Goal: Communication & Community: Answer question/provide support

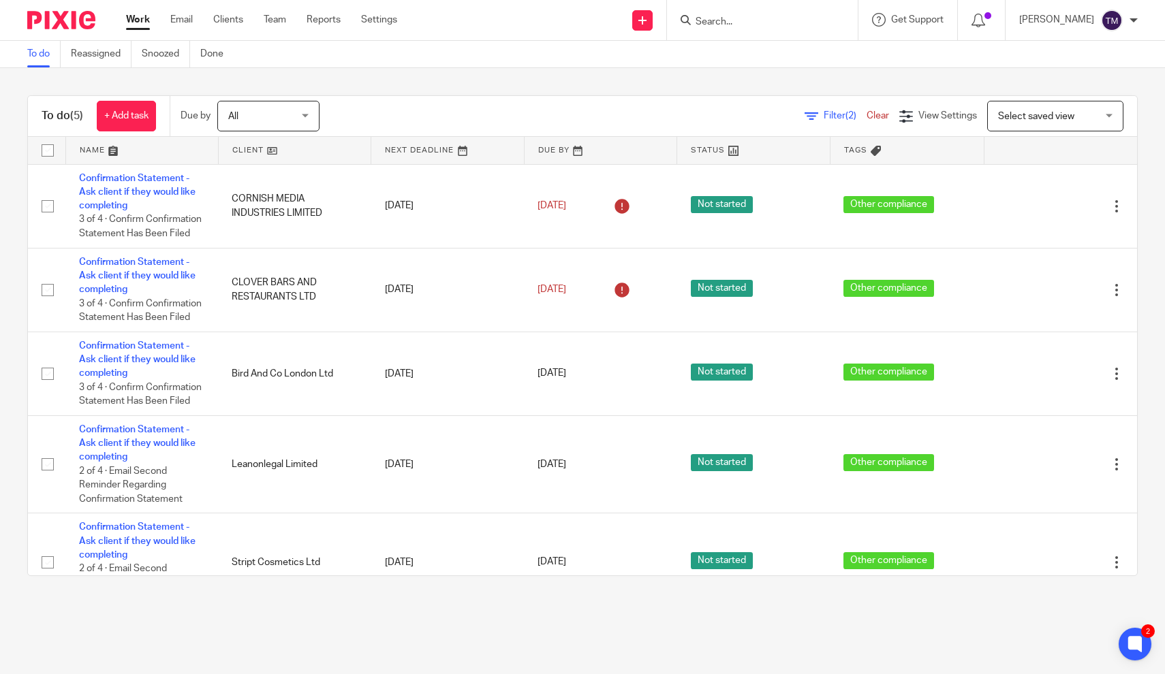
click at [300, 121] on span "All" at bounding box center [264, 116] width 72 height 29
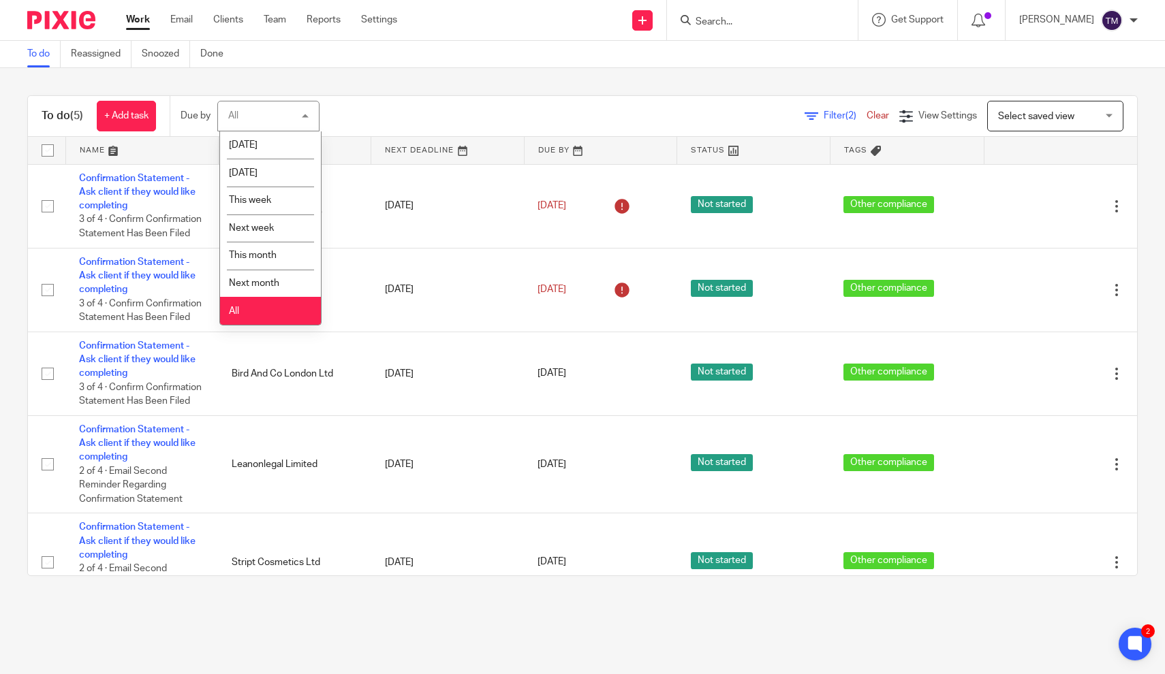
click at [484, 114] on div "Filter (2) Clear View Settings View Settings (2) Filters Clear Save Manage save…" at bounding box center [740, 116] width 794 height 31
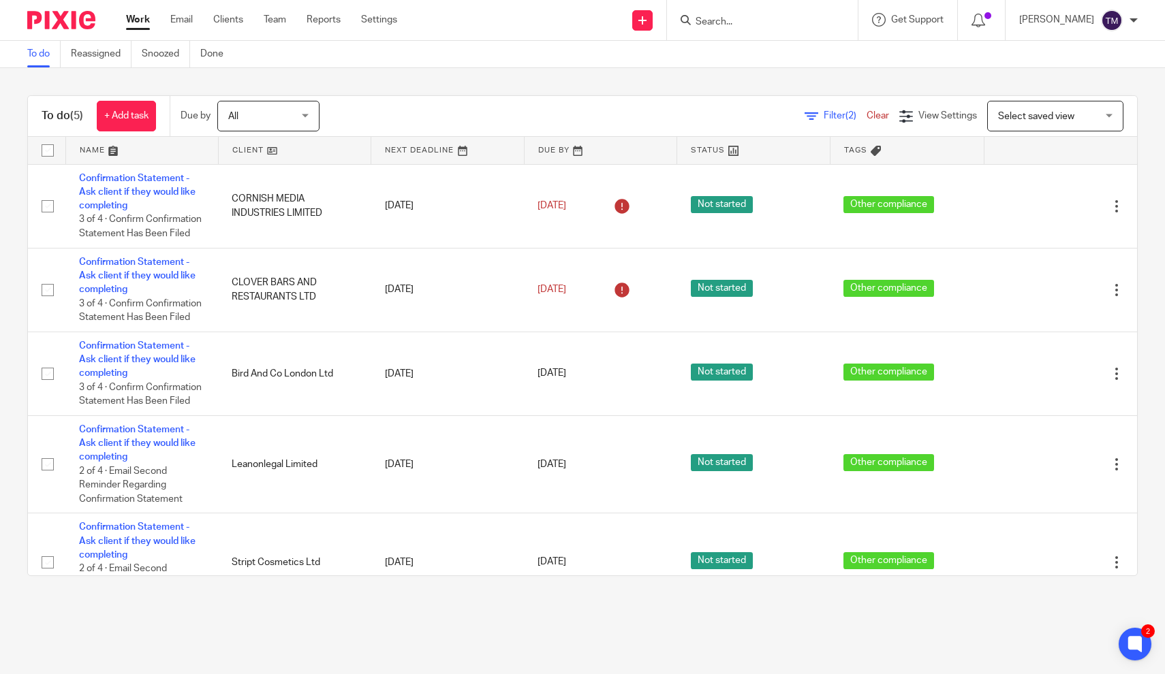
click at [835, 117] on span "Filter (2)" at bounding box center [845, 116] width 43 height 10
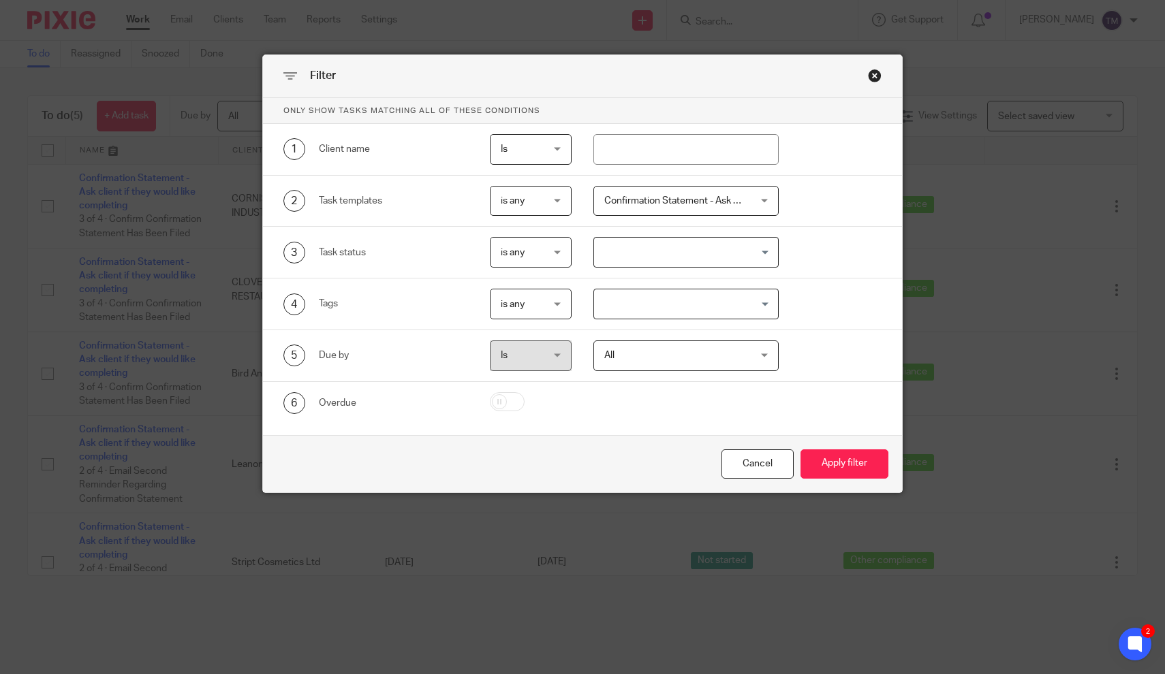
click at [740, 209] on span "Confirmation Statement - Ask client if they would like completing" at bounding box center [673, 201] width 139 height 29
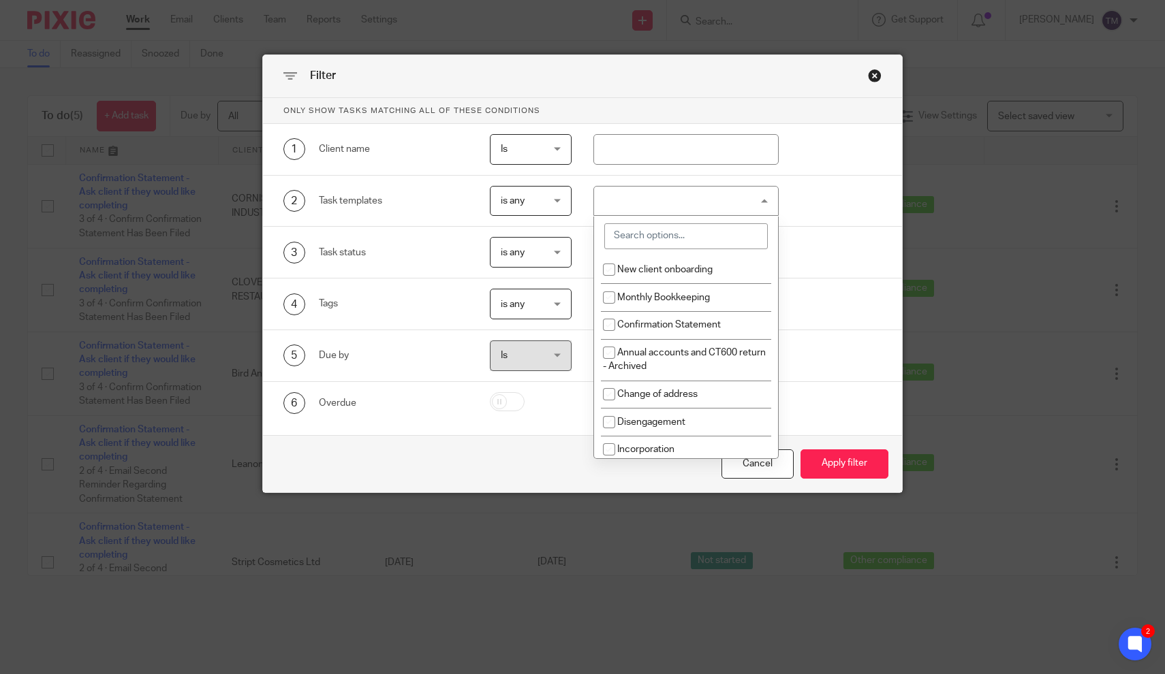
click at [689, 238] on input "search" at bounding box center [686, 236] width 164 height 26
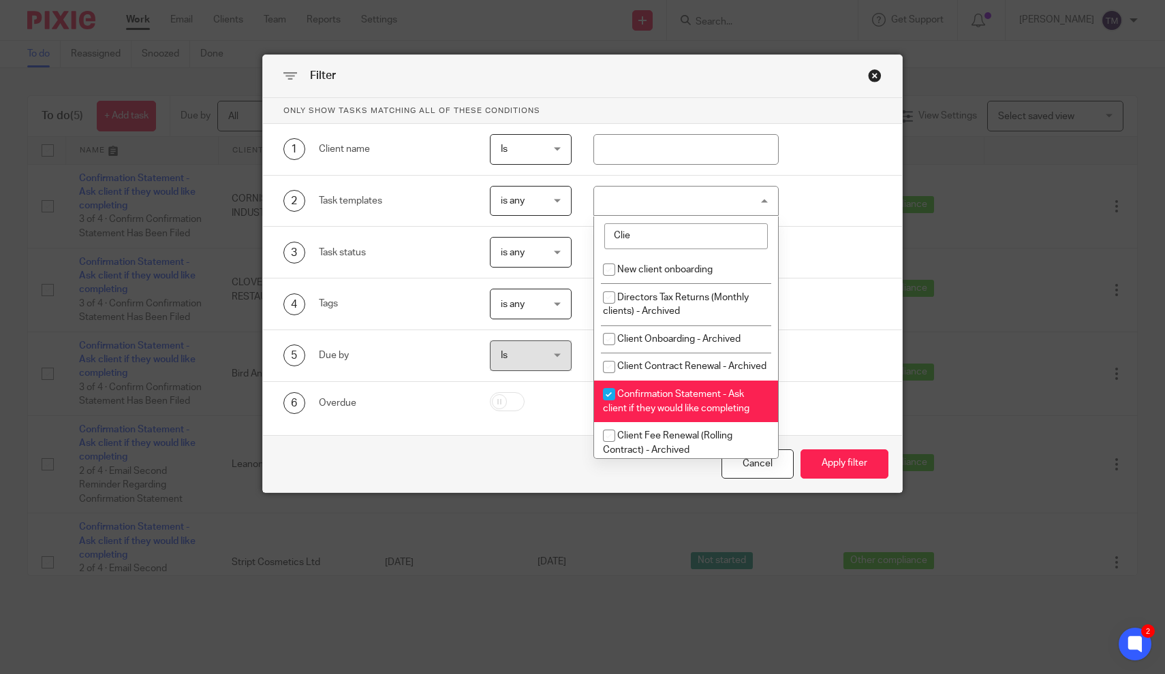
type input "Clie"
drag, startPoint x: 689, startPoint y: 238, endPoint x: 609, endPoint y: 399, distance: 179.8
click at [609, 399] on input "checkbox" at bounding box center [609, 395] width 26 height 26
checkbox input "false"
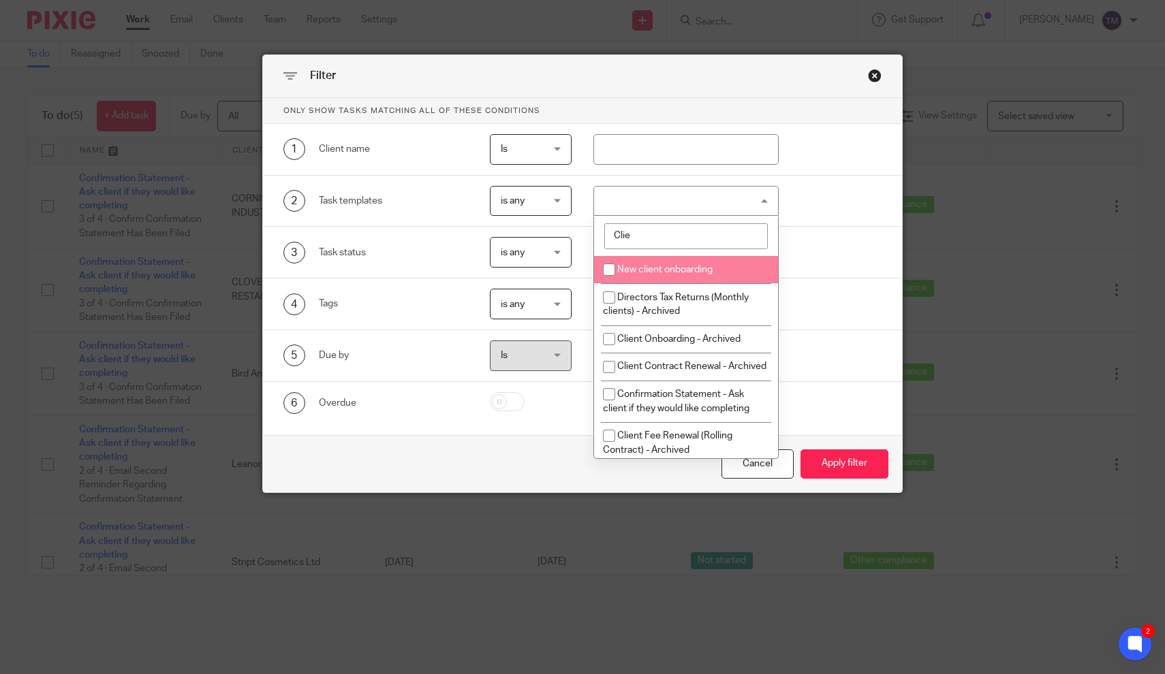
click at [737, 231] on input "Clie" at bounding box center [686, 236] width 164 height 26
type input "Client"
click at [768, 471] on div "Cancel" at bounding box center [758, 464] width 72 height 29
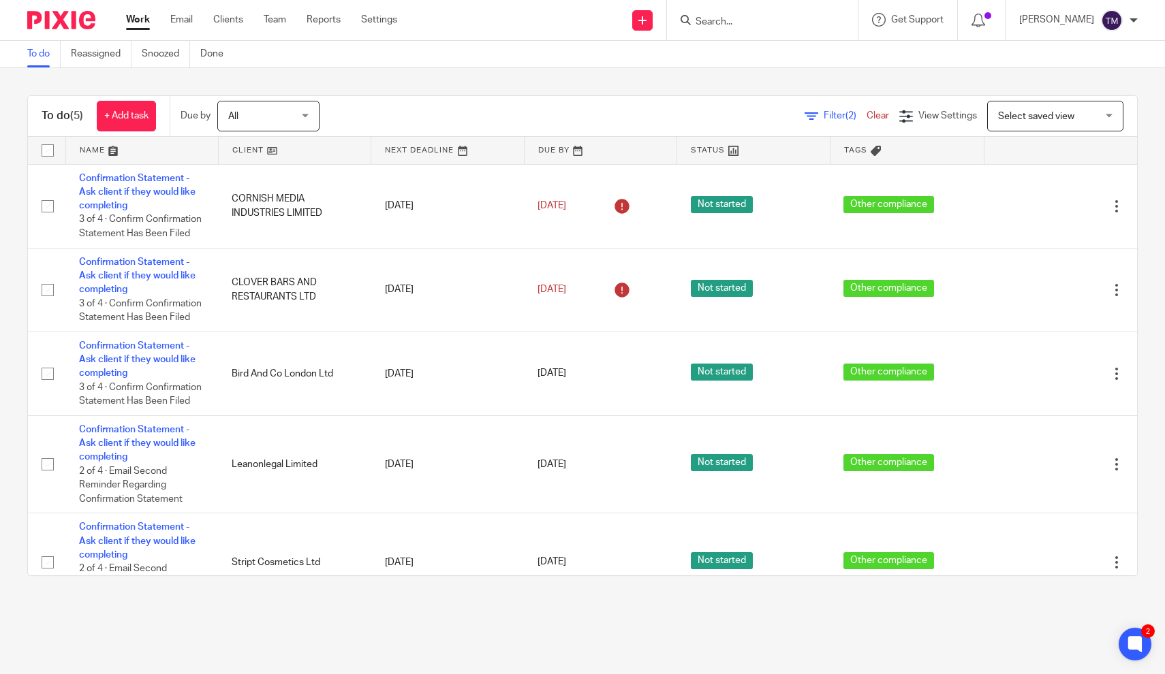
click at [882, 117] on link "Clear" at bounding box center [878, 116] width 22 height 10
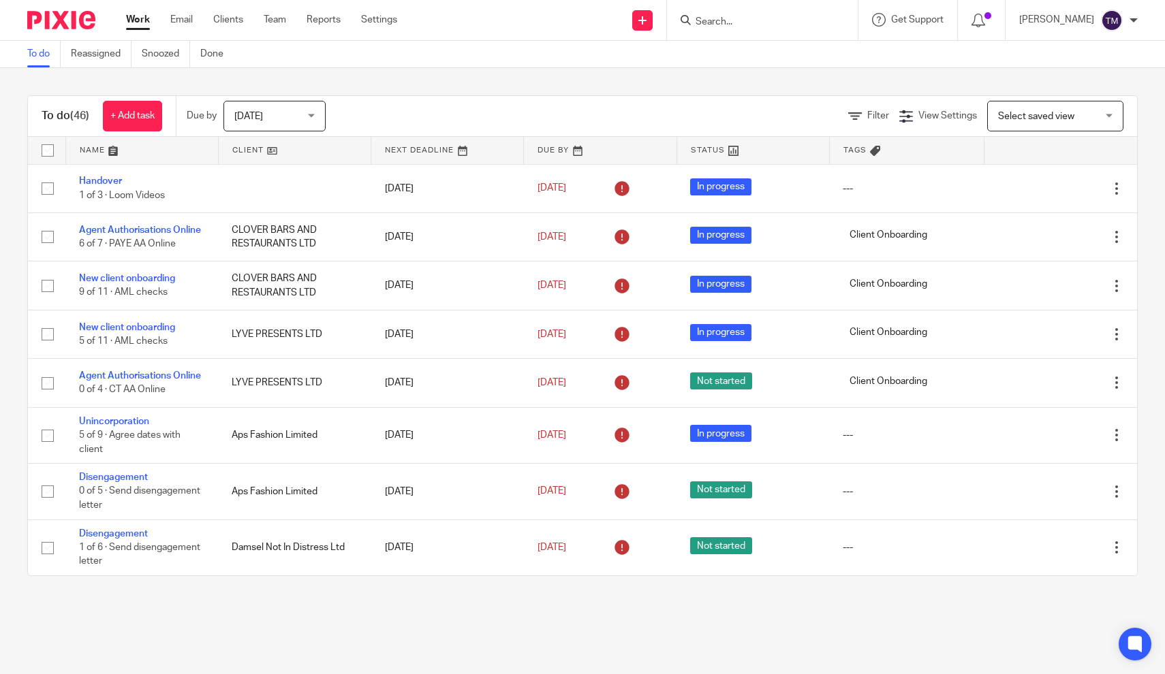
click at [281, 110] on span "[DATE]" at bounding box center [270, 116] width 72 height 29
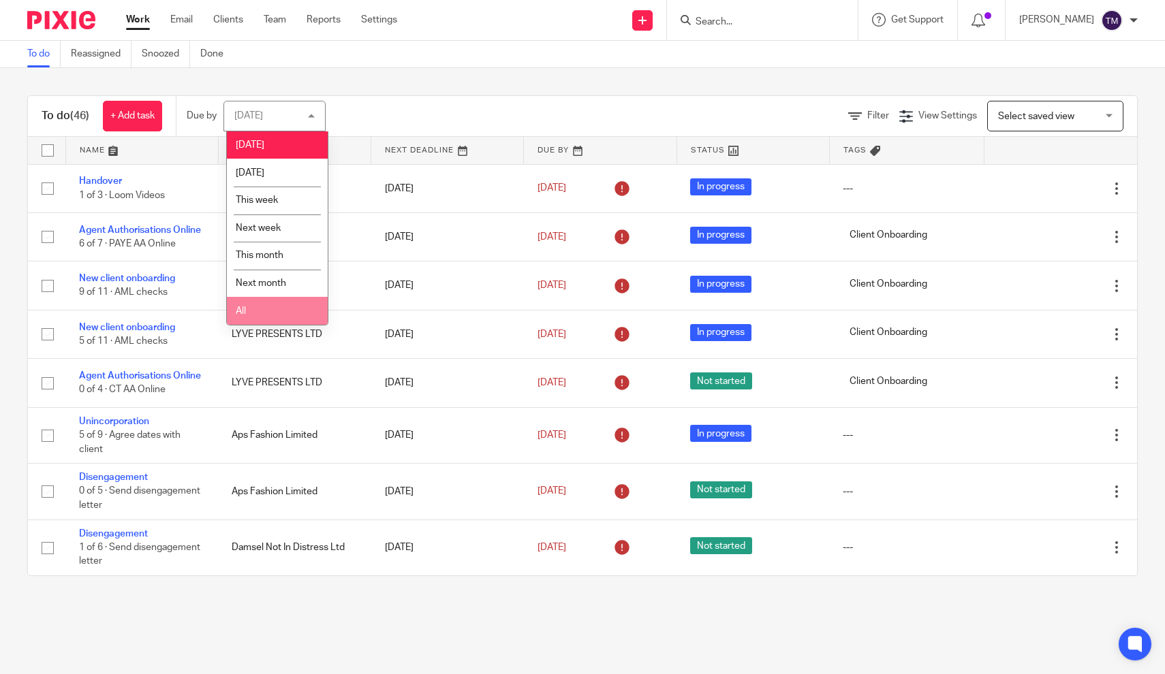
click at [267, 319] on li "All" at bounding box center [277, 311] width 101 height 28
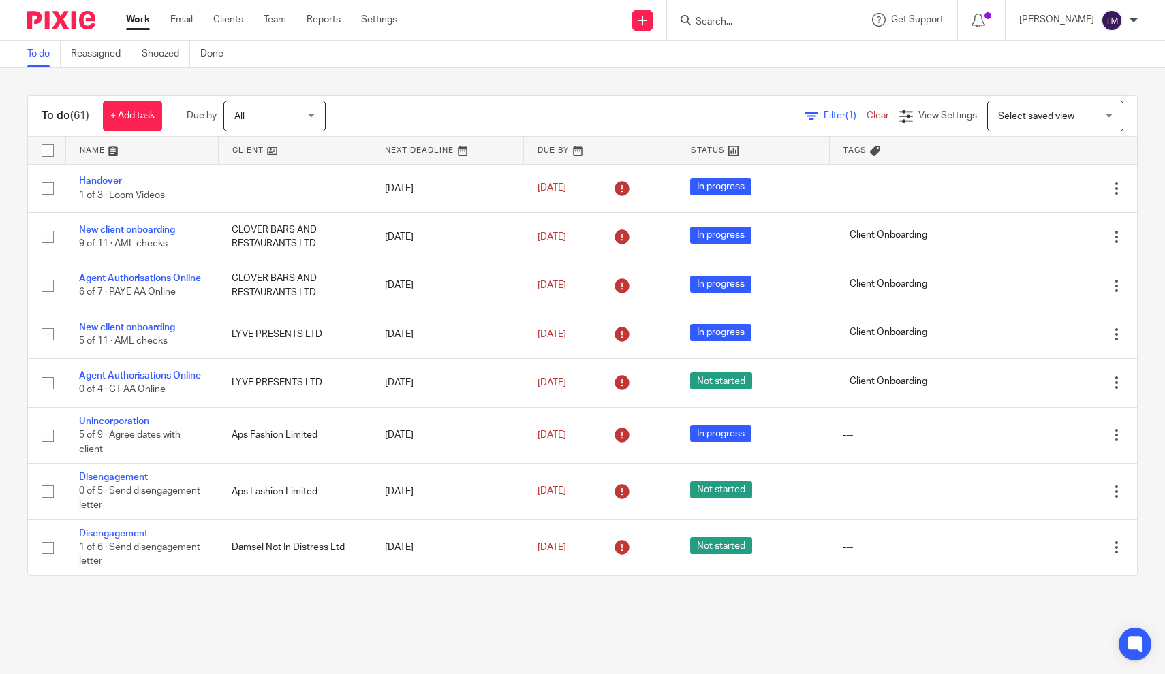
click at [833, 117] on span "Filter (1)" at bounding box center [845, 116] width 43 height 10
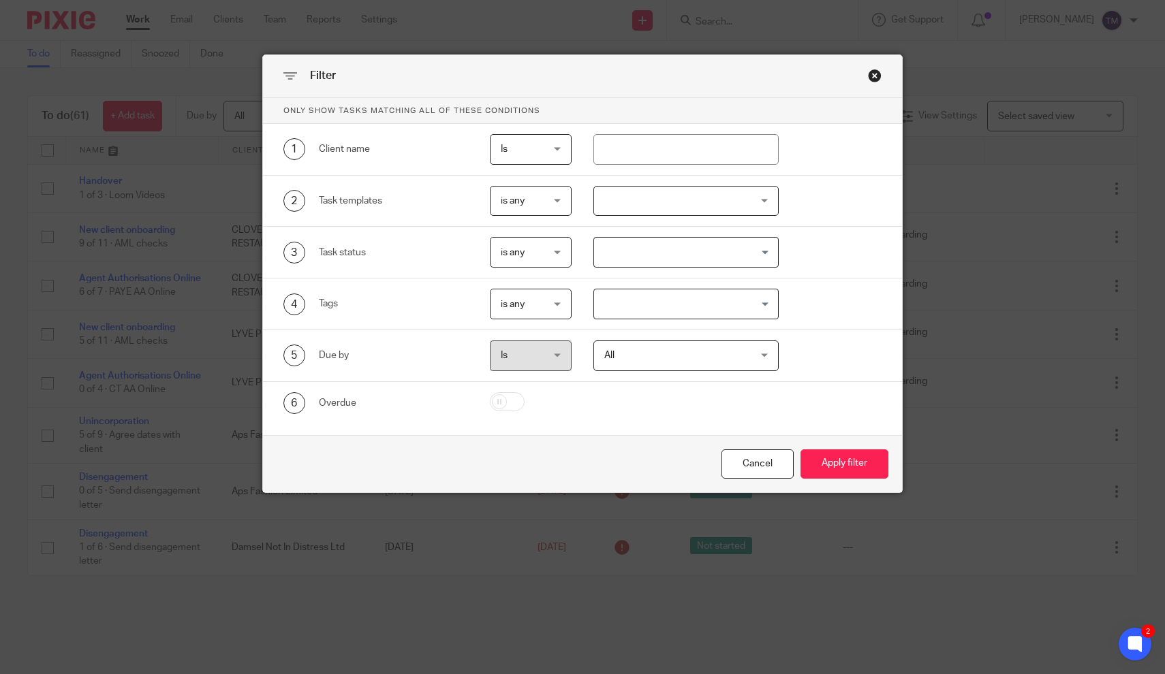
click at [682, 198] on div at bounding box center [685, 201] width 185 height 31
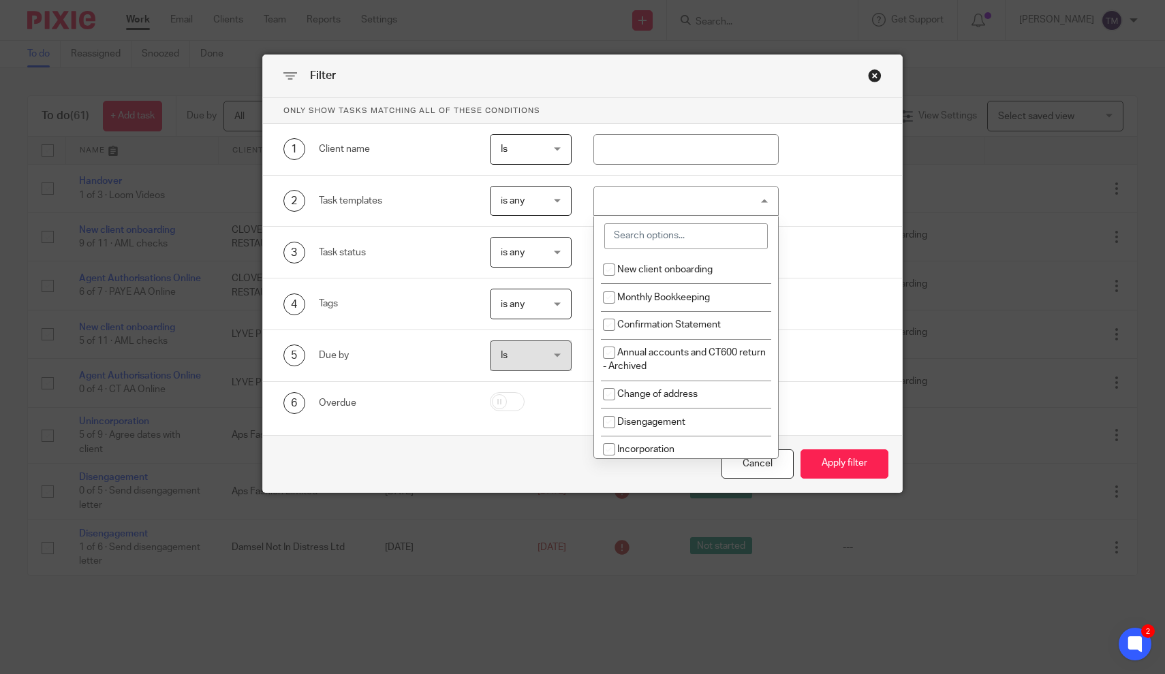
click at [662, 242] on input "search" at bounding box center [686, 236] width 164 height 26
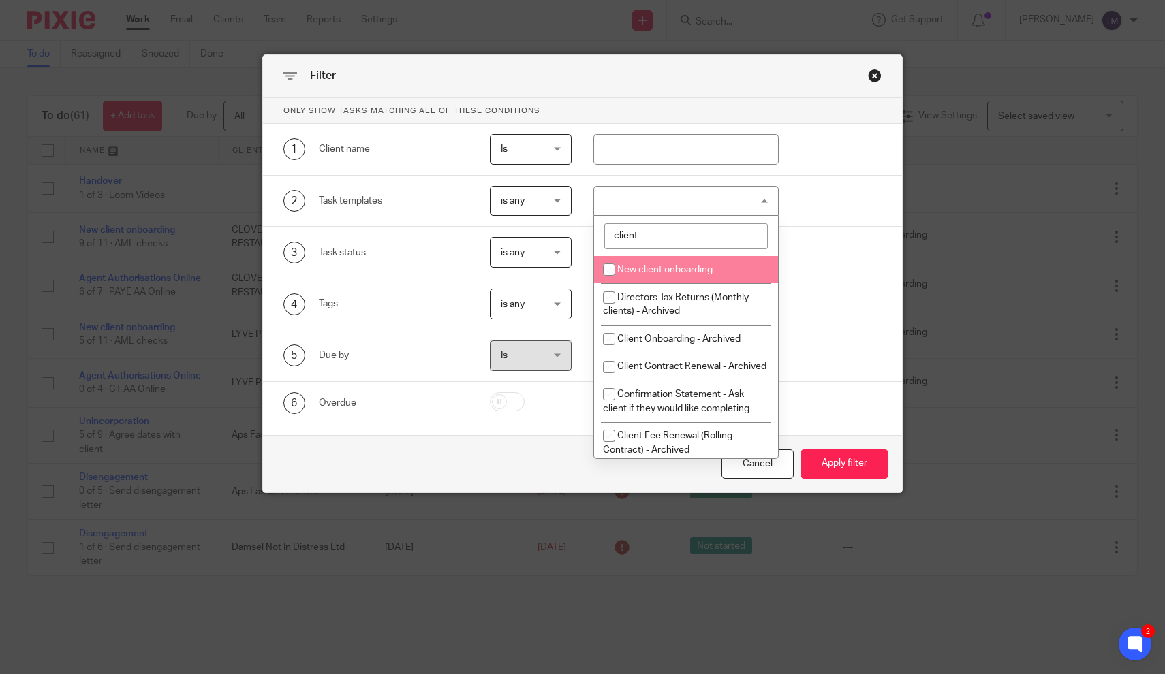
type input "client"
click at [658, 275] on span "New client onboarding" at bounding box center [664, 270] width 95 height 10
checkbox input "true"
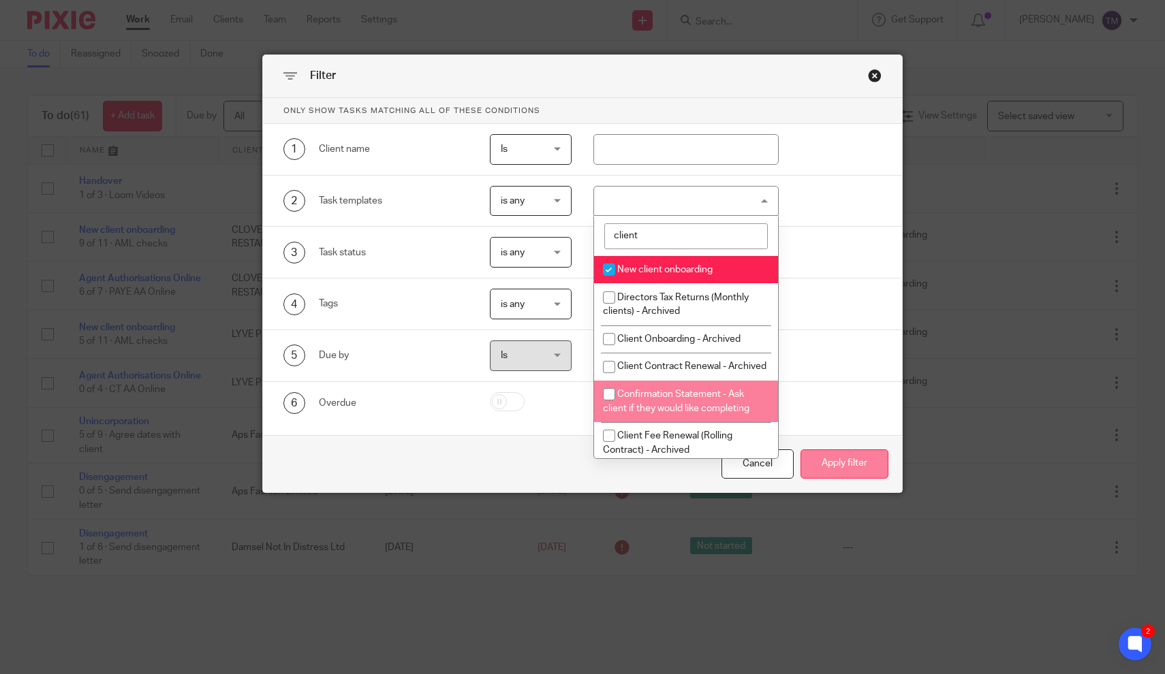
click at [857, 463] on button "Apply filter" at bounding box center [845, 464] width 88 height 29
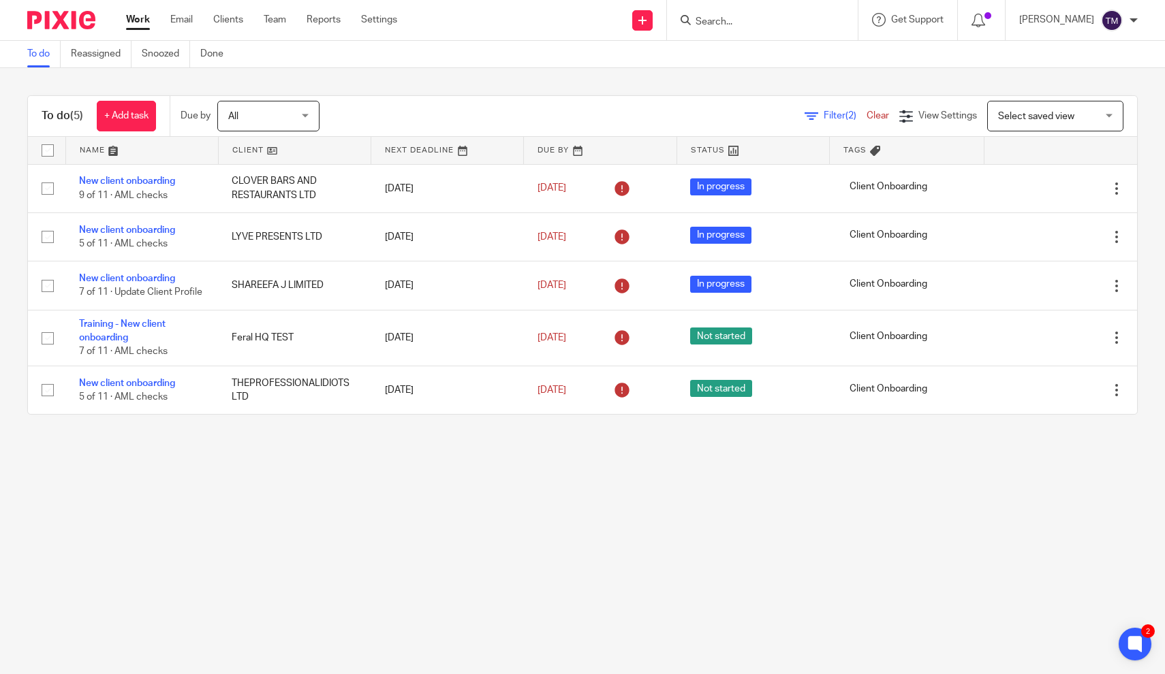
click at [845, 127] on div "Filter (2) Clear View Settings View Settings (2) Filters Clear Save Manage save…" at bounding box center [740, 116] width 794 height 31
click at [843, 120] on span "Filter (2)" at bounding box center [845, 116] width 43 height 10
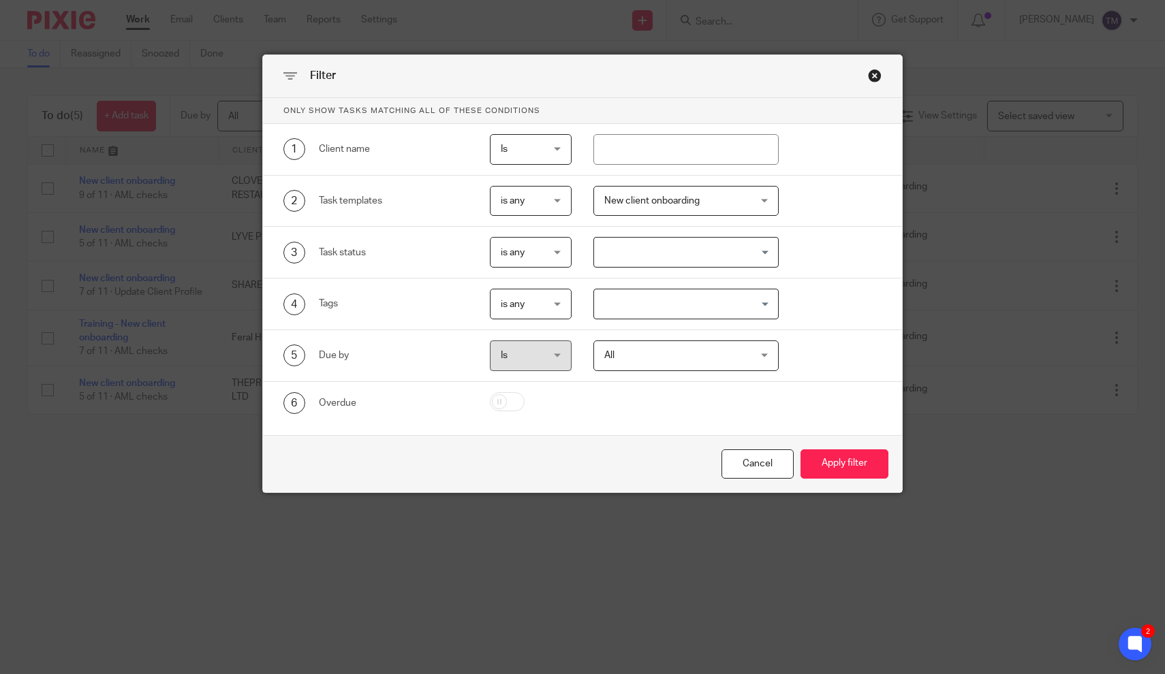
click at [765, 202] on div "New client onboarding" at bounding box center [685, 201] width 185 height 31
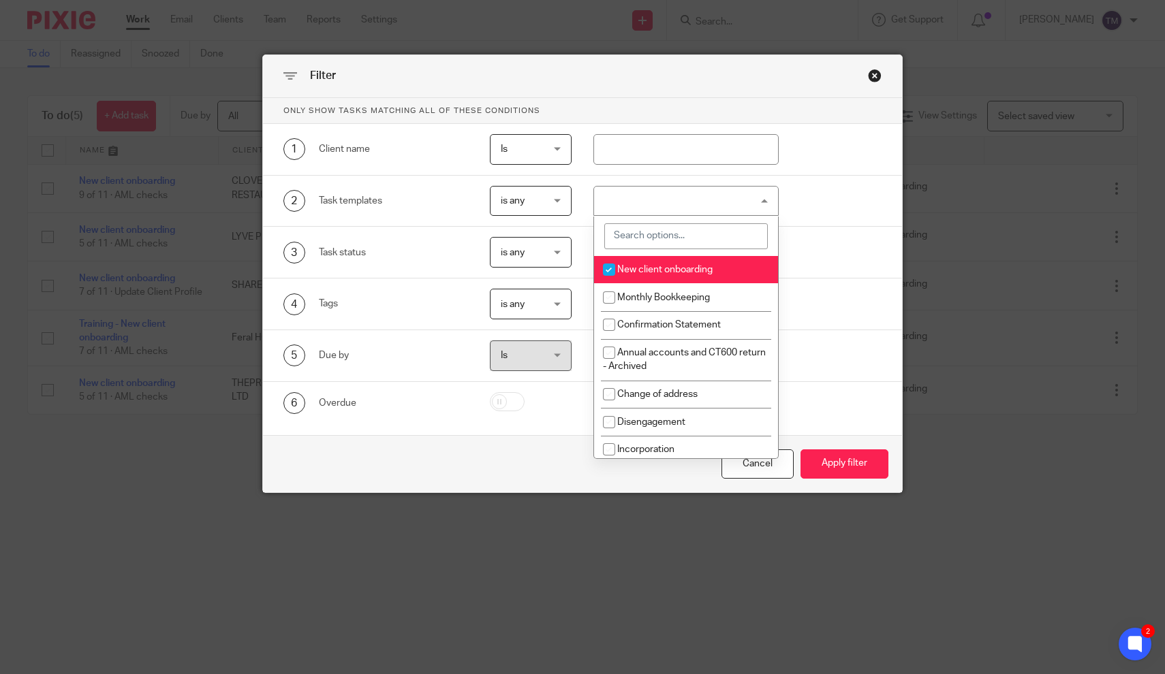
click at [718, 226] on input "search" at bounding box center [686, 236] width 164 height 26
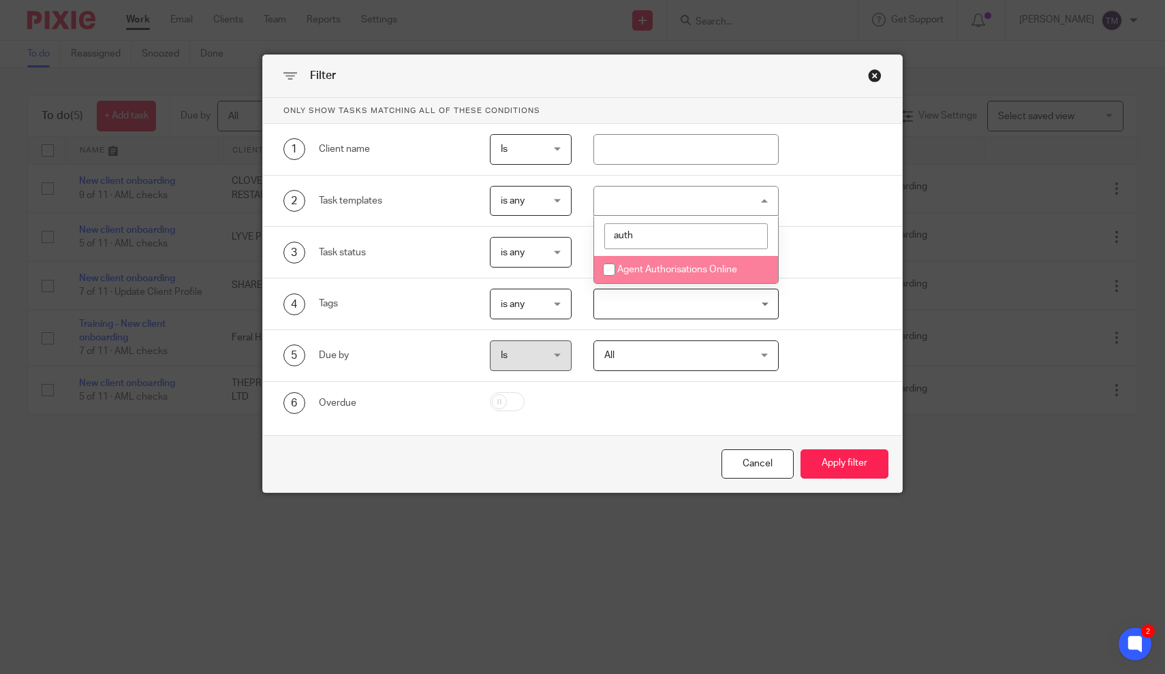
type input "auth"
click at [700, 265] on span "Agent Authorisations Online" at bounding box center [677, 270] width 120 height 10
checkbox input "true"
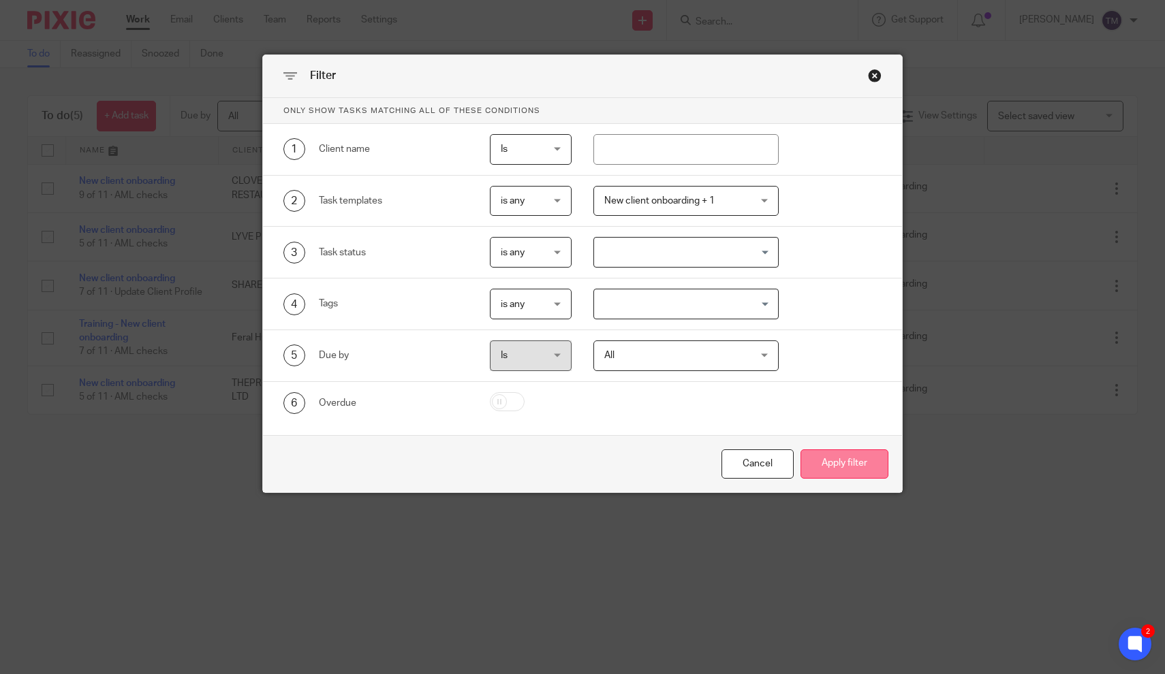
click at [837, 478] on button "Apply filter" at bounding box center [845, 464] width 88 height 29
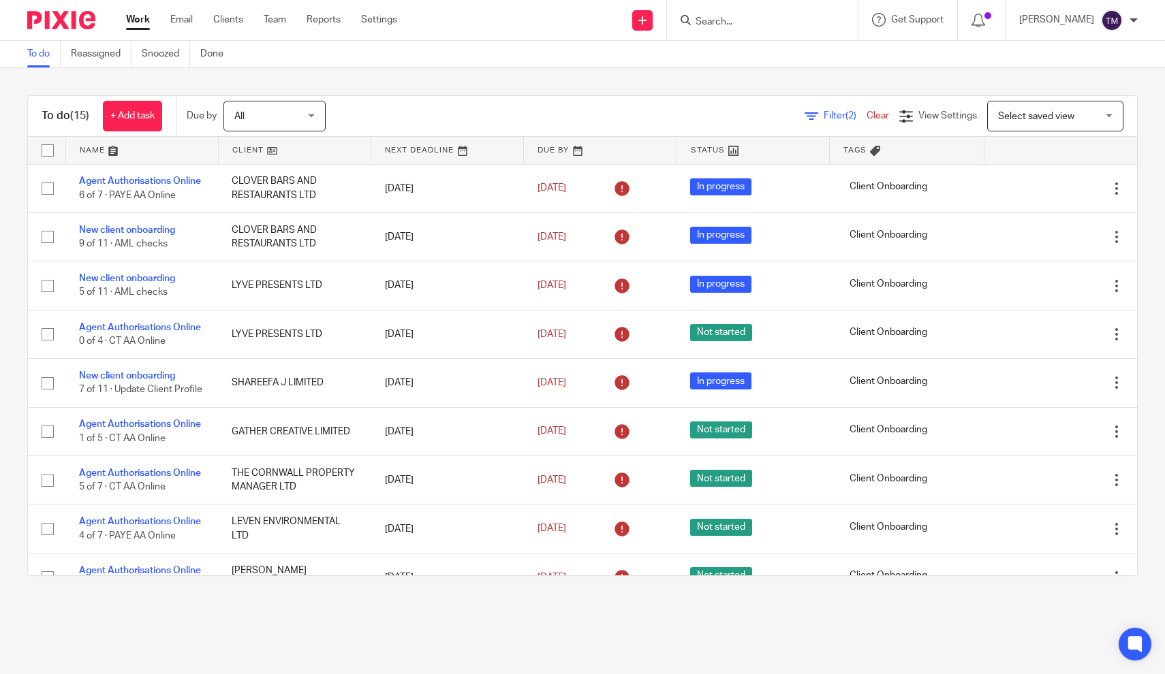
click at [814, 114] on icon at bounding box center [812, 117] width 14 height 14
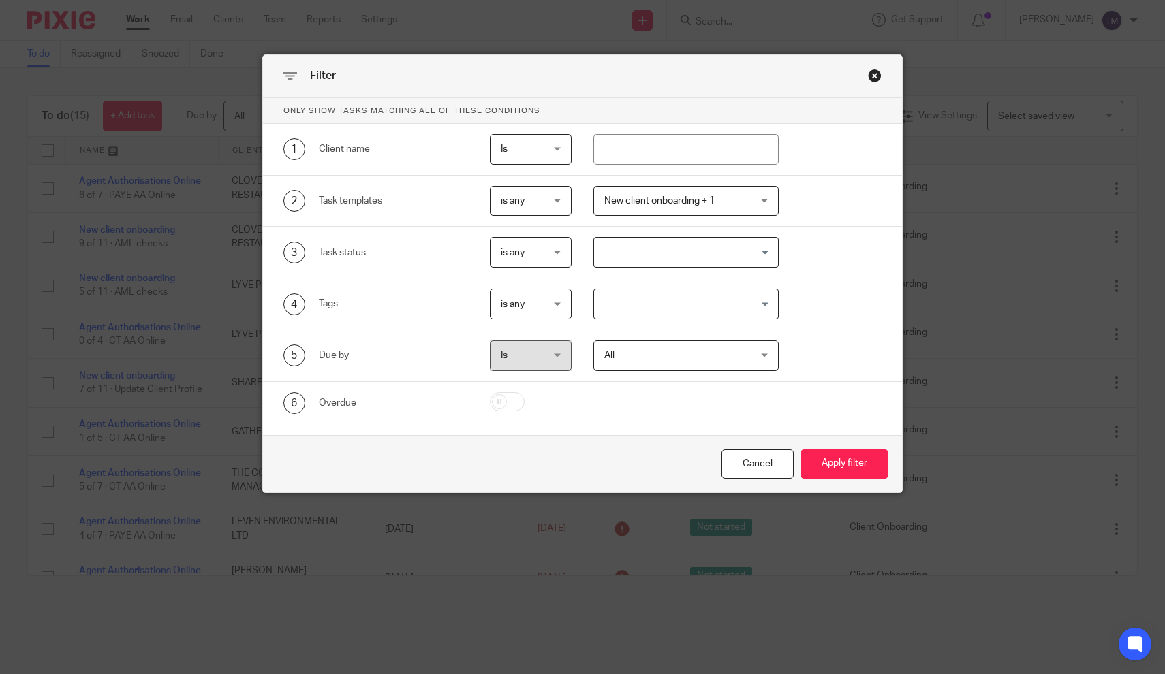
click at [743, 212] on div "New client onboarding + 1" at bounding box center [685, 201] width 185 height 31
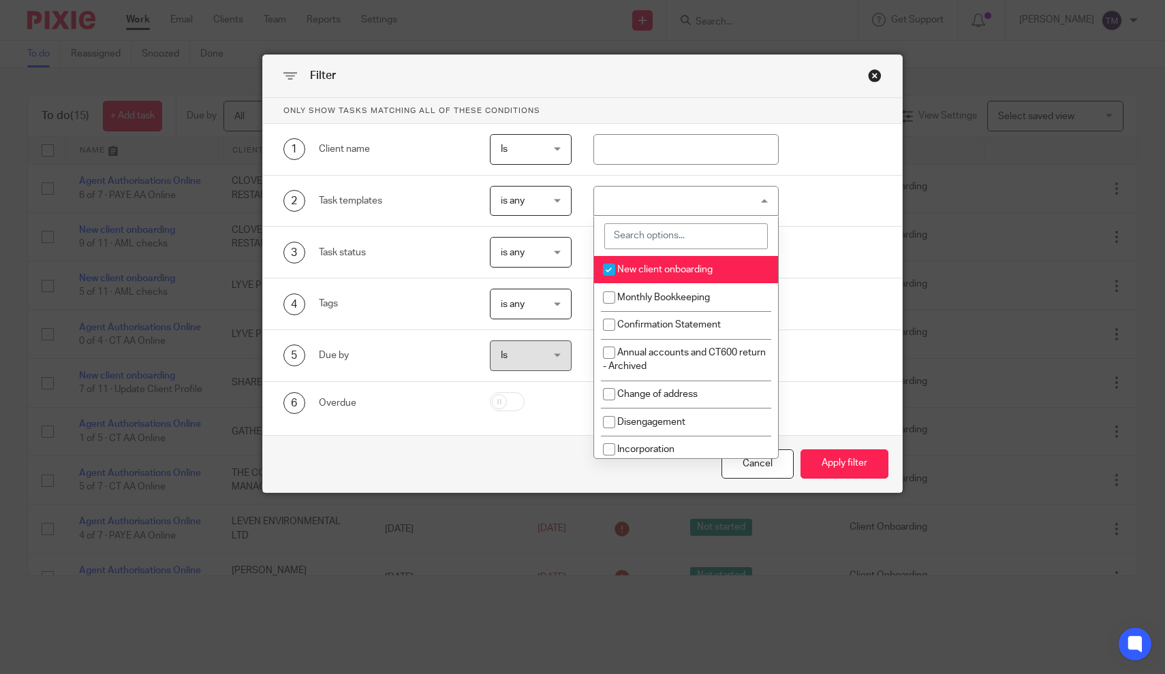
click at [609, 270] on input "checkbox" at bounding box center [609, 270] width 26 height 26
checkbox input "false"
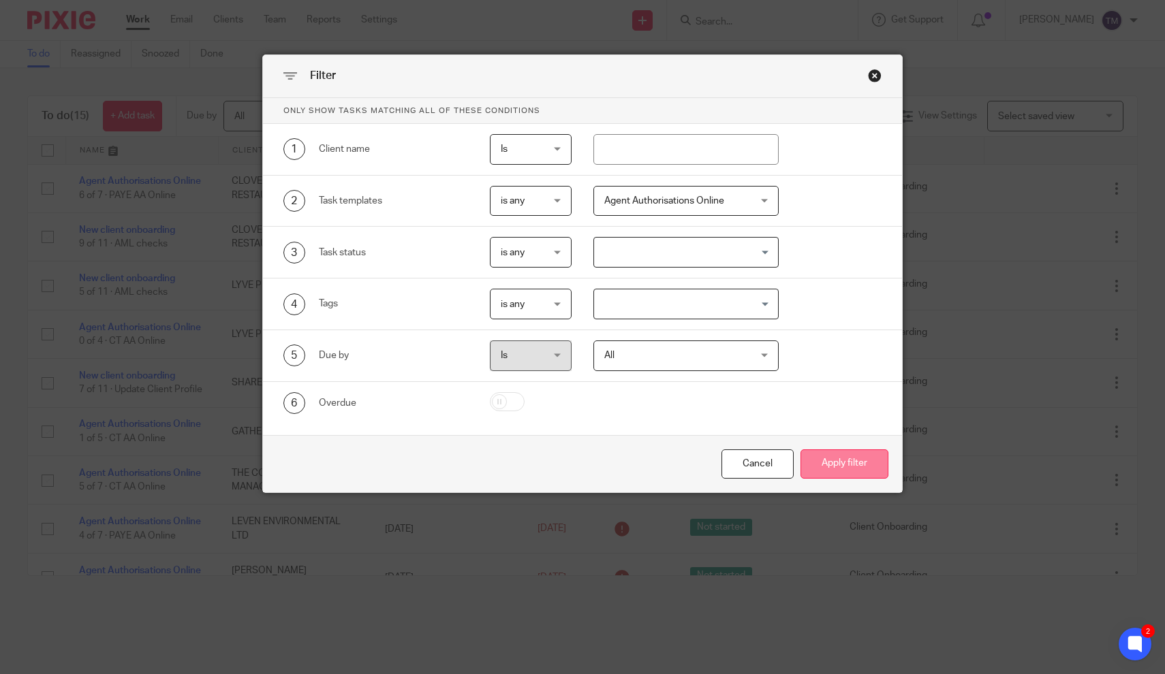
click at [833, 471] on button "Apply filter" at bounding box center [845, 464] width 88 height 29
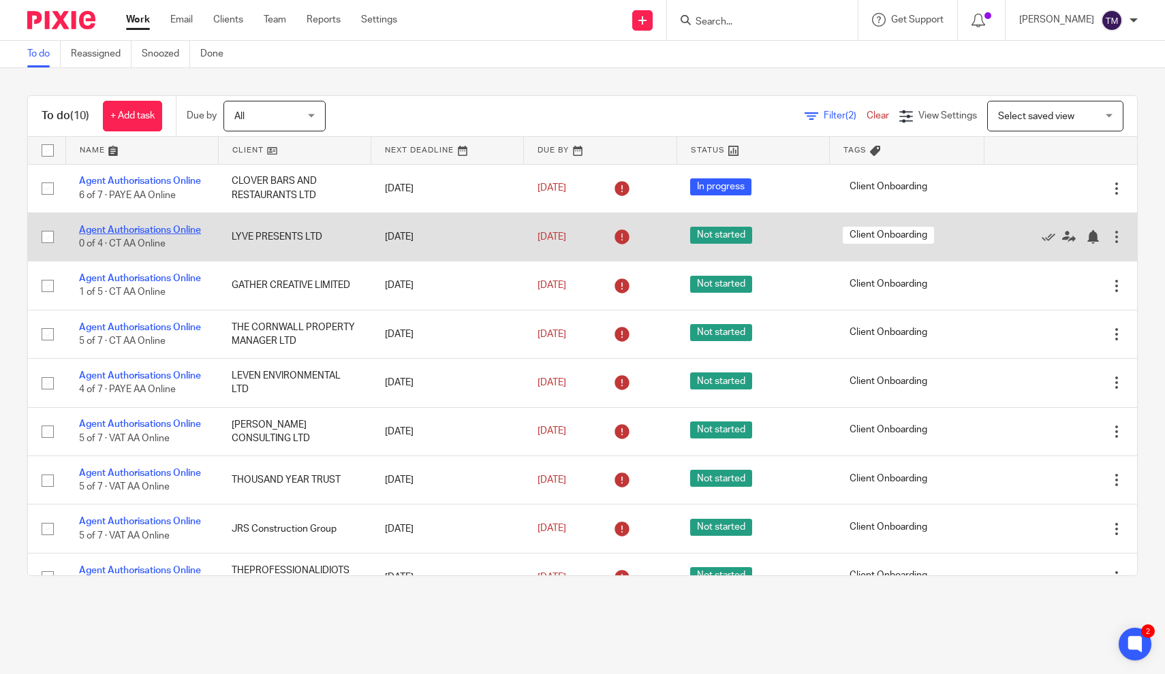
click at [180, 231] on link "Agent Authorisations Online" at bounding box center [140, 231] width 122 height 10
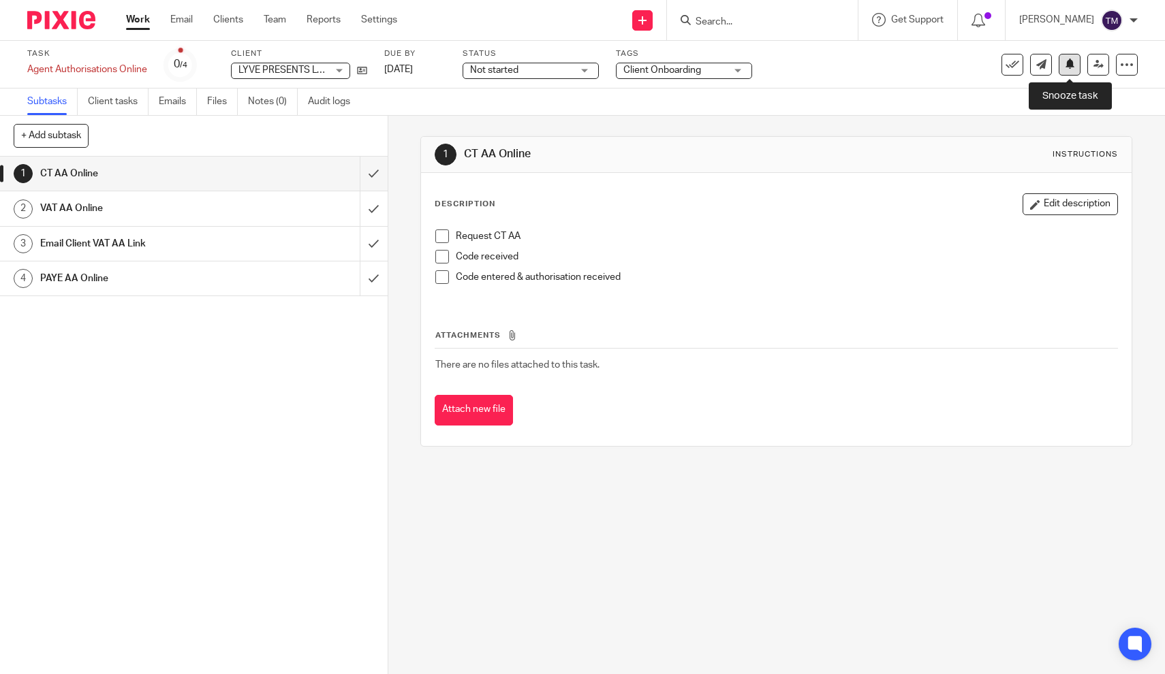
click at [1073, 67] on icon at bounding box center [1070, 64] width 10 height 10
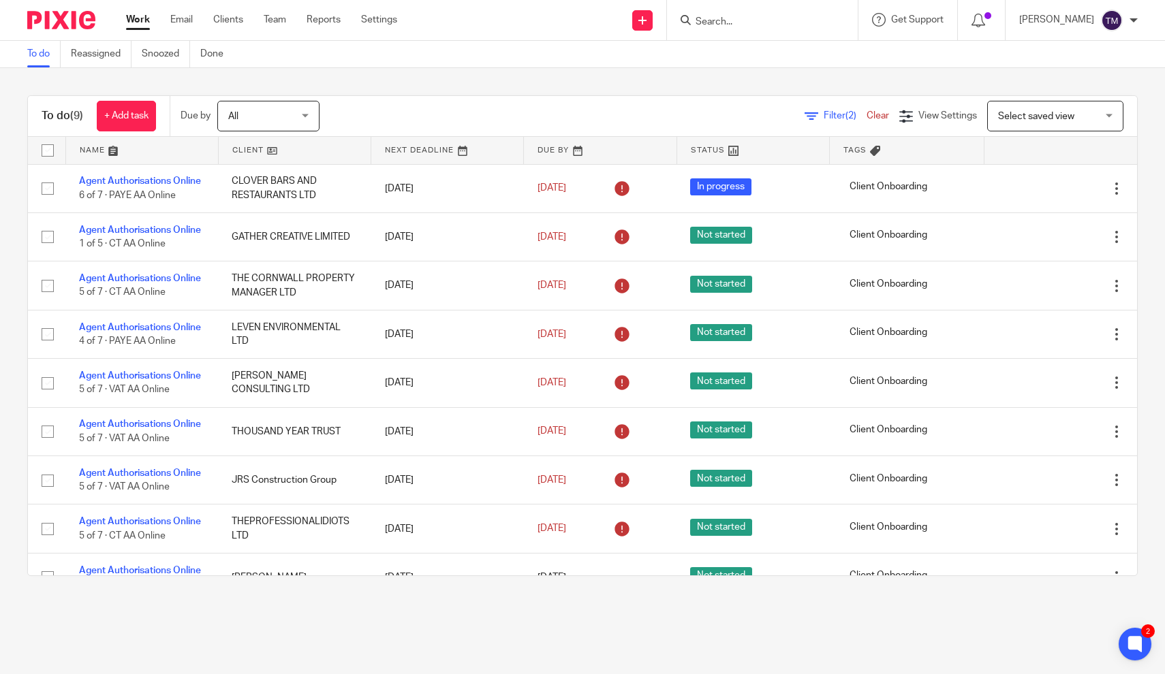
click at [377, 106] on div "Filter (2) Clear View Settings View Settings (2) Filters Clear Save Manage save…" at bounding box center [740, 116] width 794 height 31
click at [375, 122] on div "Filter (2) Clear View Settings View Settings (2) Filters Clear Save Manage save…" at bounding box center [740, 116] width 794 height 31
click at [360, 146] on link at bounding box center [295, 150] width 152 height 27
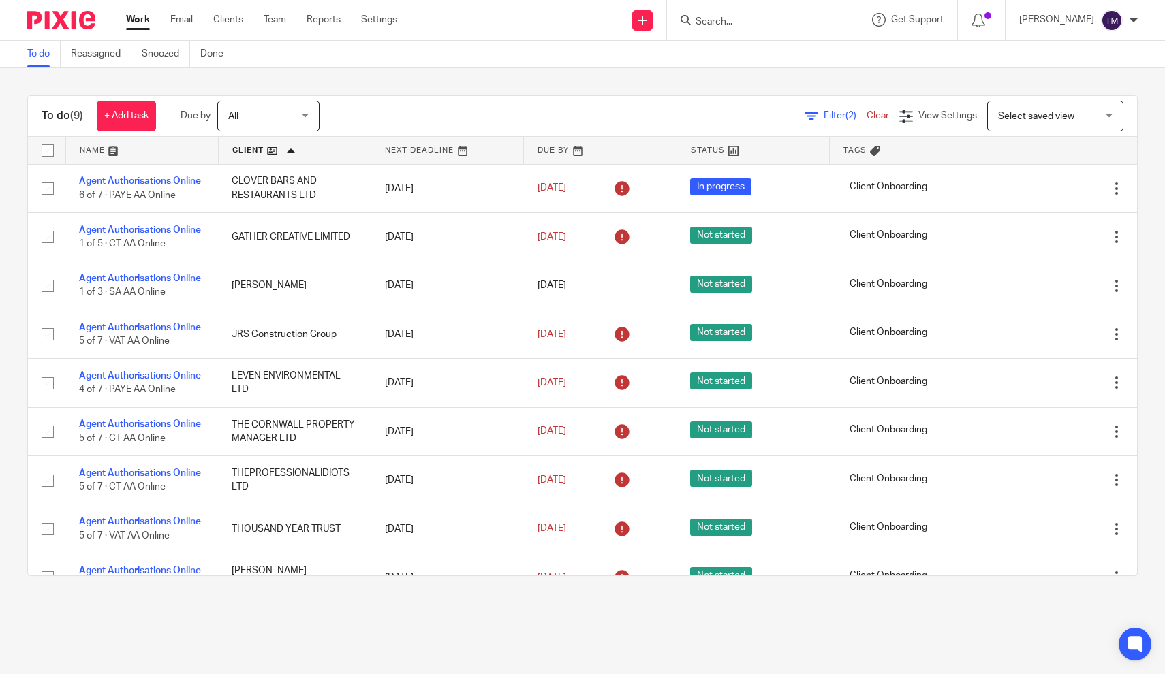
click at [287, 153] on link at bounding box center [295, 150] width 152 height 27
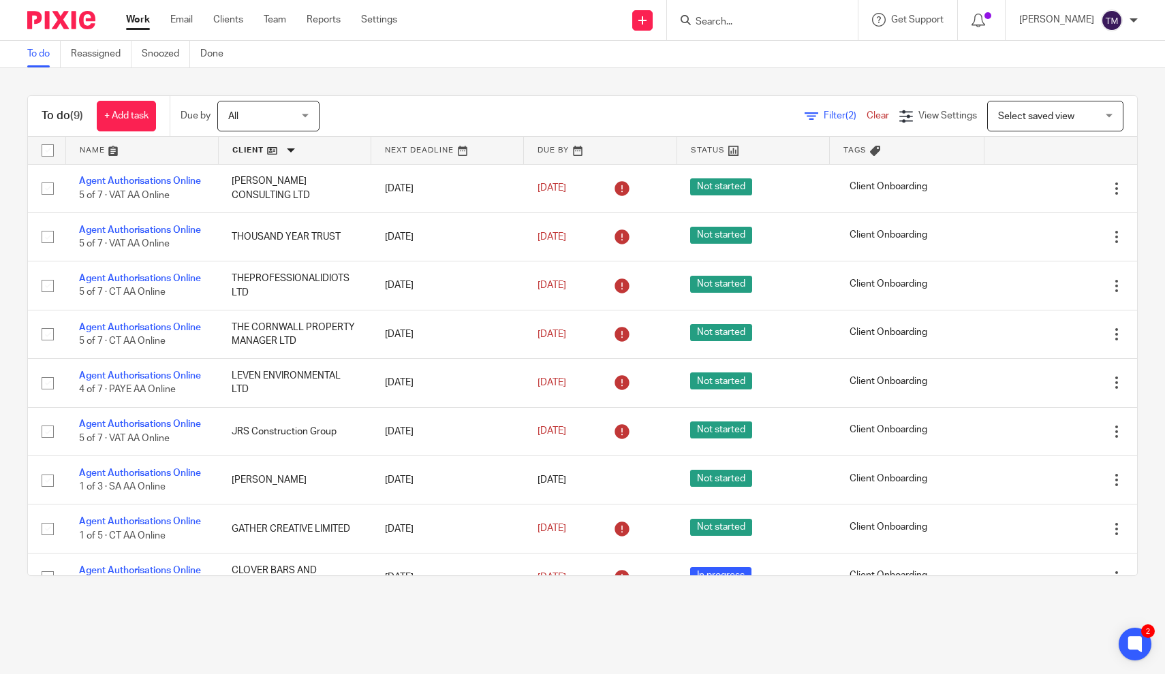
click at [765, 25] on input "Search" at bounding box center [755, 22] width 123 height 12
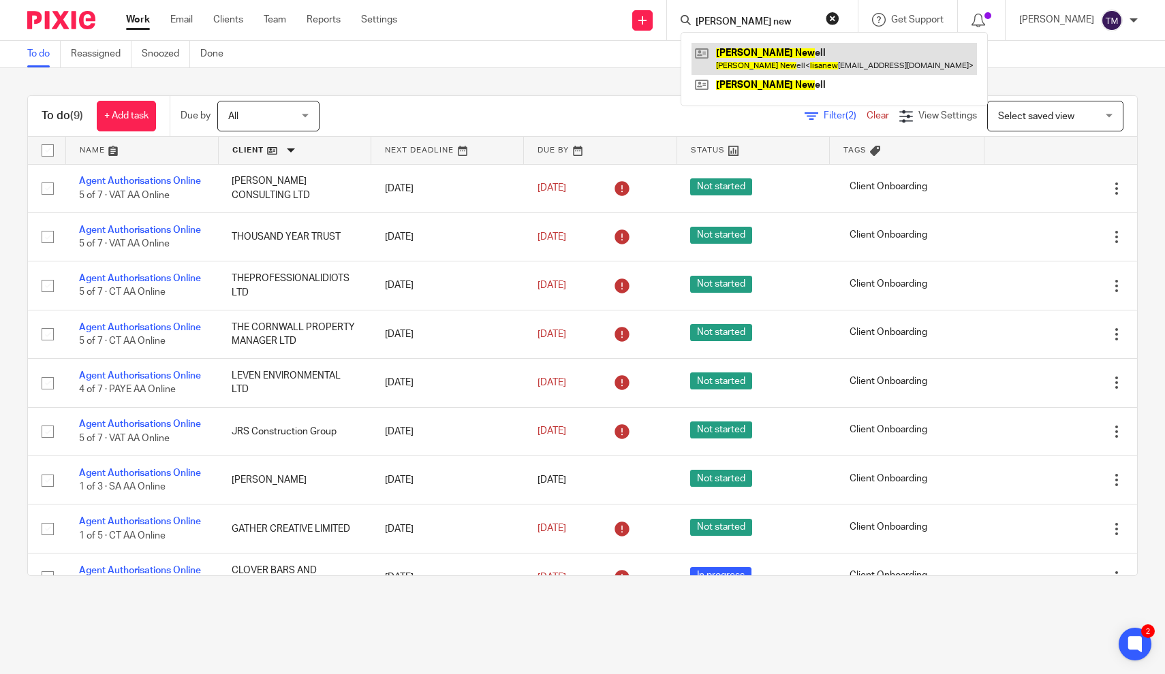
type input "lisa new"
click at [762, 67] on link at bounding box center [834, 58] width 285 height 31
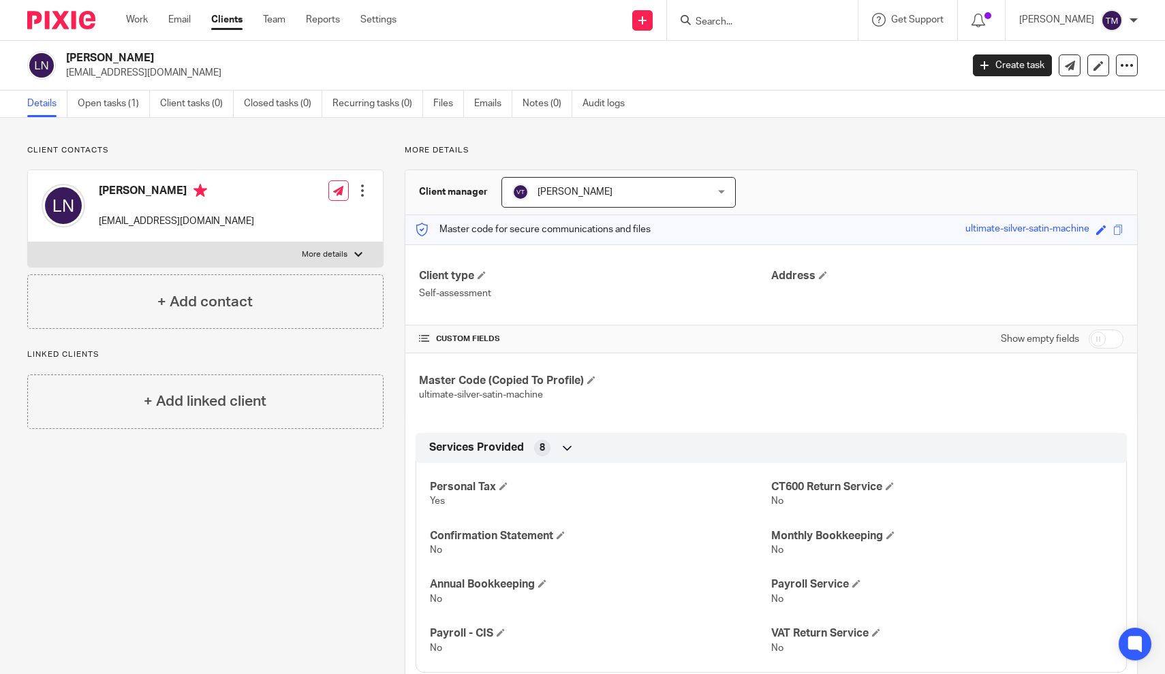
click at [711, 151] on p "More details" at bounding box center [771, 150] width 733 height 11
click at [99, 102] on link "Open tasks (1)" at bounding box center [114, 104] width 72 height 27
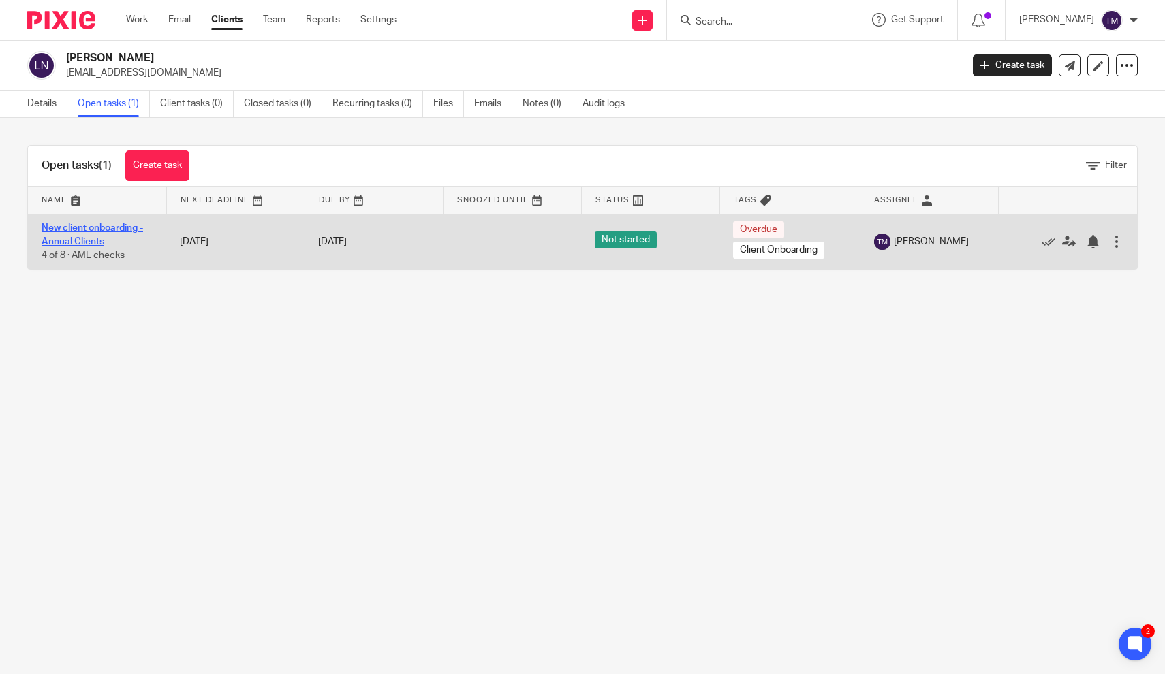
click at [102, 232] on link "New client onboarding - Annual Clients" at bounding box center [93, 234] width 102 height 23
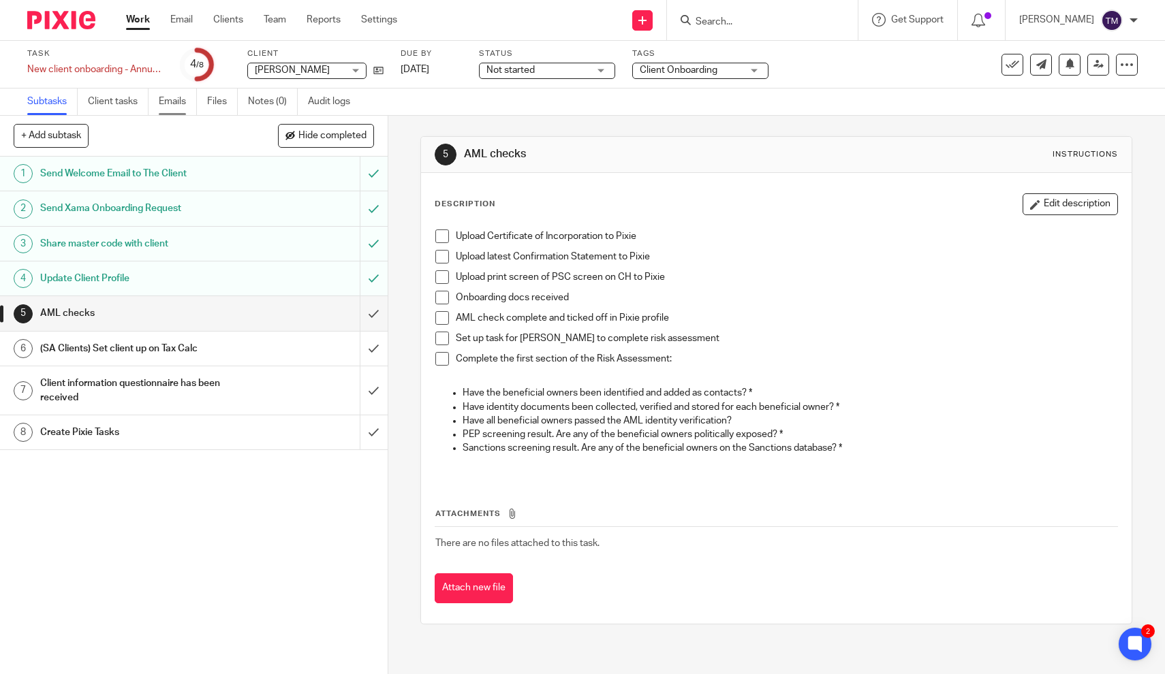
click at [181, 104] on link "Emails" at bounding box center [178, 102] width 38 height 27
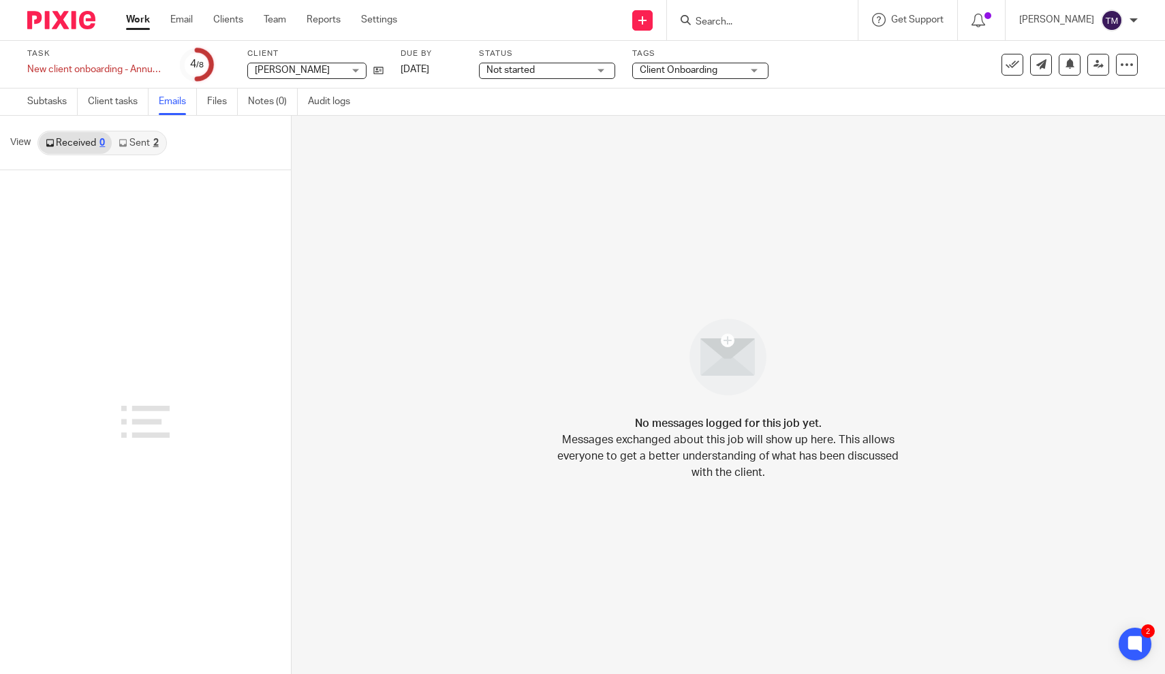
click at [155, 144] on div "2" at bounding box center [155, 143] width 5 height 10
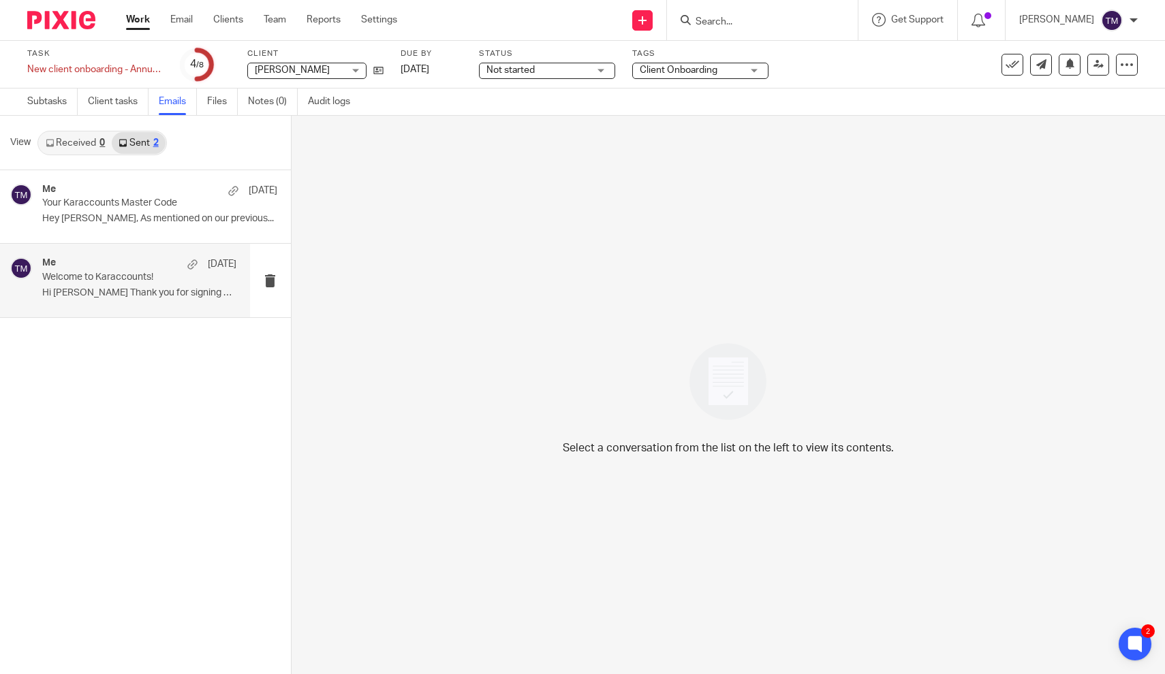
click at [139, 264] on div "Me 8 Jul" at bounding box center [139, 265] width 194 height 14
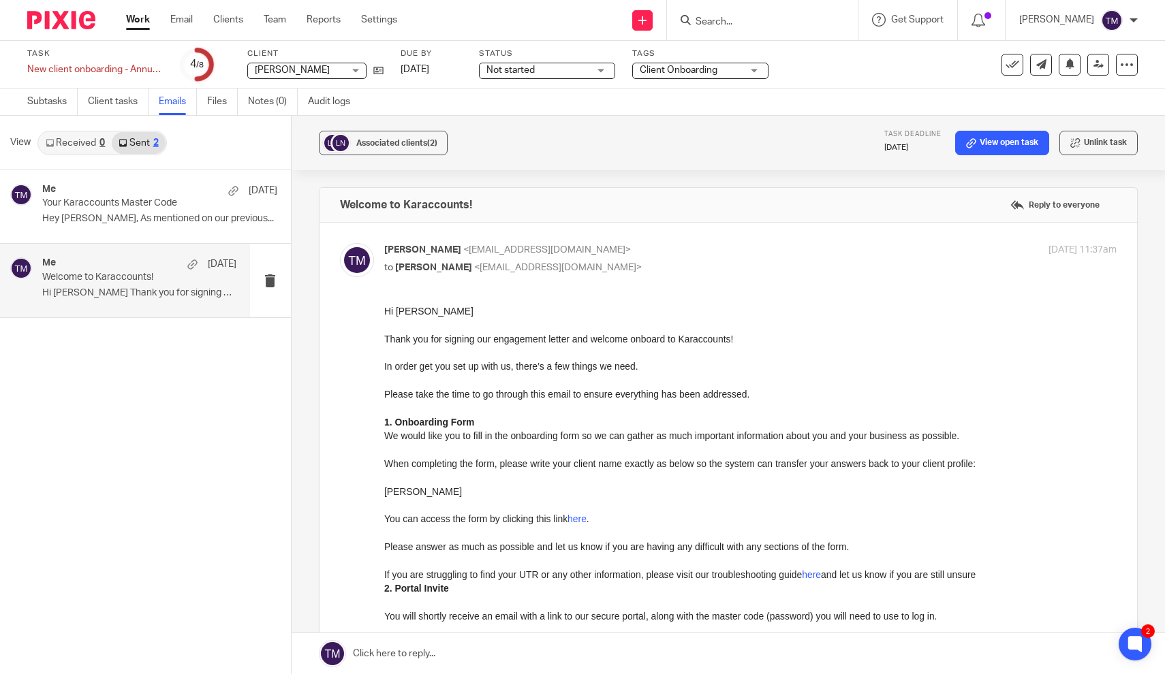
click at [615, 457] on p "When completing the form, please write your client name exactly as below so the…" at bounding box center [750, 464] width 733 height 14
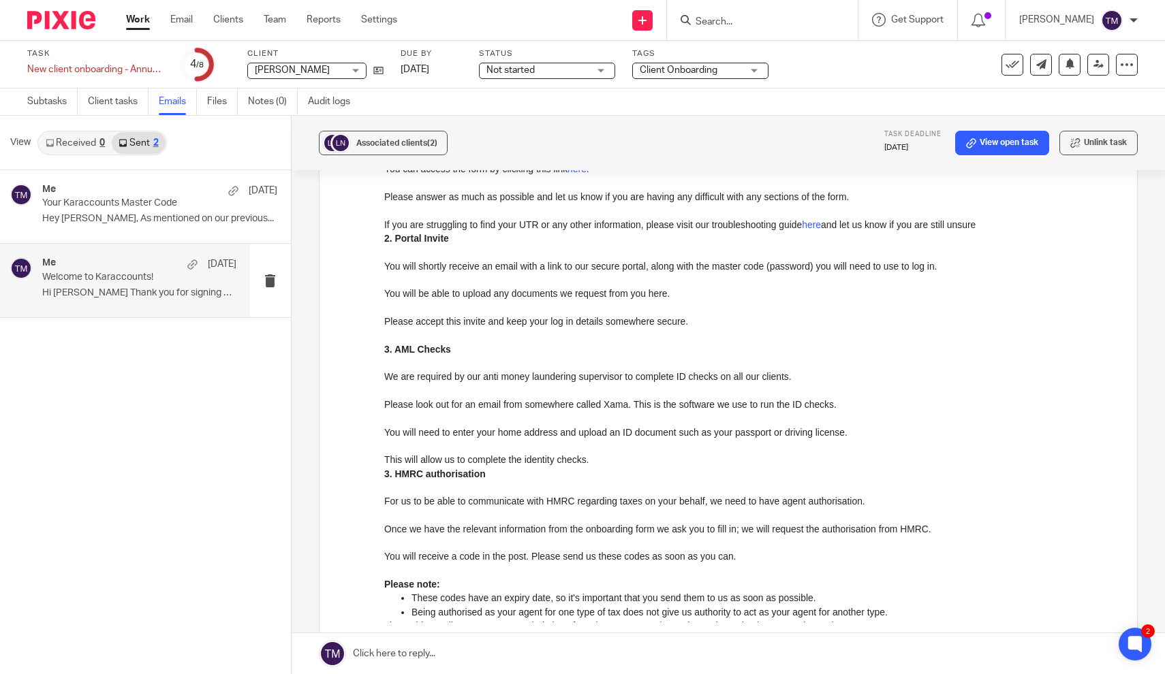
scroll to position [362, 0]
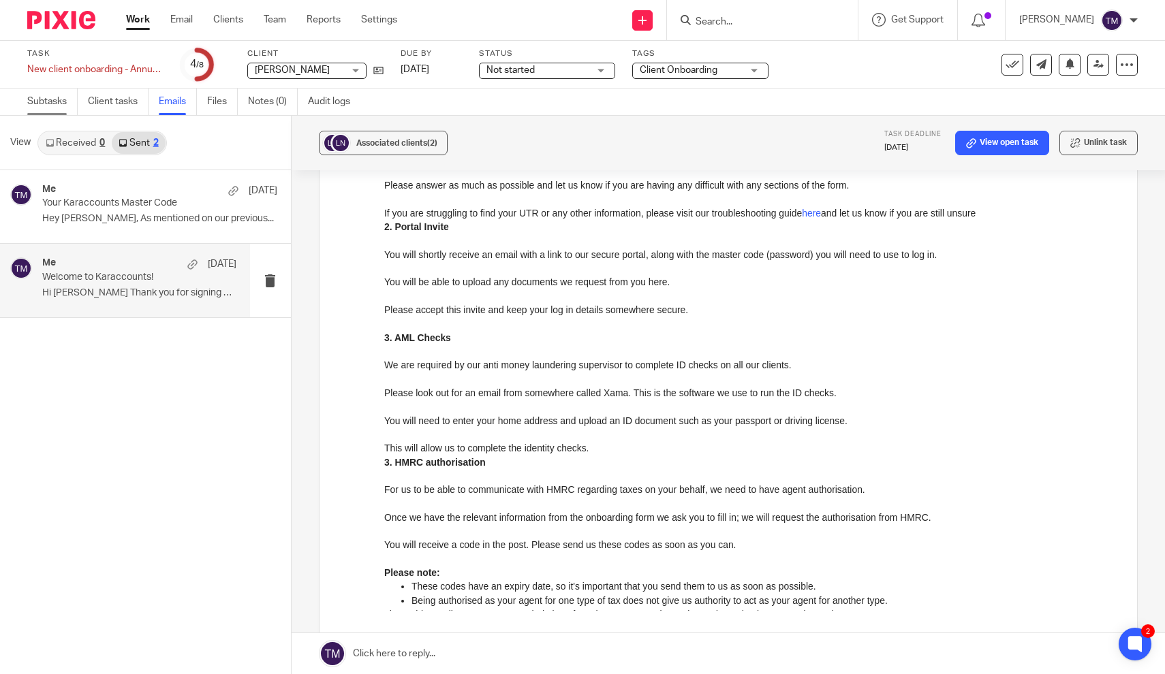
click at [52, 111] on link "Subtasks" at bounding box center [52, 102] width 50 height 27
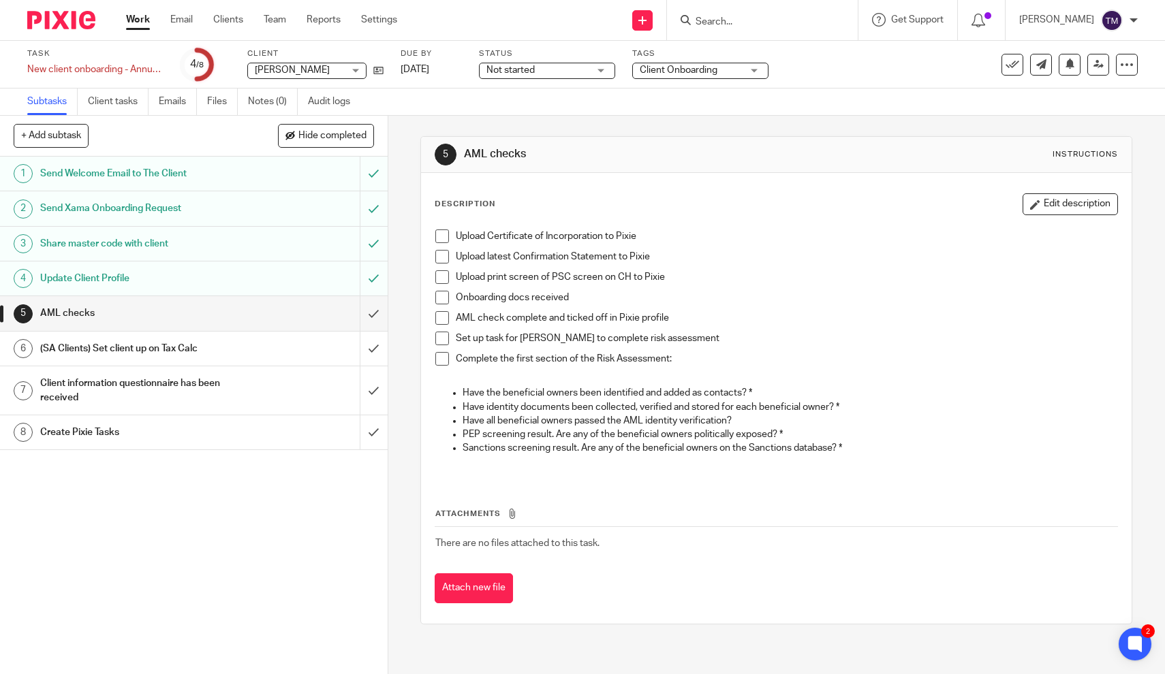
click at [137, 273] on h1 "Update Client Profile" at bounding box center [142, 278] width 204 height 20
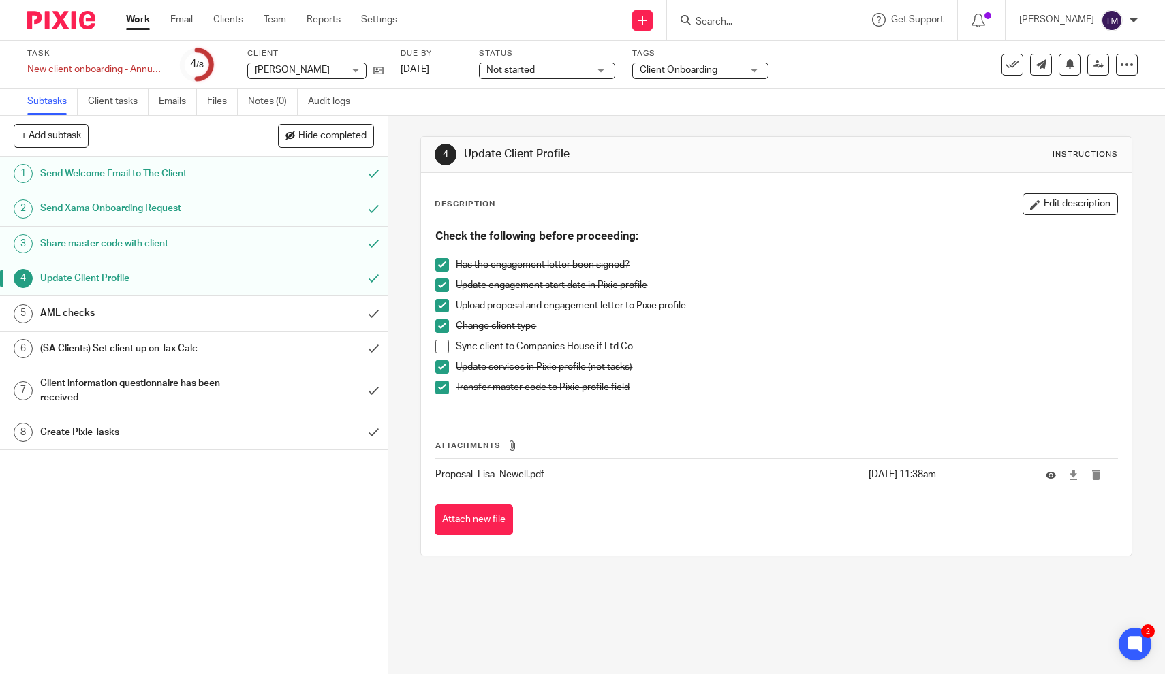
click at [176, 175] on h1 "Send Welcome Email to The Client" at bounding box center [142, 174] width 204 height 20
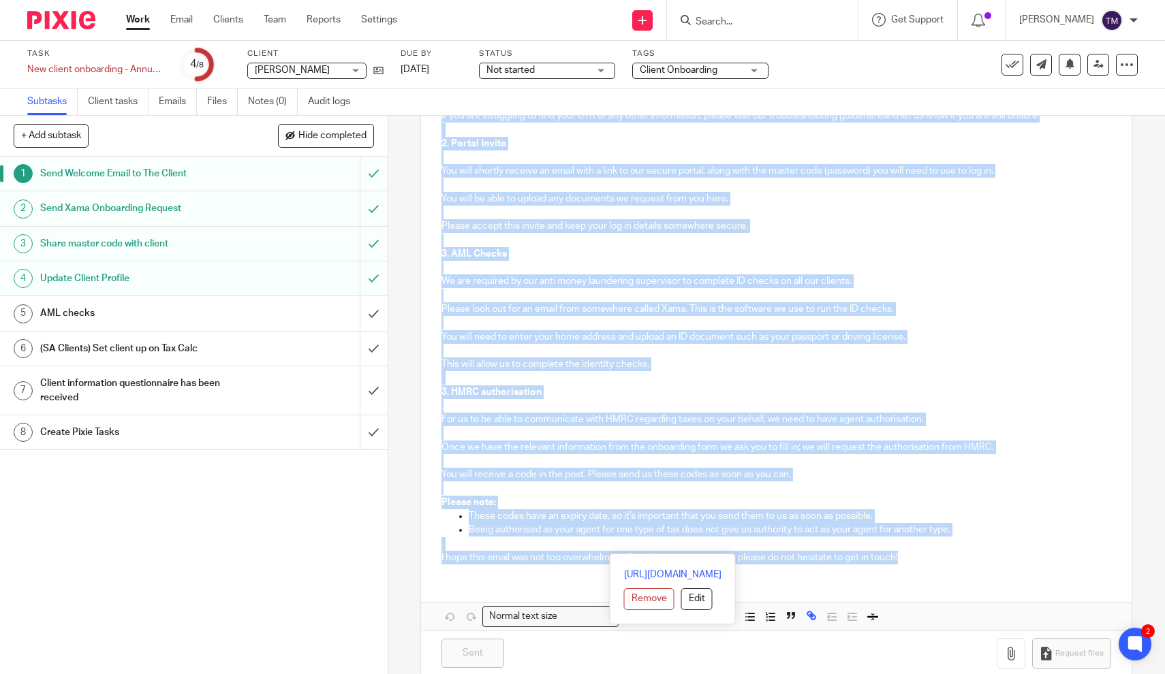
scroll to position [450, 0]
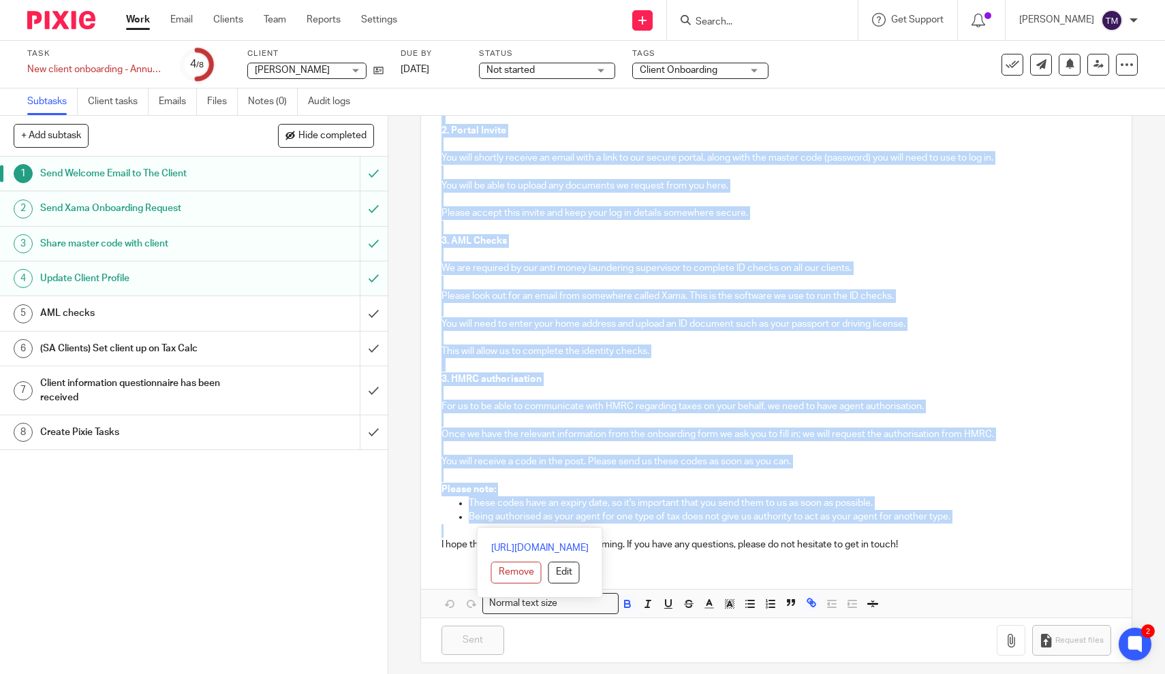
drag, startPoint x: 444, startPoint y: 290, endPoint x: 539, endPoint y: 520, distance: 249.3
click at [539, 520] on div "Hi Lisa Thank you for signing our engagement letter and welcome onboard to Kara…" at bounding box center [776, 191] width 711 height 742
click at [717, 428] on p "Once we have the relevant information from the onboarding form we ask you to fi…" at bounding box center [776, 435] width 670 height 14
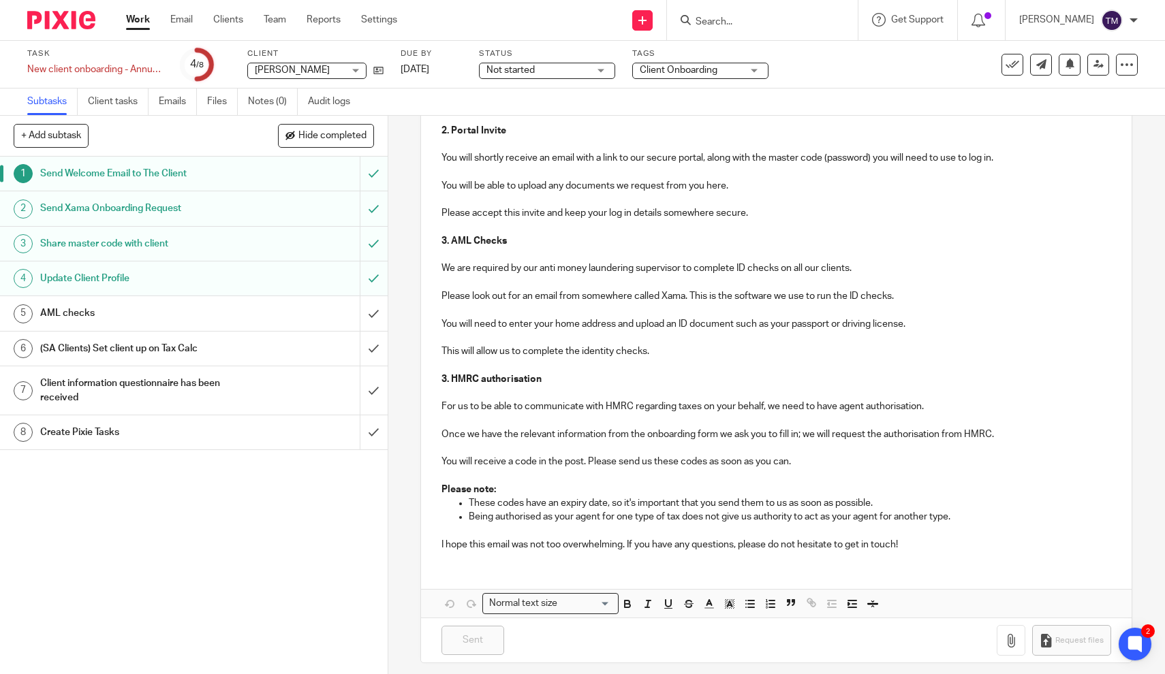
click at [638, 525] on p at bounding box center [776, 532] width 670 height 14
click at [894, 538] on p "I hope this email was not too overwhelming. If you have any questions, please d…" at bounding box center [776, 545] width 670 height 14
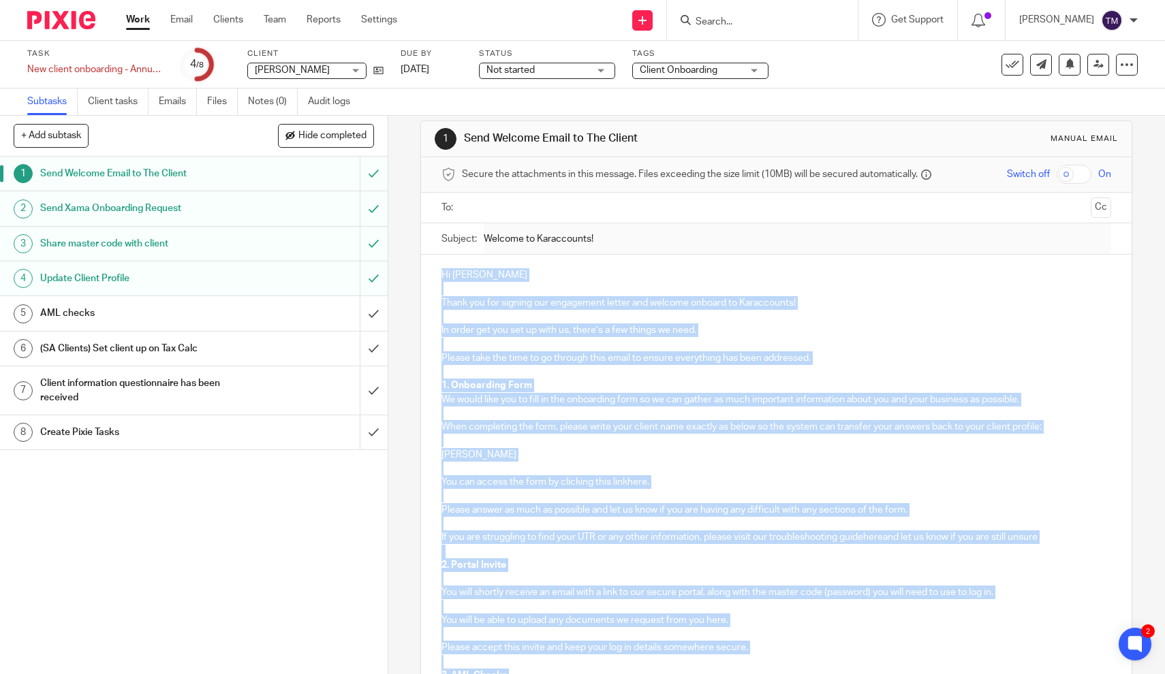
scroll to position [0, 0]
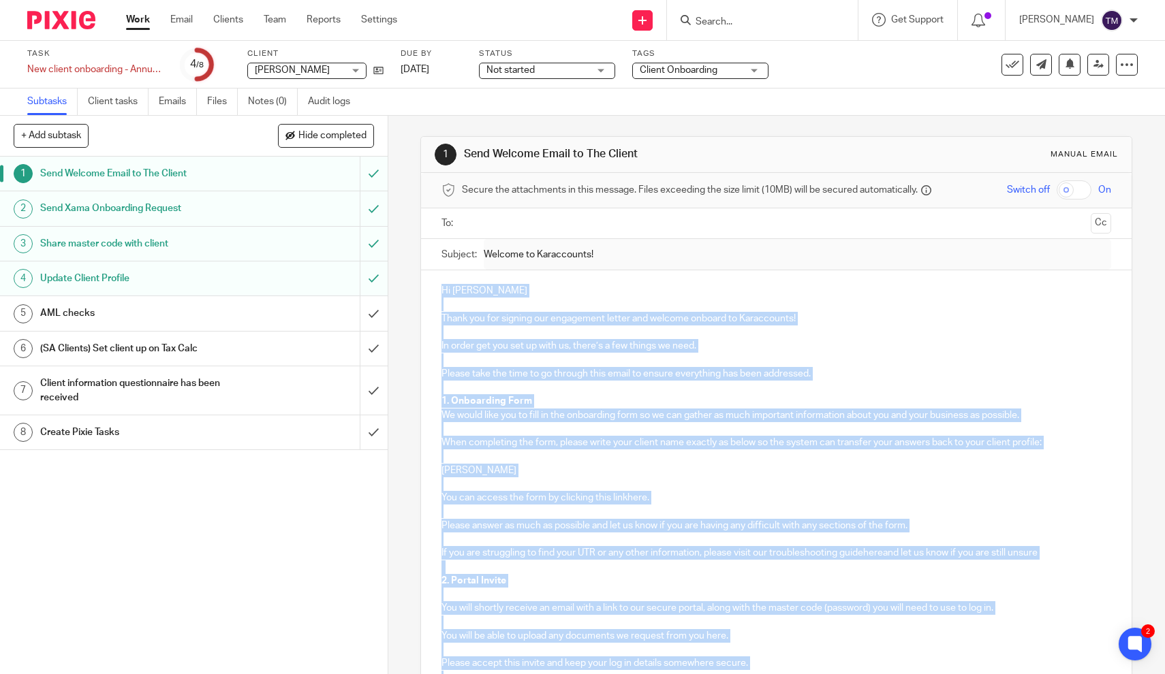
drag, startPoint x: 903, startPoint y: 535, endPoint x: 439, endPoint y: 289, distance: 525.7
click at [439, 289] on div "Hi Lisa Thank you for signing our engagement letter and welcome onboard to Kara…" at bounding box center [776, 641] width 711 height 742
copy div "Hi Lisa Thank you for signing our engagement letter and welcome onboard to Kara…"
click at [176, 103] on link "Emails" at bounding box center [178, 102] width 38 height 27
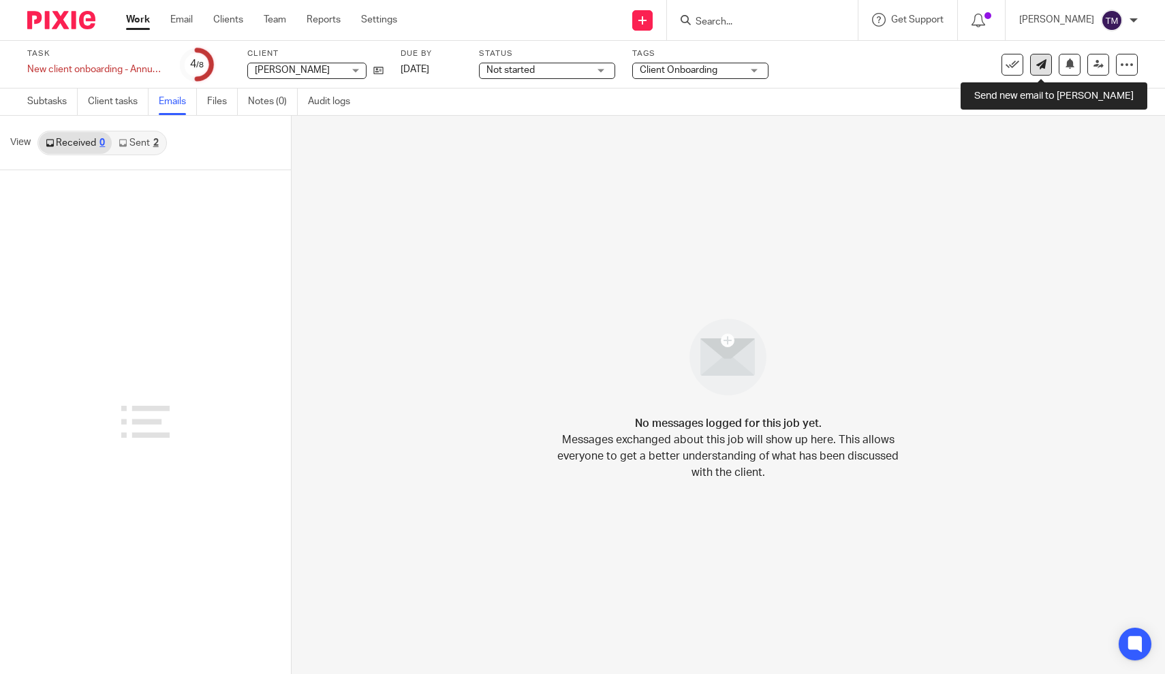
click at [1038, 61] on icon at bounding box center [1041, 64] width 10 height 10
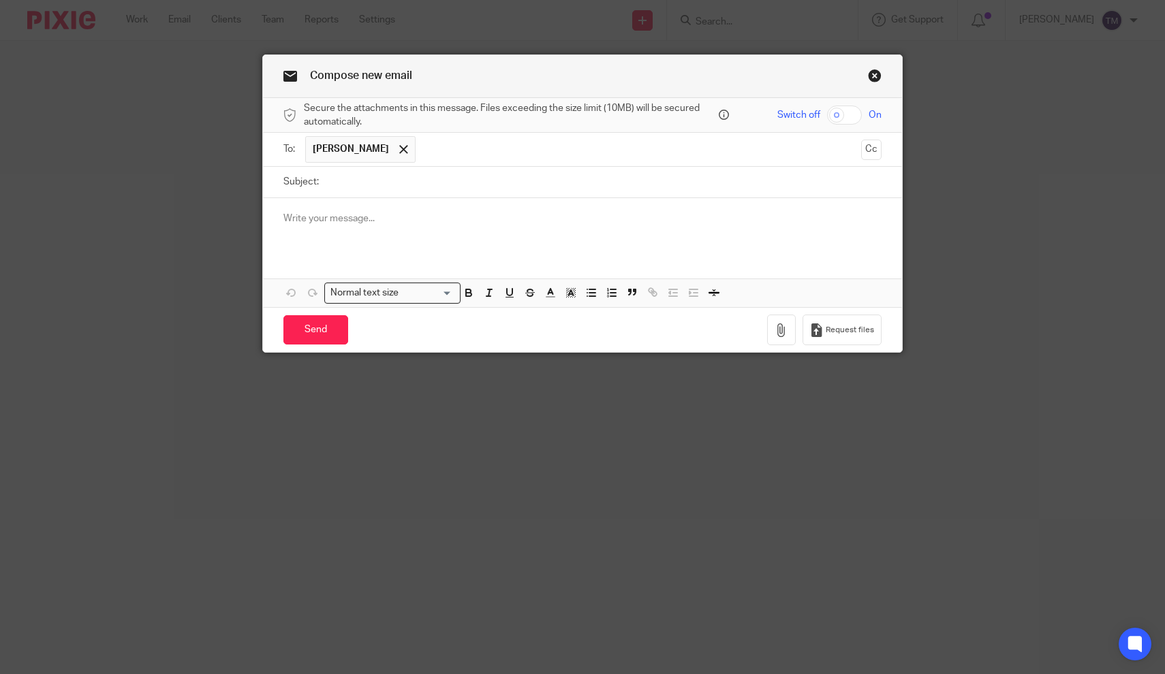
scroll to position [275, 0]
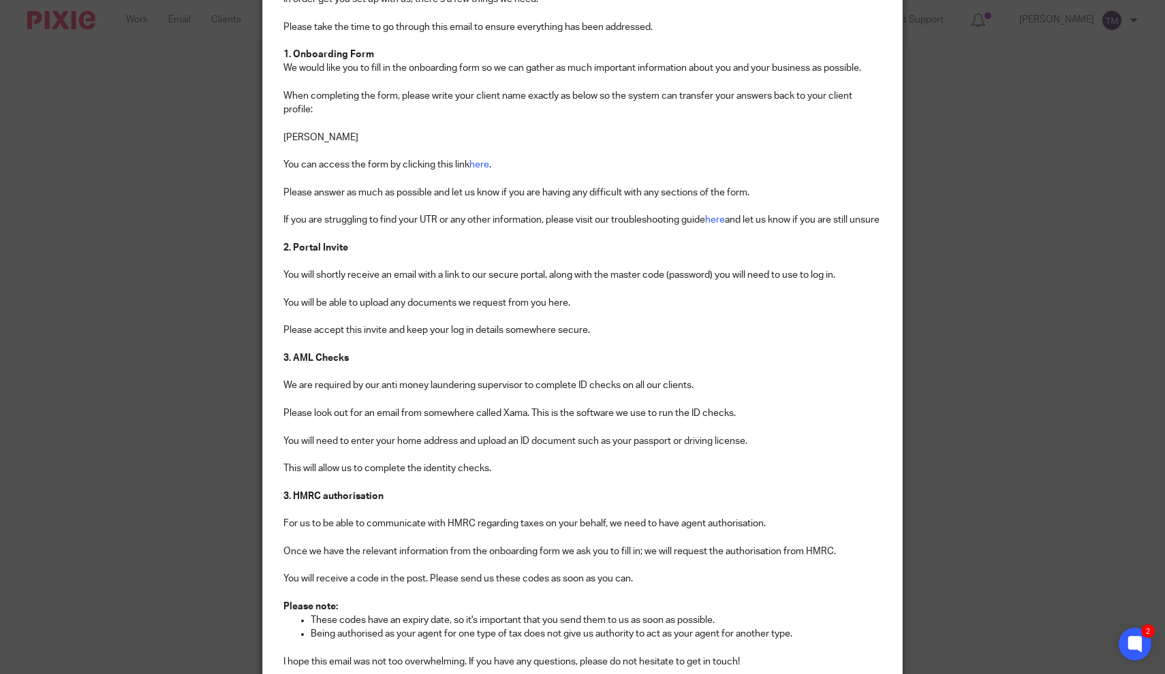
click at [377, 76] on p at bounding box center [582, 83] width 599 height 14
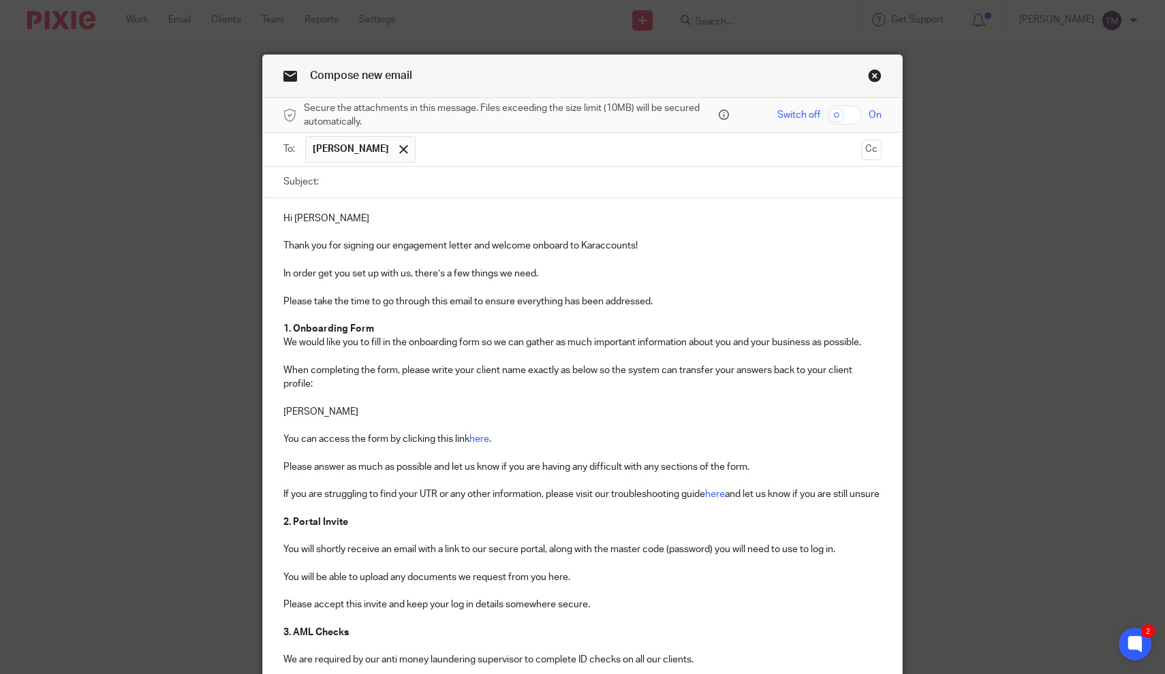
click at [358, 212] on p "Hi [PERSON_NAME]" at bounding box center [582, 219] width 599 height 14
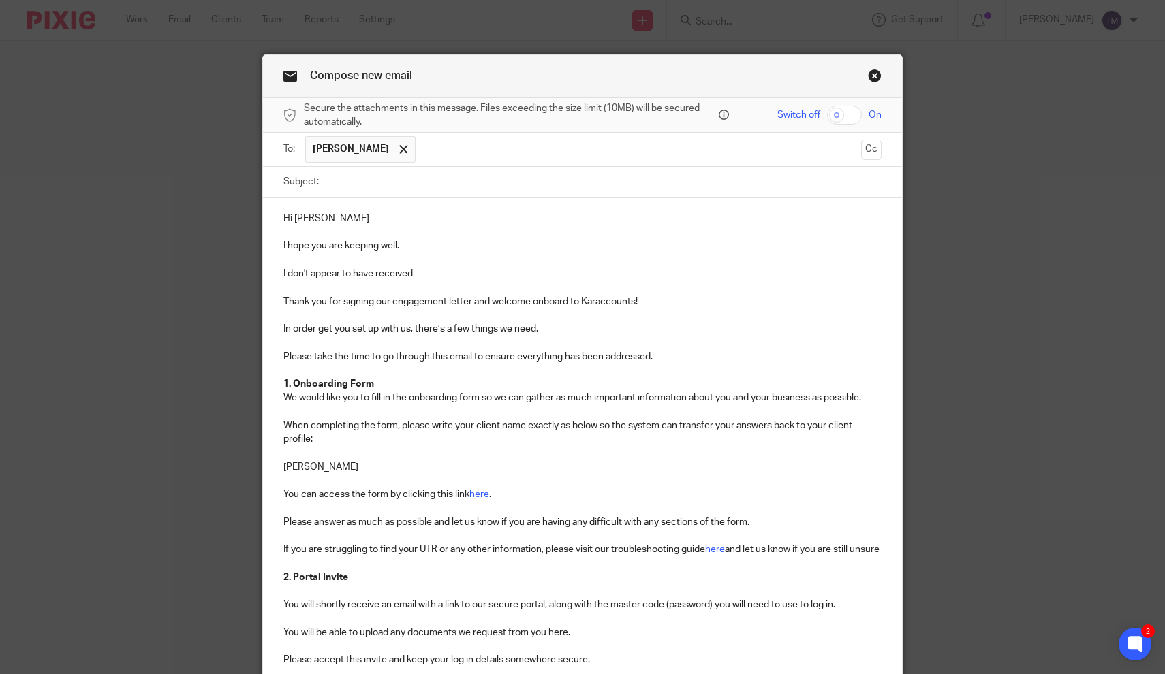
click at [289, 269] on p "I don't appear to have received" at bounding box center [582, 274] width 599 height 14
click at [474, 267] on p "We don't appear to have received" at bounding box center [582, 274] width 599 height 14
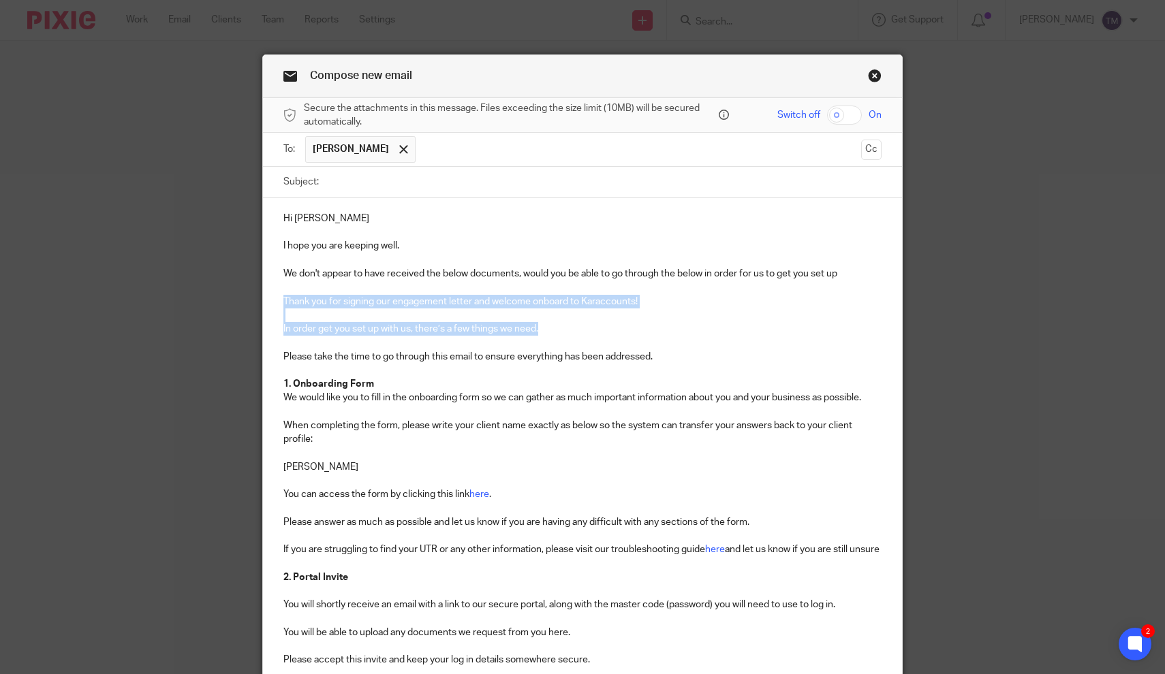
drag, startPoint x: 544, startPoint y: 329, endPoint x: 266, endPoint y: 299, distance: 280.3
click at [266, 299] on div "Hi [PERSON_NAME] I hope you are keeping well. We don't appear to have received …" at bounding box center [583, 610] width 640 height 824
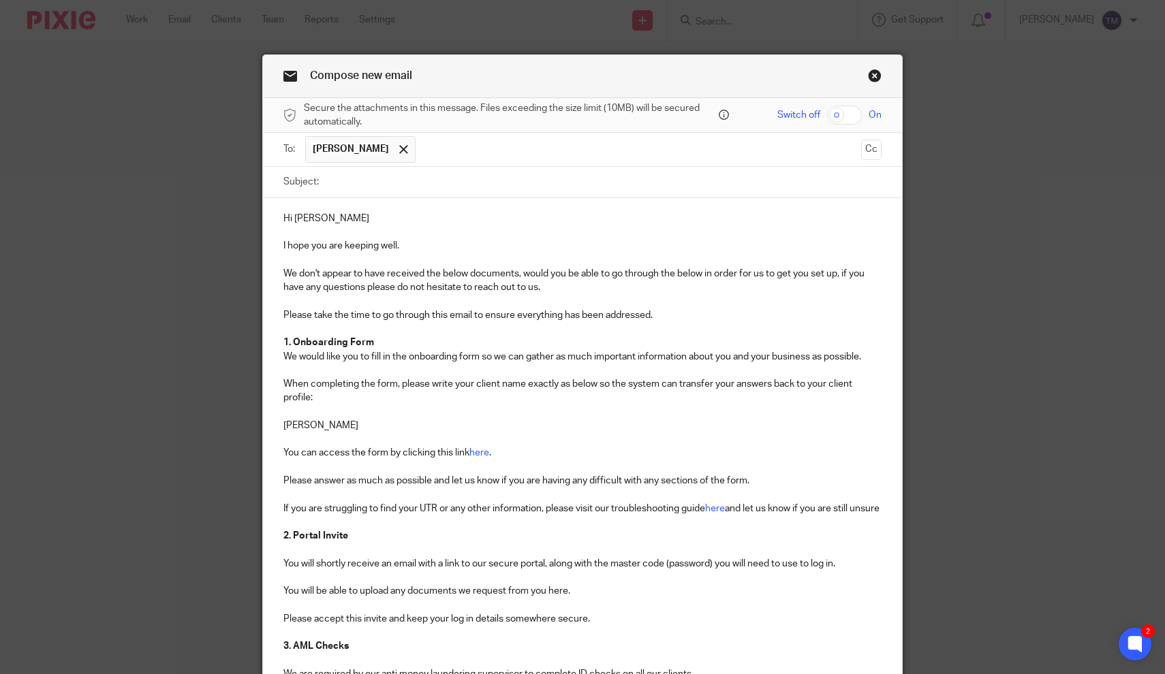
click at [636, 612] on p at bounding box center [582, 605] width 599 height 14
click at [346, 187] on input "Subject:" at bounding box center [604, 182] width 557 height 31
click at [648, 280] on p "We don't appear to have received the below documents, would you be able to go t…" at bounding box center [582, 281] width 599 height 28
click at [489, 188] on input "Karaccounts" at bounding box center [604, 182] width 557 height 31
type input "Karaccounts set up"
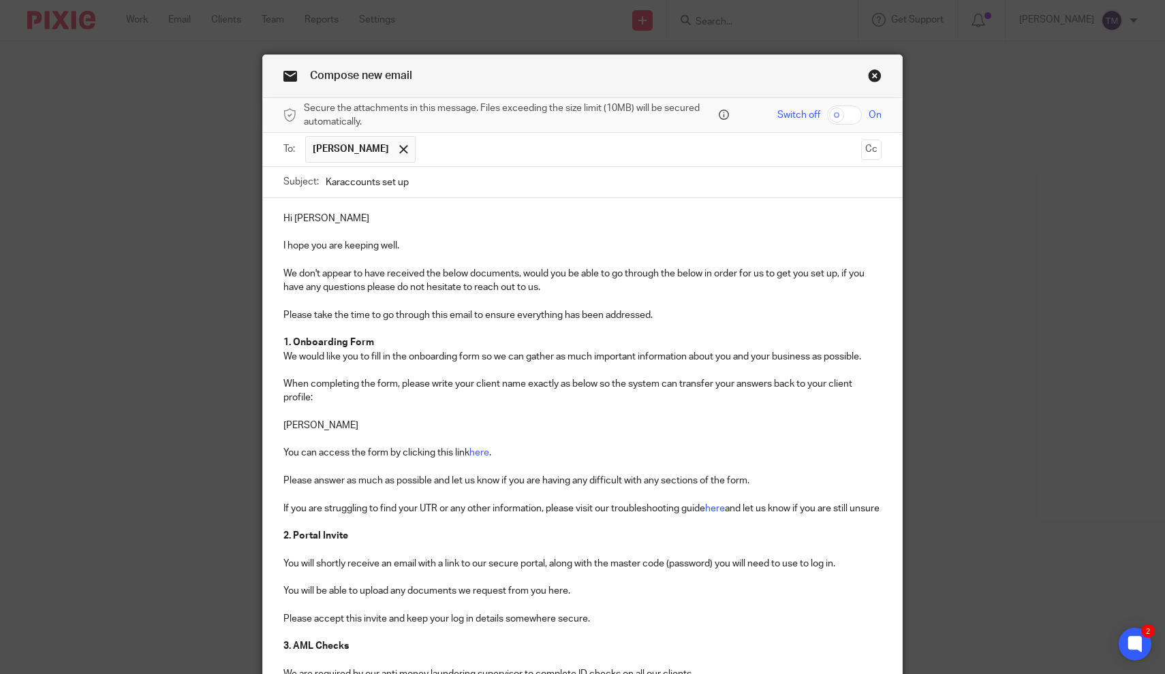
click at [528, 319] on p "Please take the time to go through this email to ensure everything has been add…" at bounding box center [582, 316] width 599 height 14
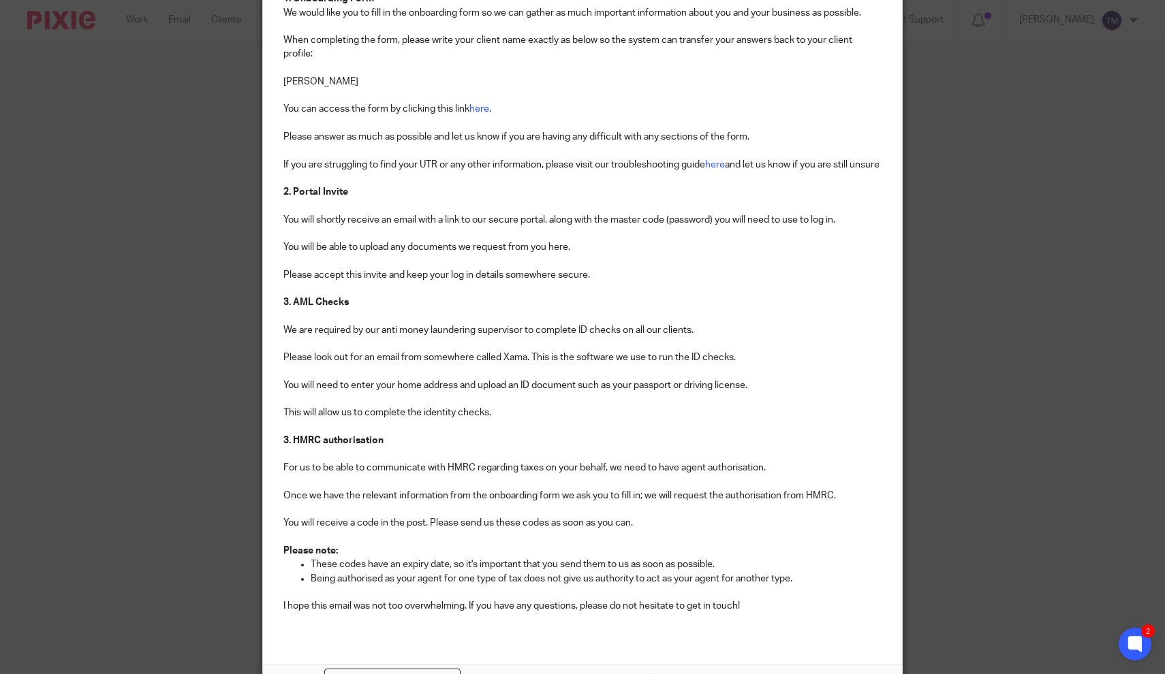
scroll to position [467, 0]
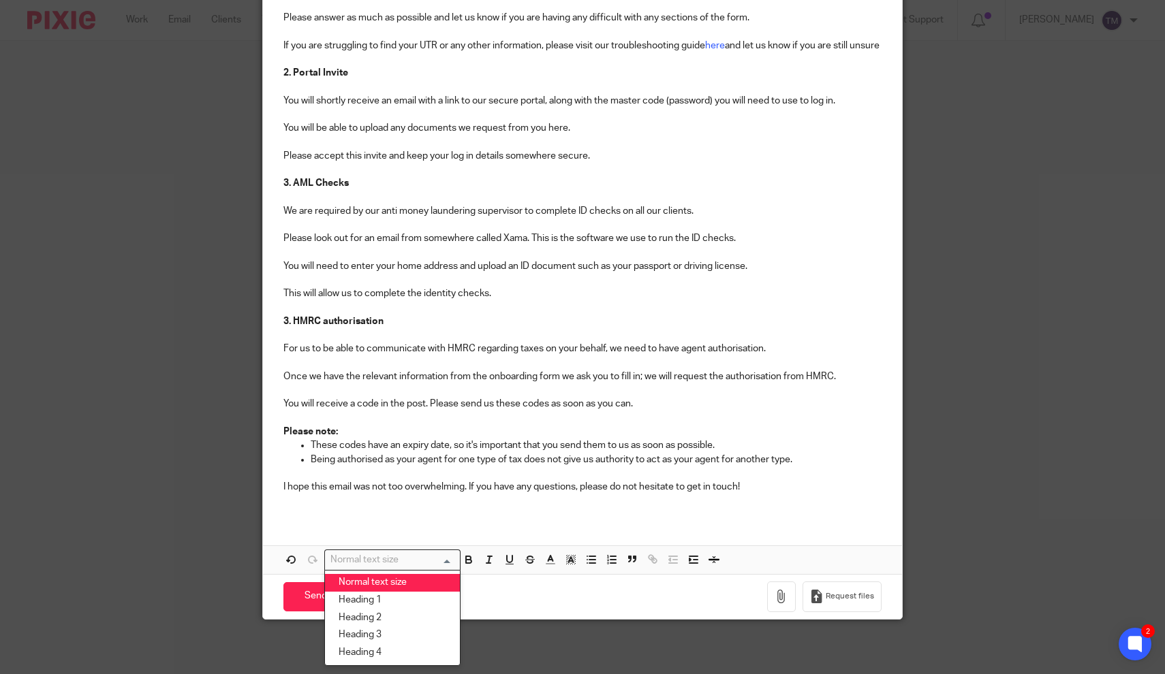
click at [504, 433] on p "Please note:" at bounding box center [582, 432] width 599 height 14
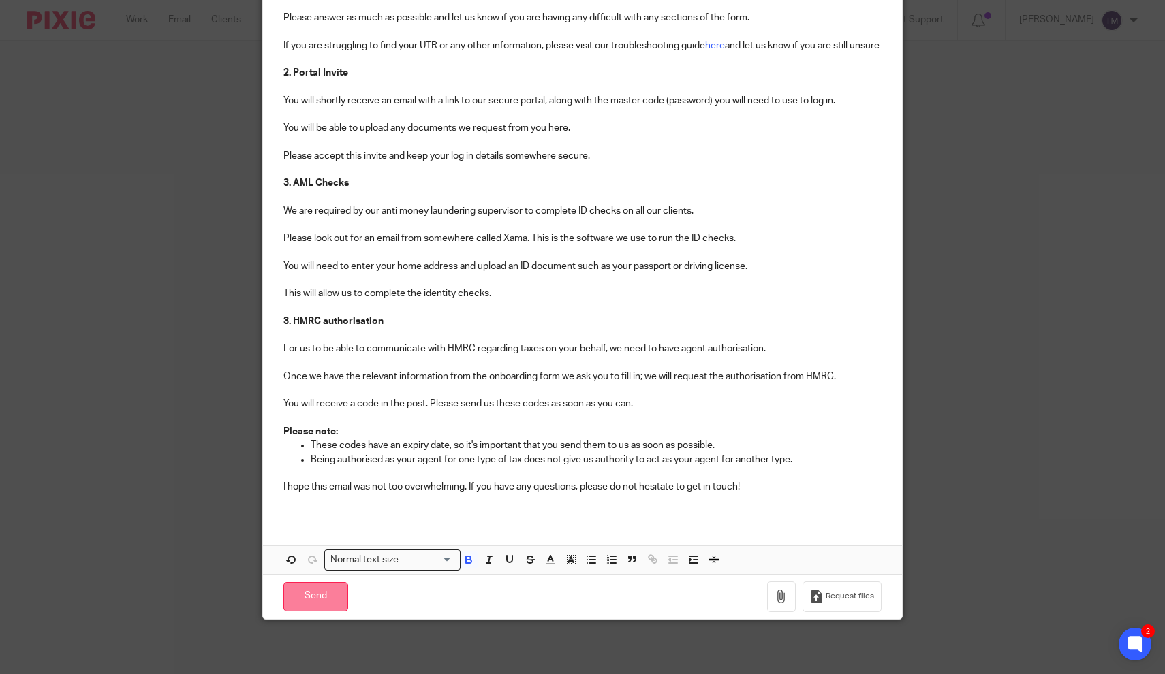
click at [317, 607] on input "Send" at bounding box center [315, 597] width 65 height 29
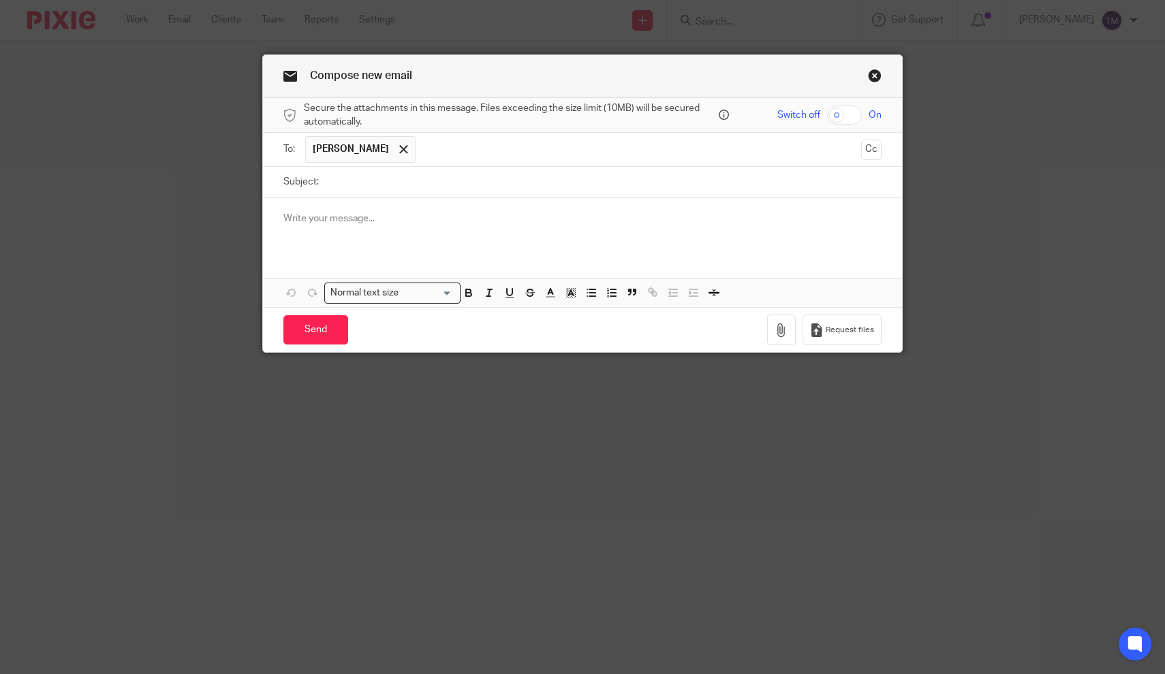
click at [878, 78] on link "Close this dialog window" at bounding box center [875, 78] width 14 height 18
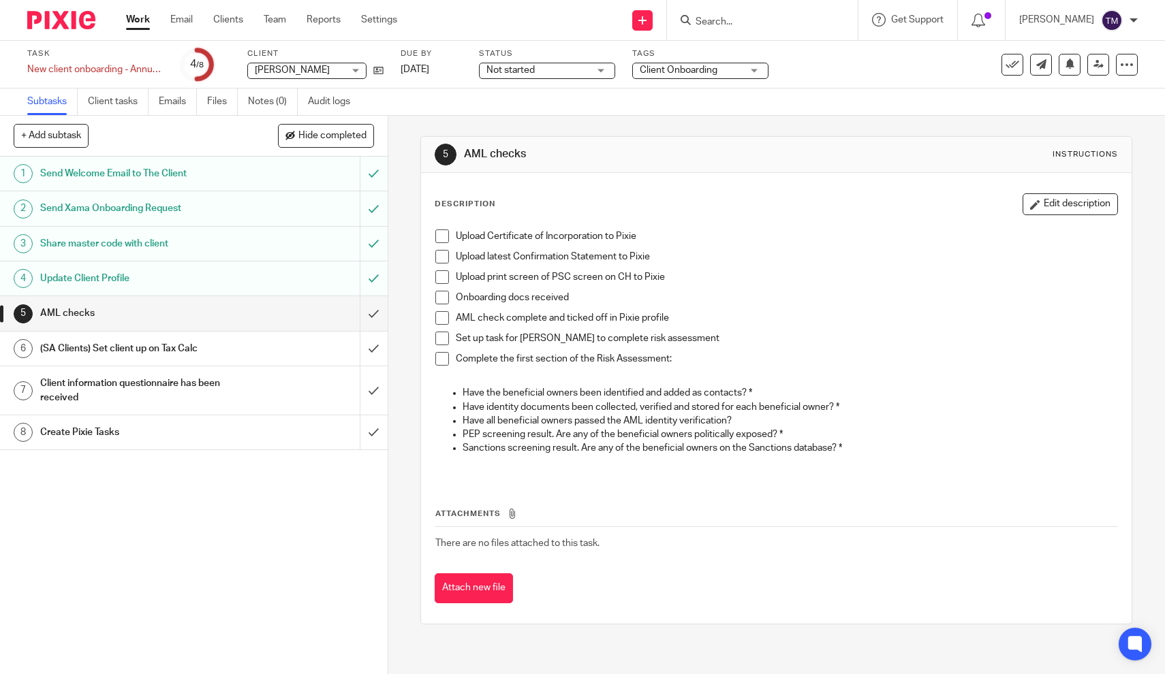
click at [178, 177] on h1 "Send Welcome Email to The Client" at bounding box center [142, 174] width 204 height 20
click at [729, 17] on input "Search" at bounding box center [755, 22] width 123 height 12
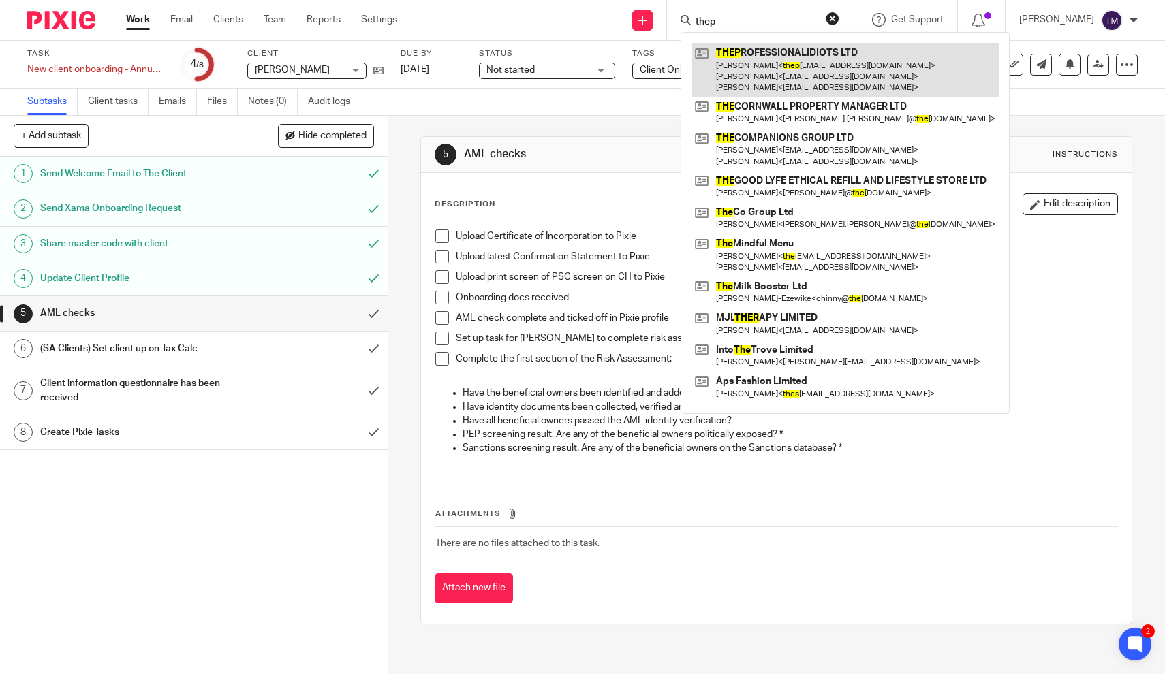
type input "thep"
click at [811, 62] on link at bounding box center [845, 70] width 307 height 54
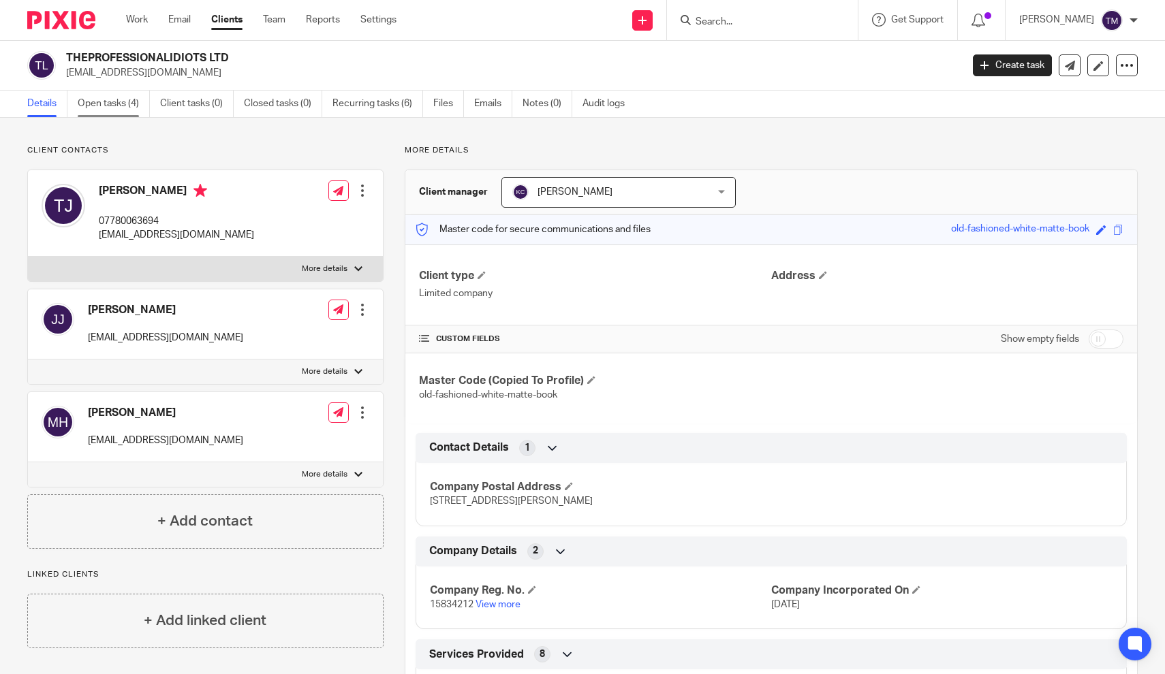
click at [106, 98] on link "Open tasks (4)" at bounding box center [114, 104] width 72 height 27
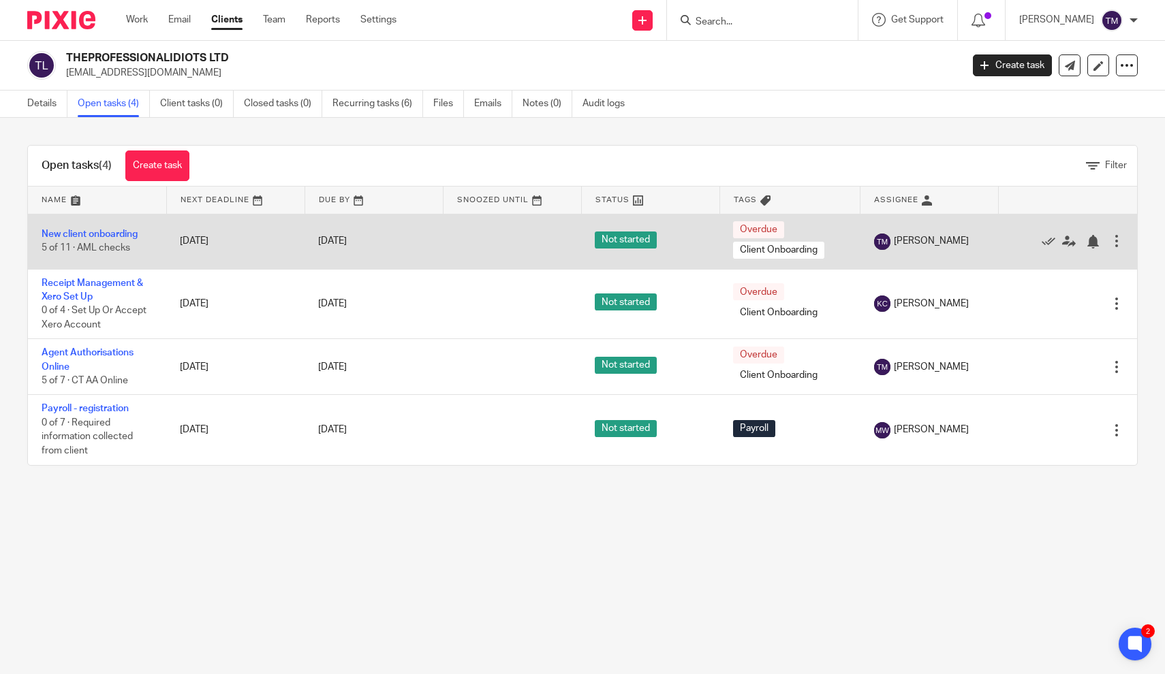
click at [110, 241] on td "New client onboarding 5 of 11 · AML checks" at bounding box center [97, 241] width 138 height 55
click at [110, 232] on link "New client onboarding" at bounding box center [90, 235] width 96 height 10
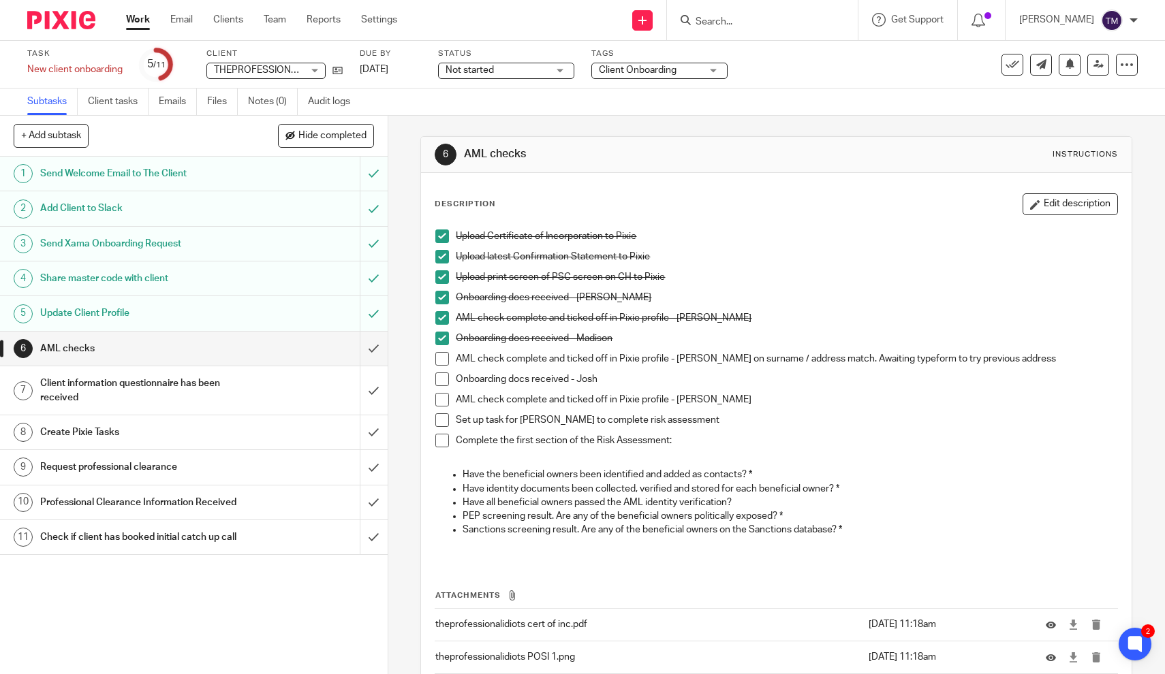
click at [155, 172] on h1 "Send Welcome Email to The Client" at bounding box center [142, 174] width 204 height 20
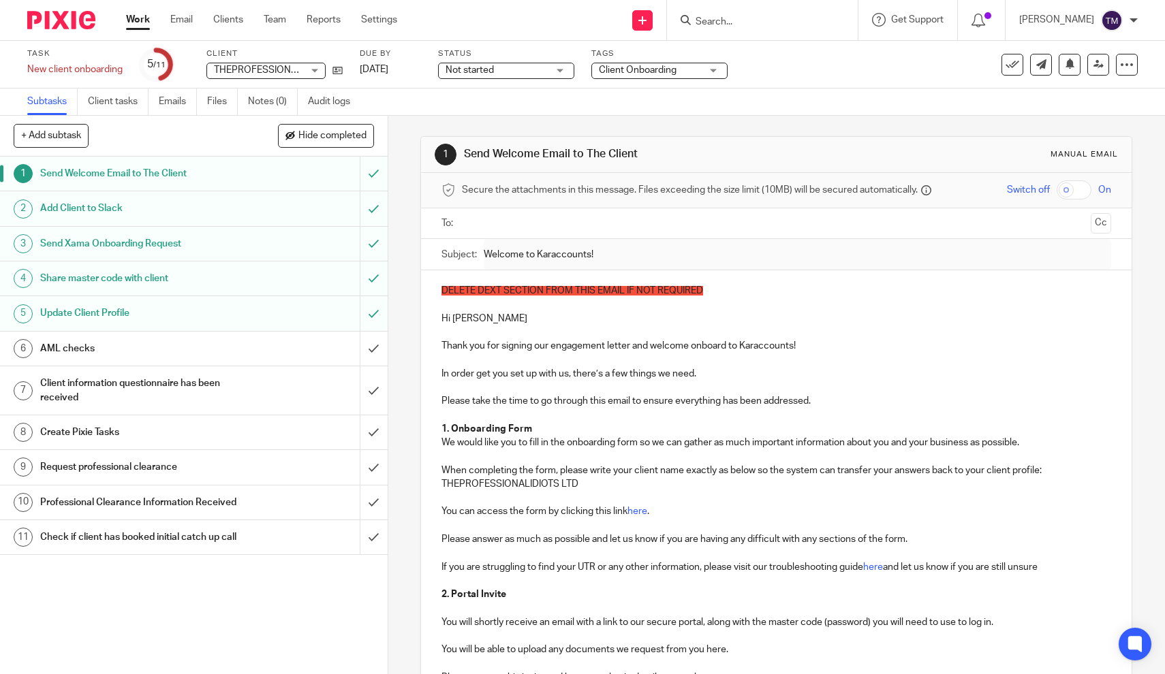
click at [538, 371] on p "In order get you set up with us, there’s a few things we need." at bounding box center [776, 374] width 670 height 14
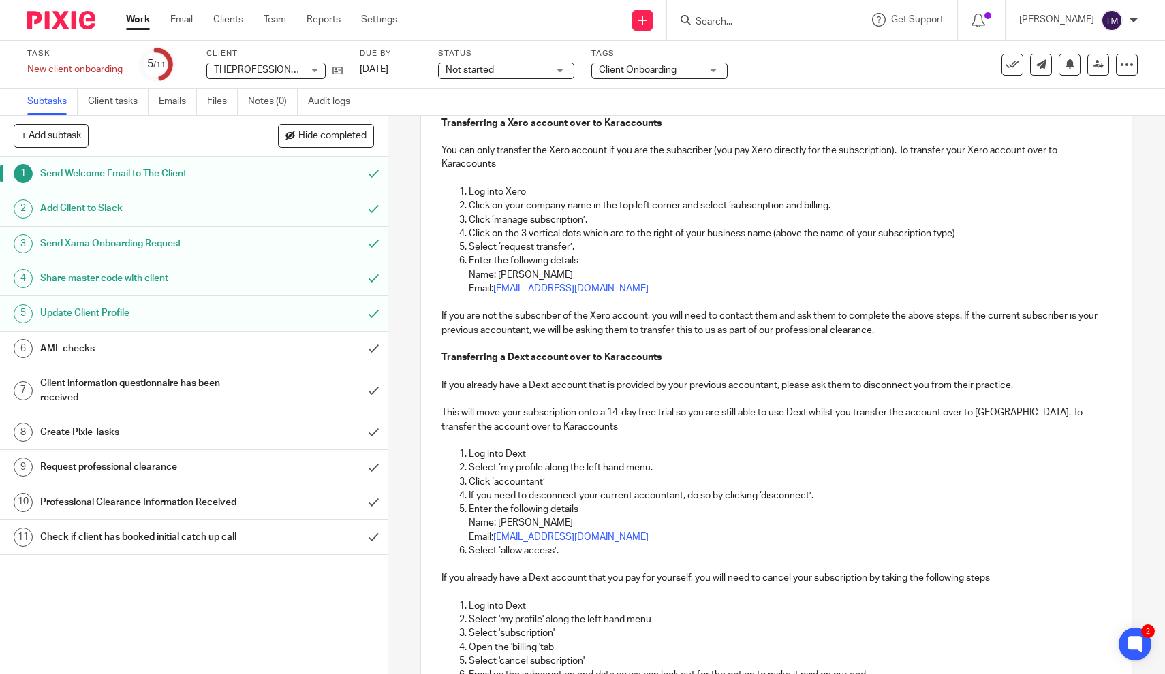
scroll to position [1587, 0]
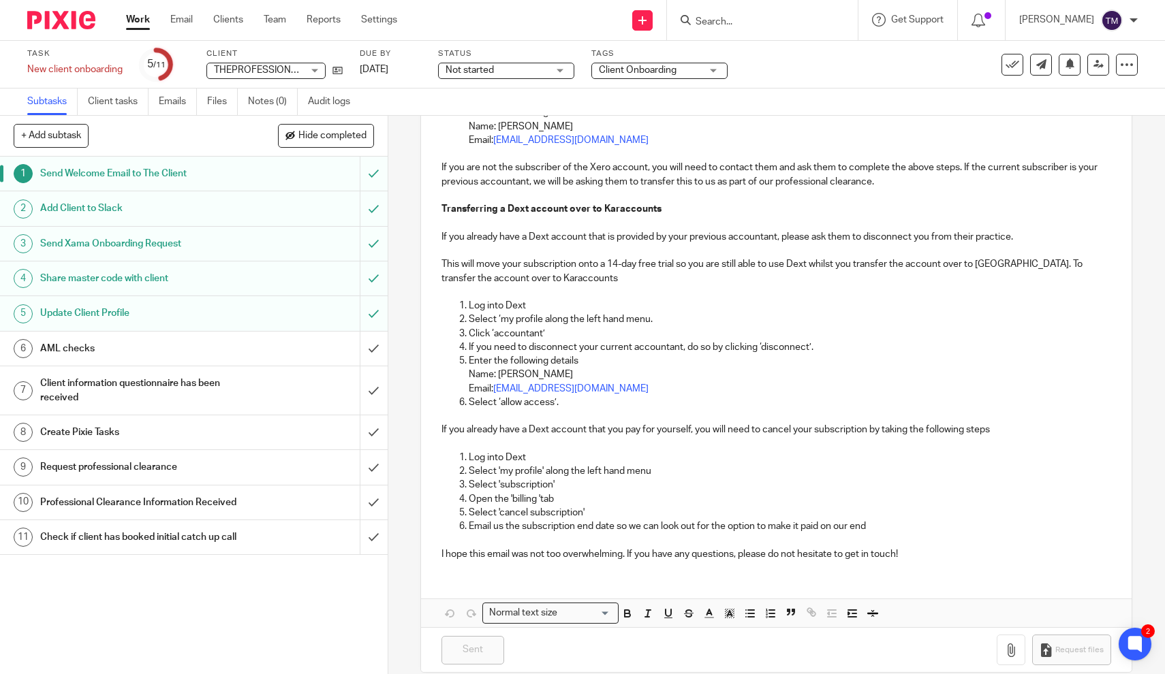
click at [703, 262] on p "This will move your subscription onto a 14-day free trial so you are still able…" at bounding box center [776, 272] width 670 height 28
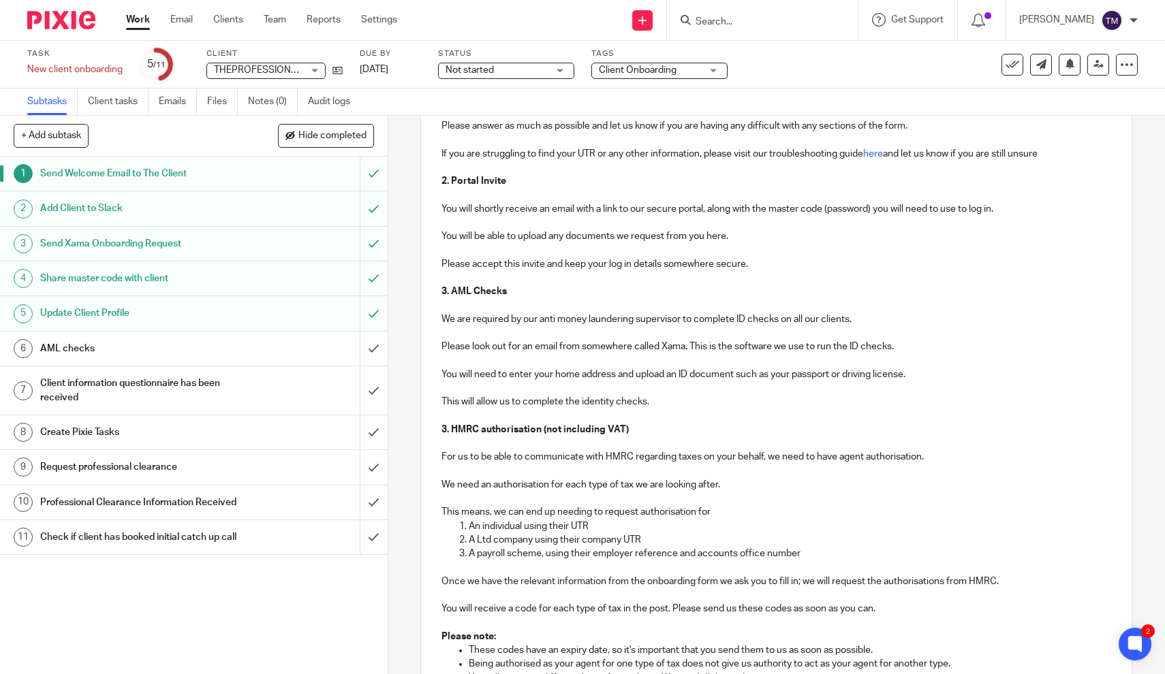
scroll to position [127, 0]
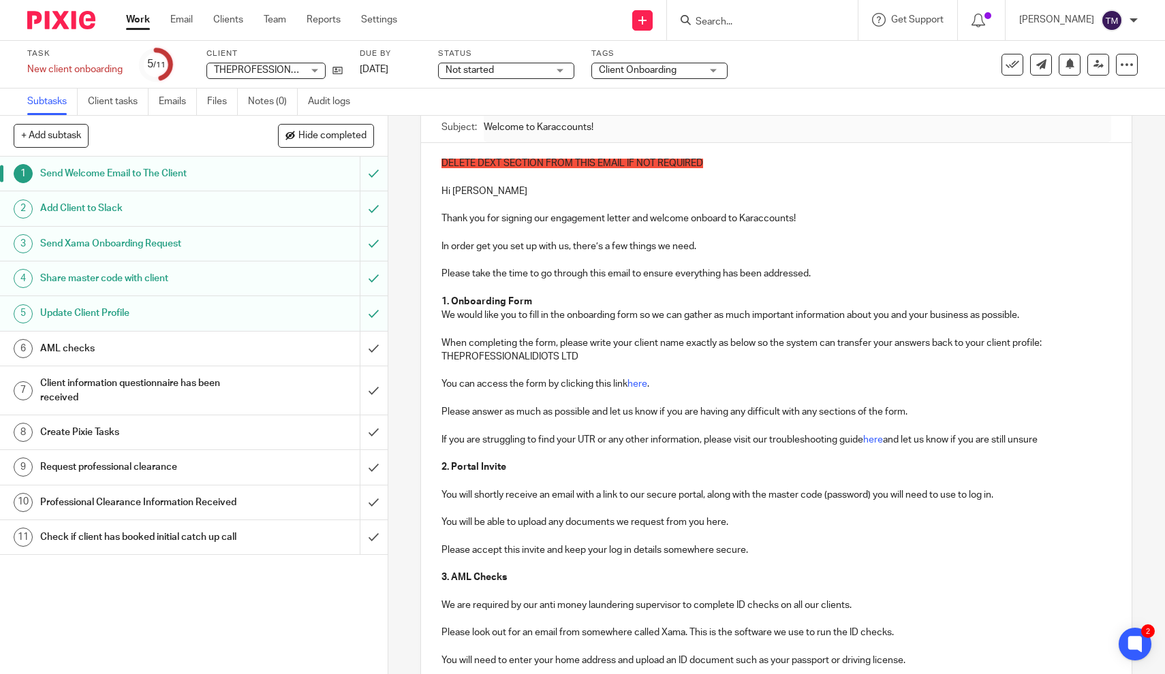
click at [96, 347] on h1 "AML checks" at bounding box center [142, 349] width 204 height 20
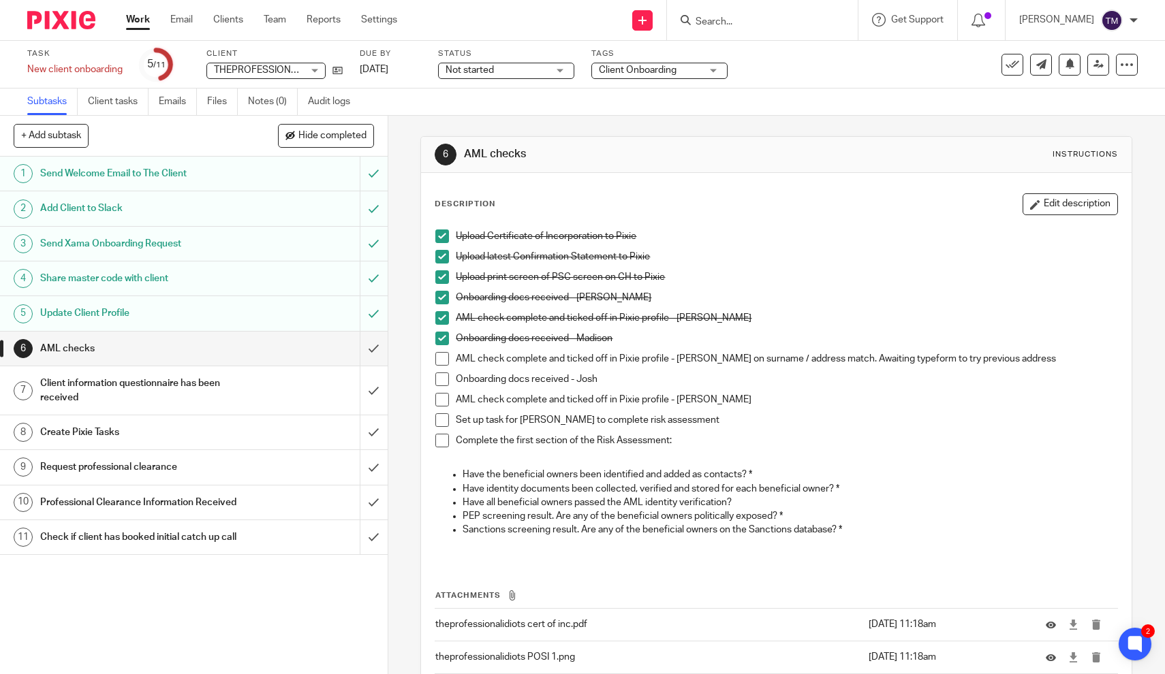
click at [652, 590] on th "Attachments" at bounding box center [776, 599] width 683 height 20
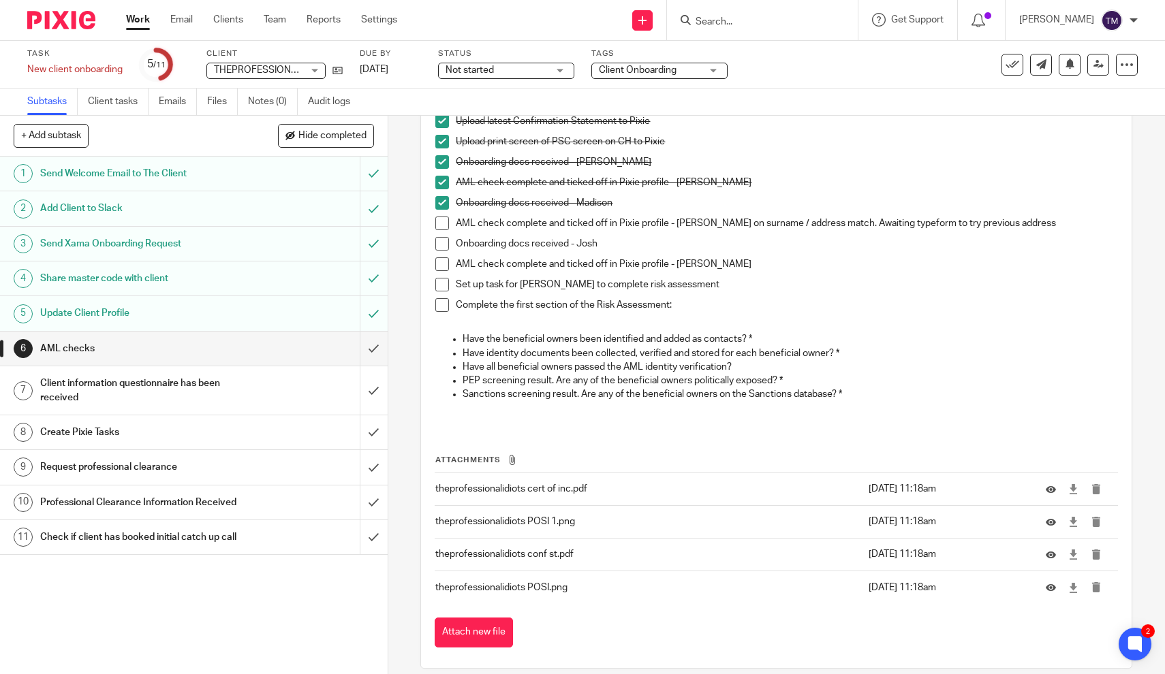
scroll to position [139, 0]
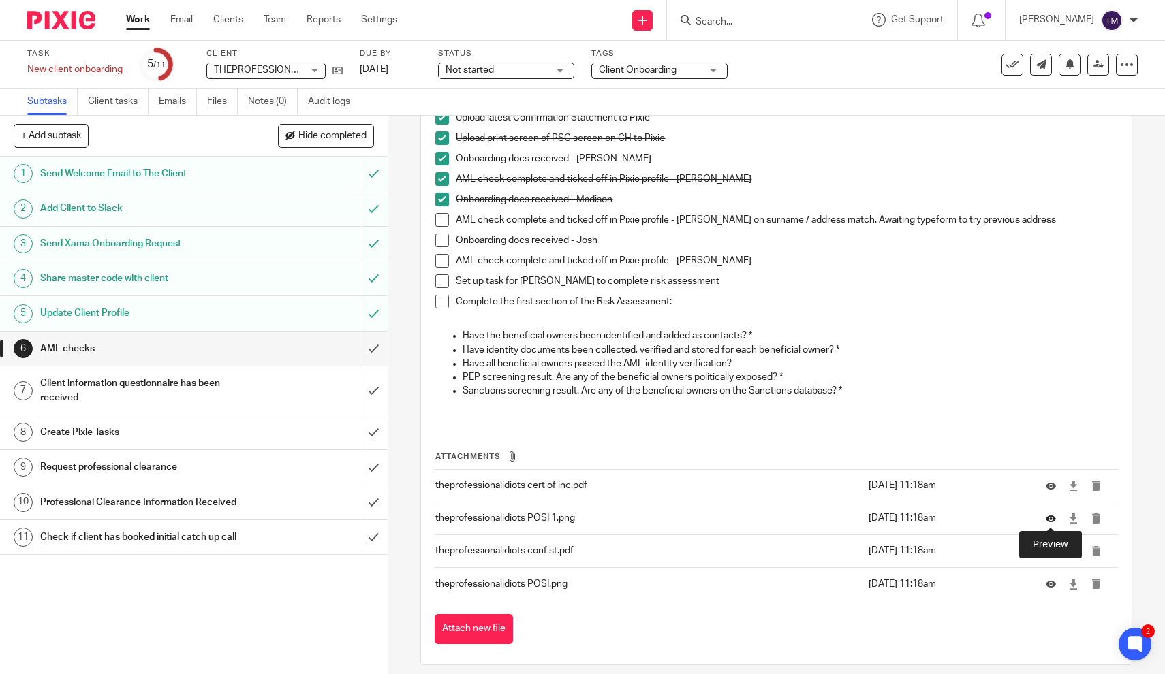
click at [1050, 519] on icon at bounding box center [1051, 519] width 10 height 10
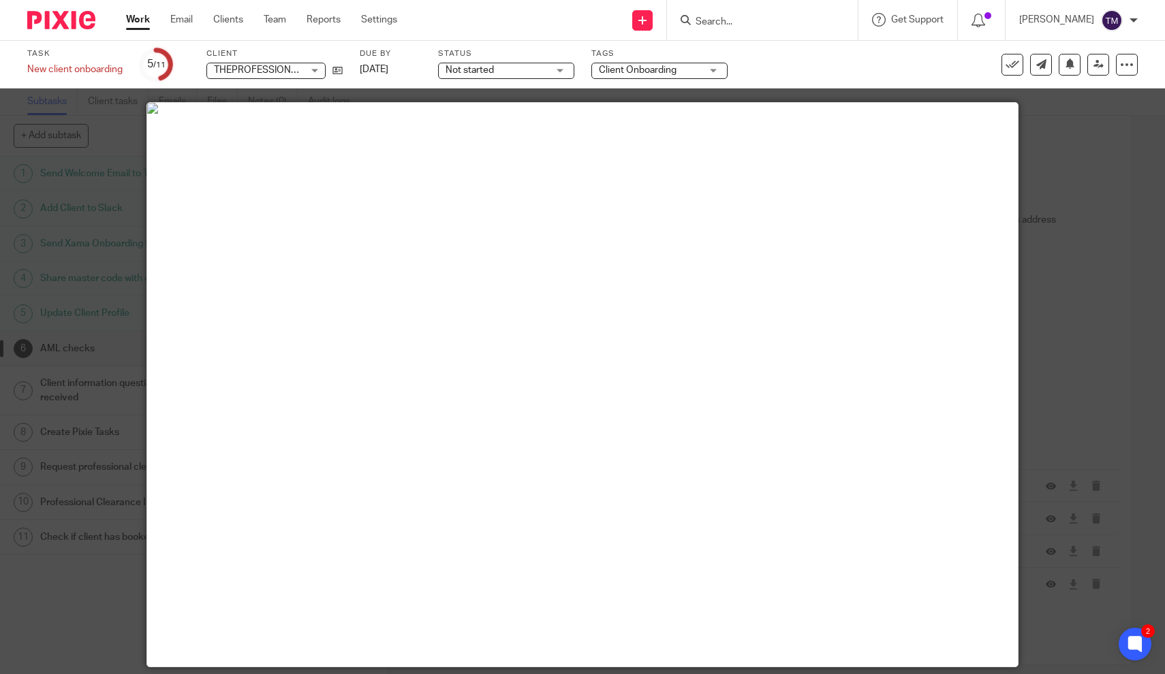
click at [722, 114] on img at bounding box center [582, 108] width 871 height 11
click at [1004, 114] on img at bounding box center [582, 108] width 871 height 11
click at [1063, 136] on div at bounding box center [582, 337] width 1165 height 674
click at [185, 114] on img at bounding box center [582, 108] width 871 height 11
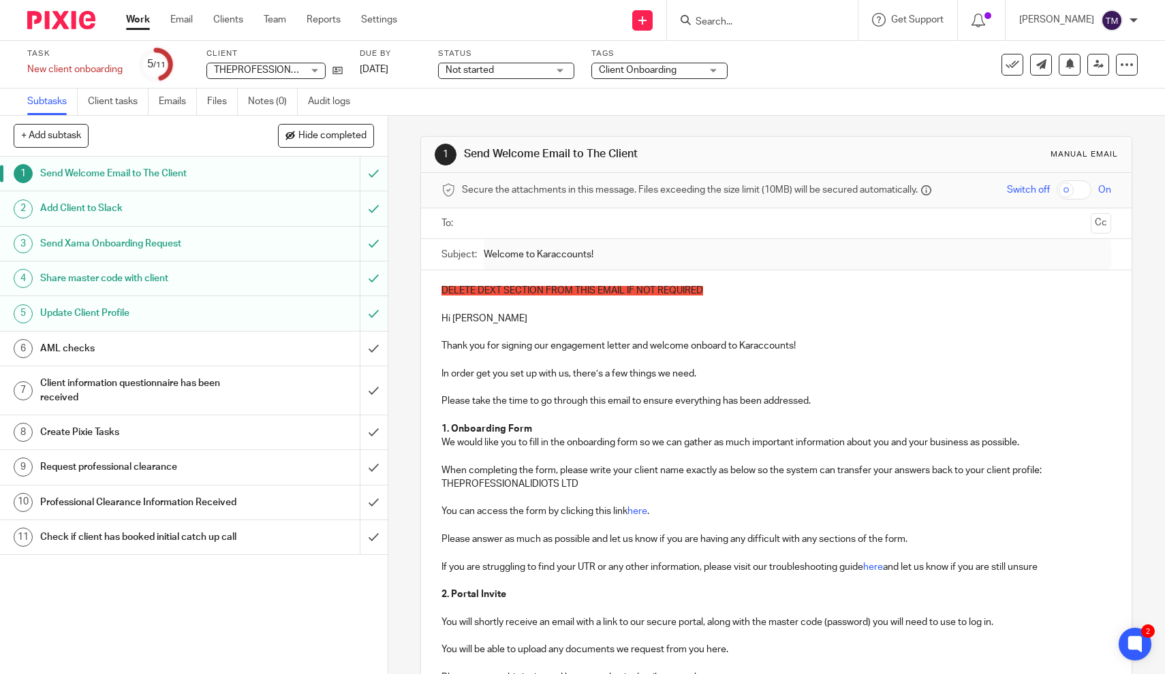
click at [735, 26] on input "Search" at bounding box center [755, 22] width 123 height 12
click at [134, 27] on link "Work" at bounding box center [138, 20] width 24 height 14
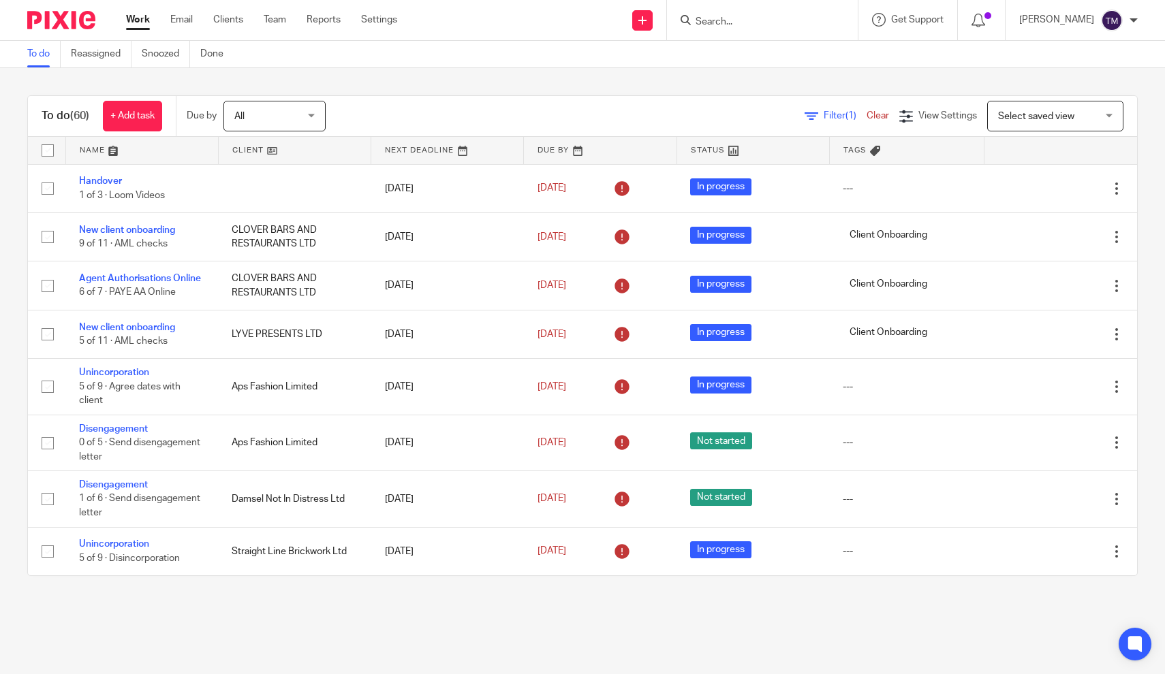
click at [846, 118] on span "(1)" at bounding box center [851, 116] width 11 height 10
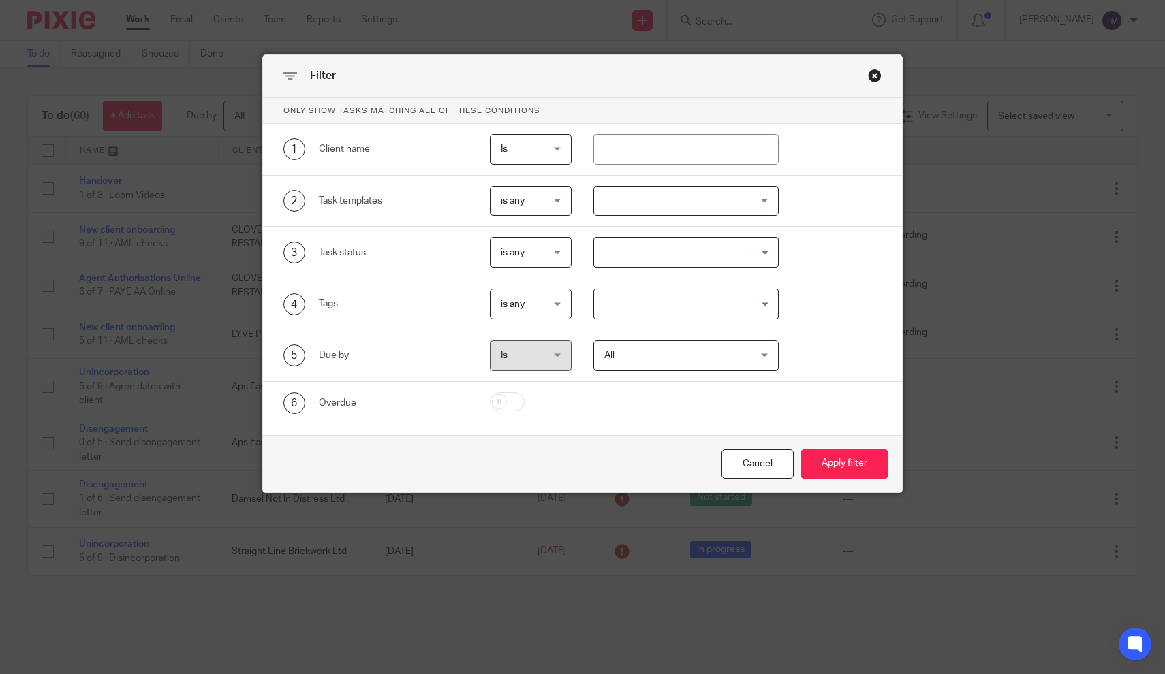
click at [668, 198] on div at bounding box center [685, 201] width 185 height 31
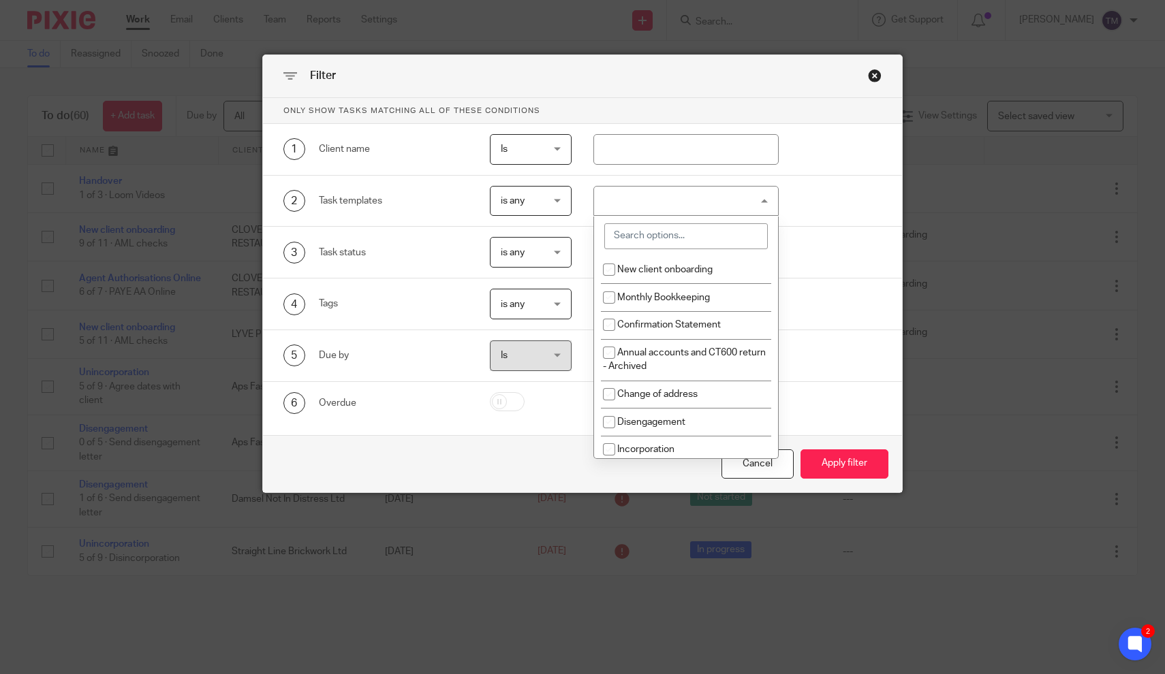
click at [661, 223] on input "search" at bounding box center [686, 236] width 164 height 26
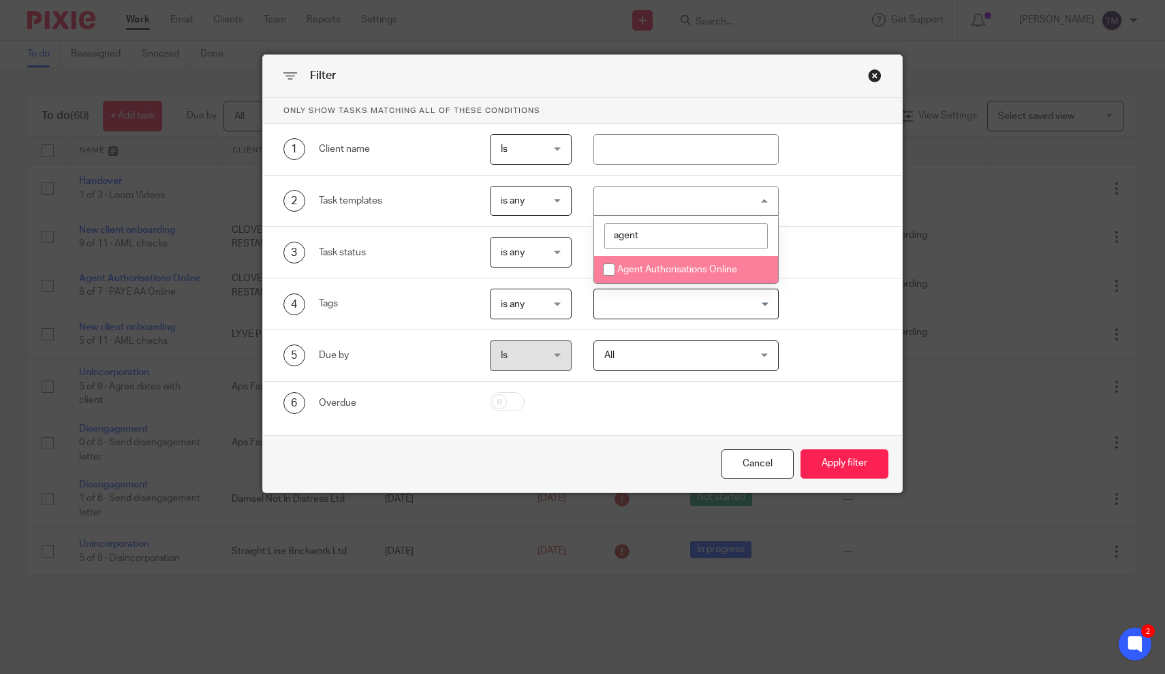
type input "agent"
click at [653, 274] on span "Agent Authorisations Online" at bounding box center [677, 270] width 120 height 10
checkbox input "true"
click at [854, 464] on button "Apply filter" at bounding box center [845, 464] width 88 height 29
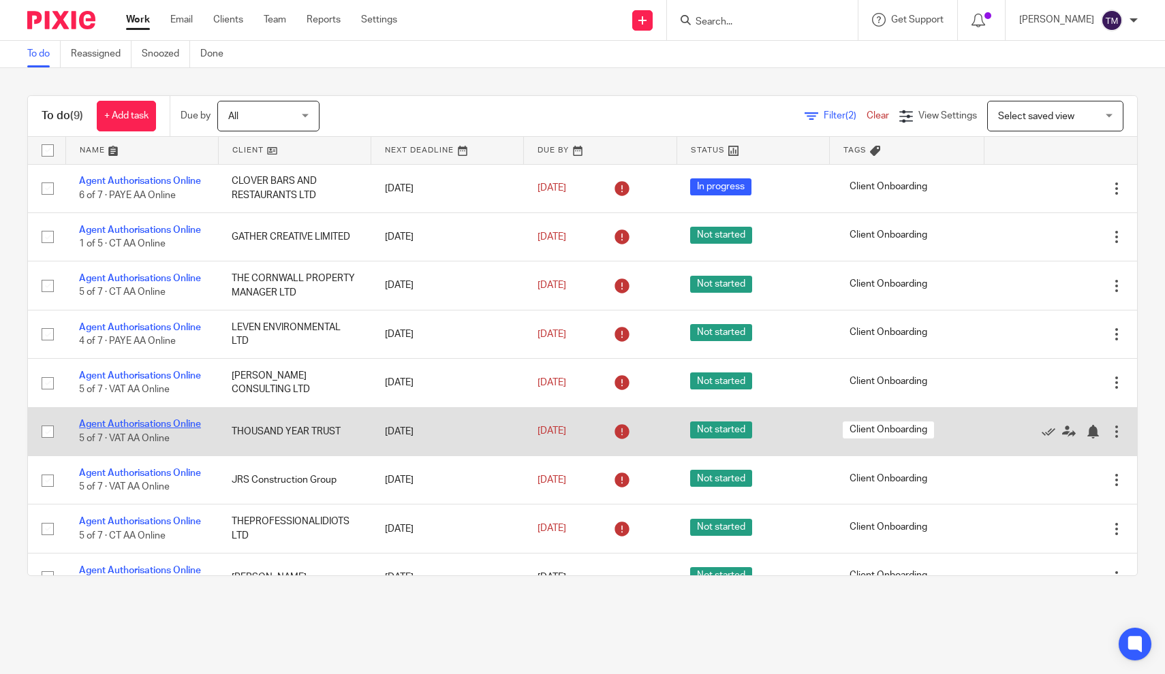
click at [176, 424] on link "Agent Authorisations Online" at bounding box center [140, 425] width 122 height 10
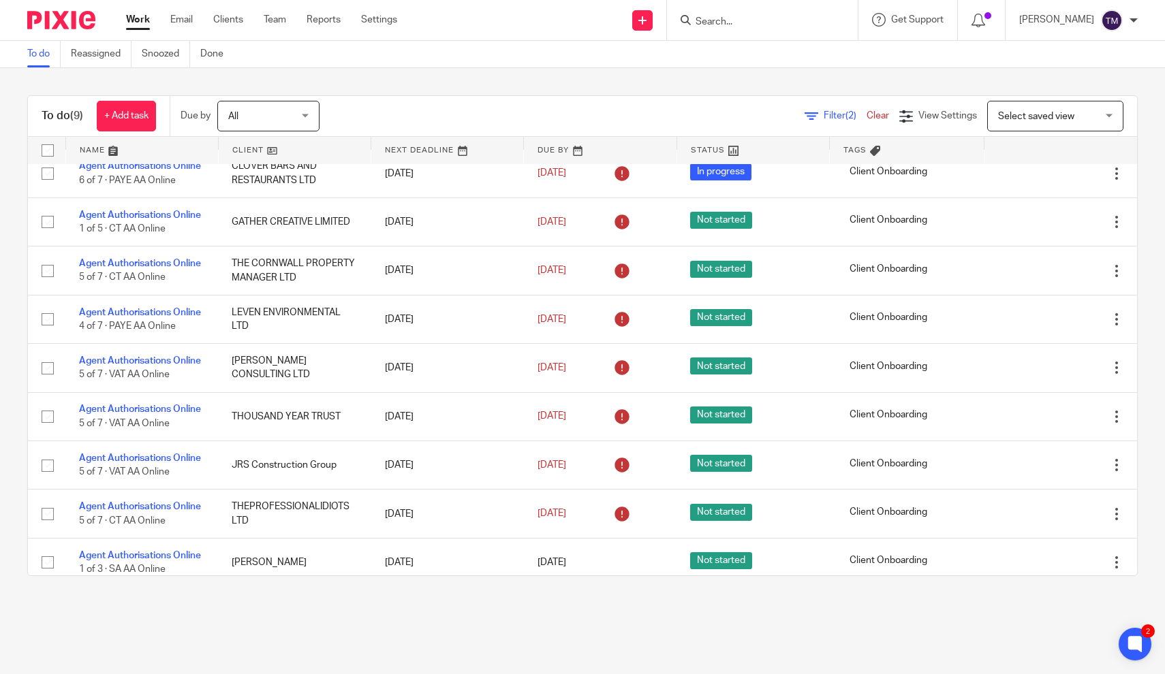
scroll to position [33, 0]
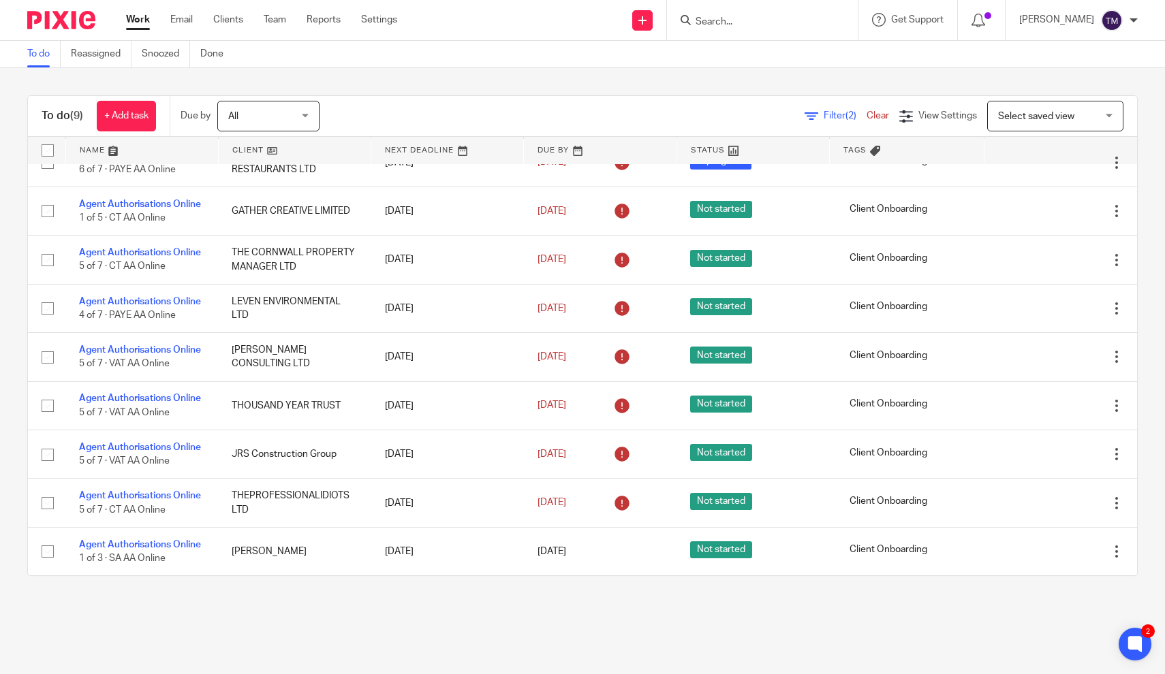
drag, startPoint x: 372, startPoint y: 255, endPoint x: 355, endPoint y: 593, distance: 339.0
click at [355, 593] on div "To do (9) + Add task Due by All All Today Tomorrow This week Next week This mon…" at bounding box center [582, 336] width 1165 height 536
click at [495, 129] on div "Filter (2) Clear View Settings View Settings (2) Filters Clear Save Manage save…" at bounding box center [740, 116] width 794 height 31
drag, startPoint x: 349, startPoint y: 230, endPoint x: 332, endPoint y: 157, distance: 74.9
click at [332, 157] on table "Name Client Next Deadline Due By Status Tags No client selected No client selec…" at bounding box center [582, 356] width 1109 height 439
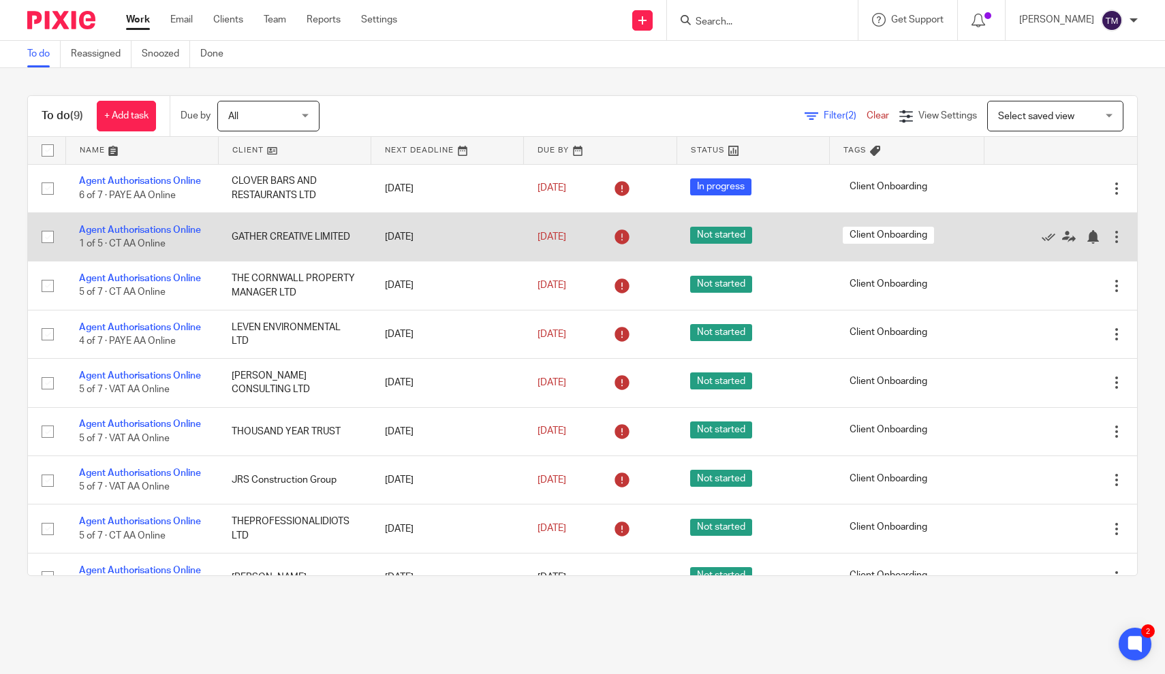
scroll to position [0, 0]
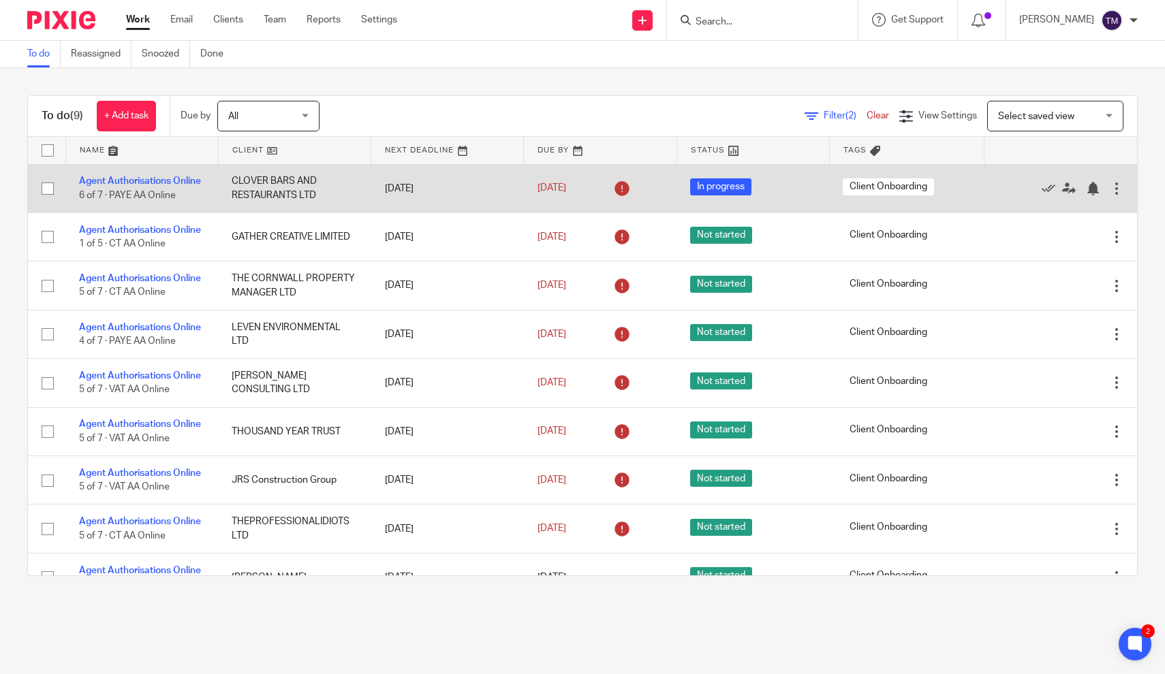
click at [265, 187] on td "CLOVER BARS AND RESTAURANTS LTD" at bounding box center [294, 188] width 153 height 48
click at [194, 184] on link "Agent Authorisations Online" at bounding box center [140, 181] width 122 height 10
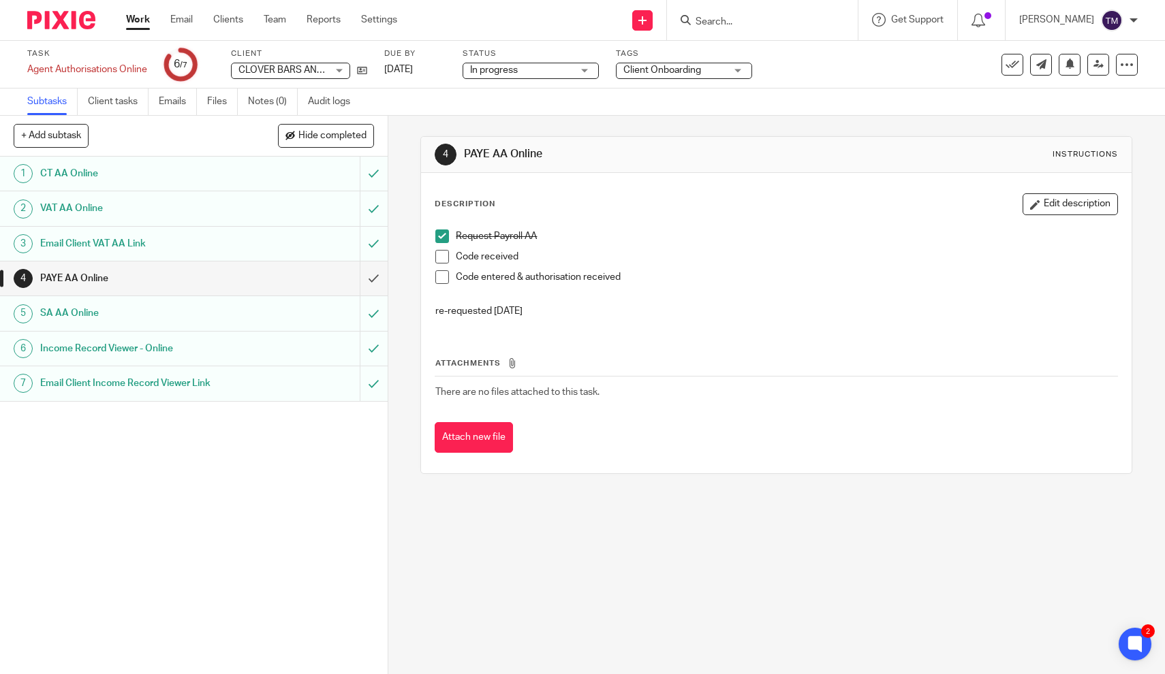
click at [303, 67] on span "CLOVER BARS AND RESTAURANTS LTD" at bounding box center [324, 70] width 172 height 10
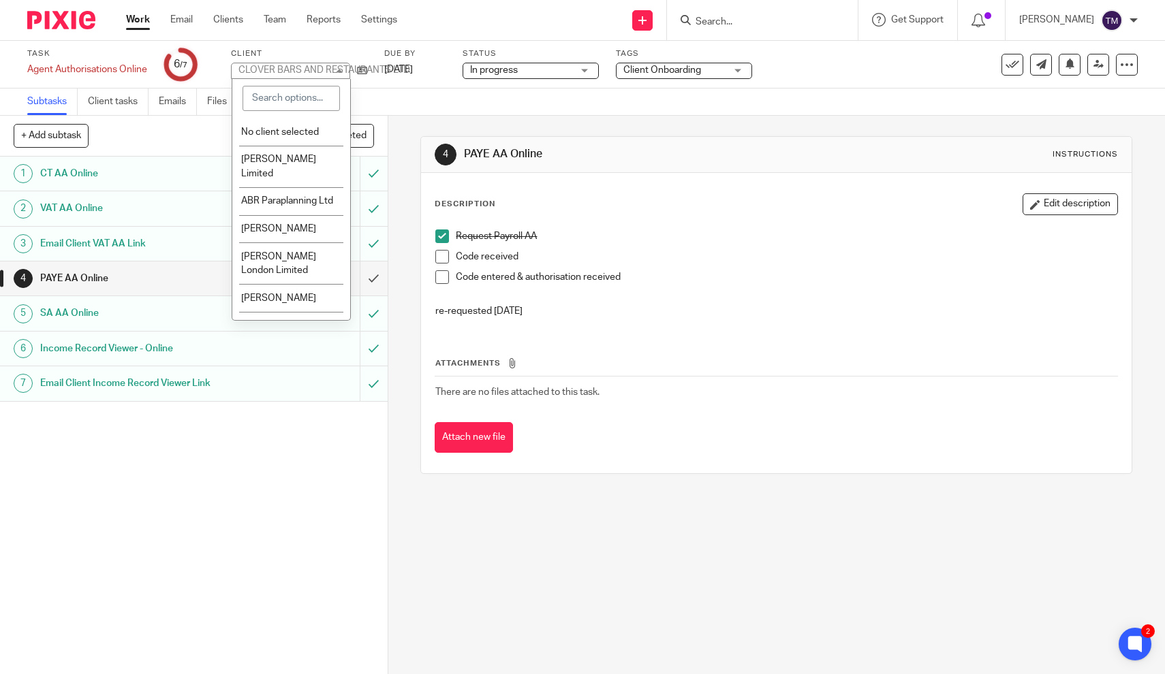
click at [799, 49] on div "Task Agent Authorisations Online Save Agent Authorisations Online 6 /7 Client C…" at bounding box center [489, 64] width 925 height 33
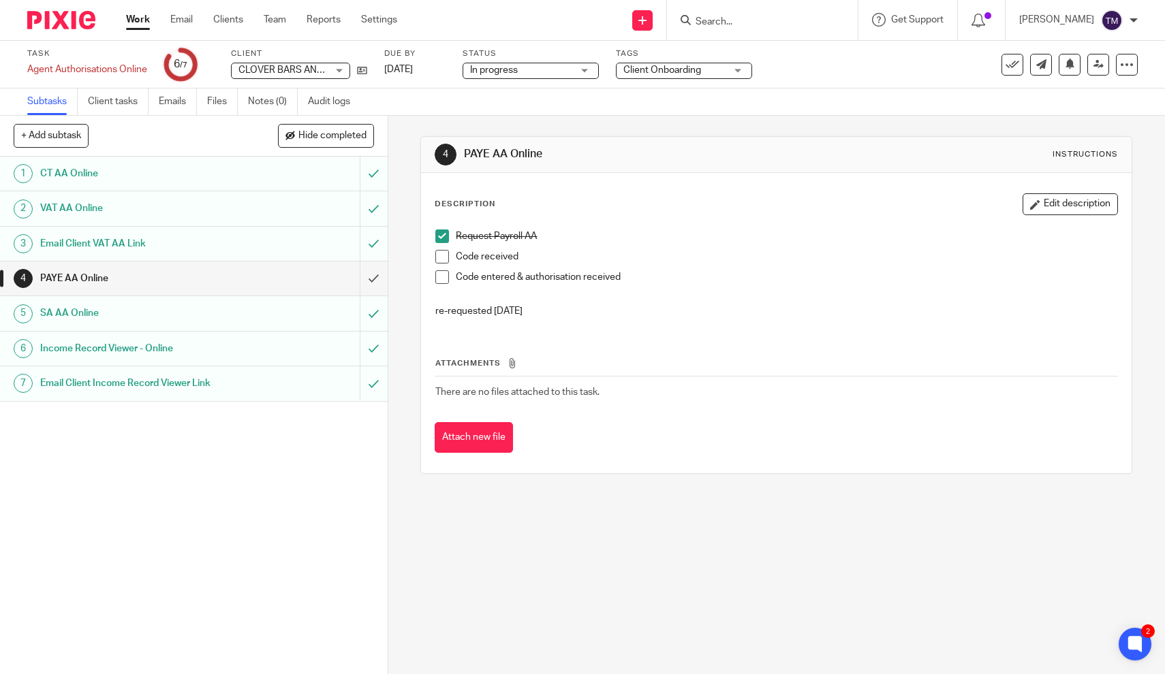
click at [761, 16] on input "Search" at bounding box center [755, 22] width 123 height 12
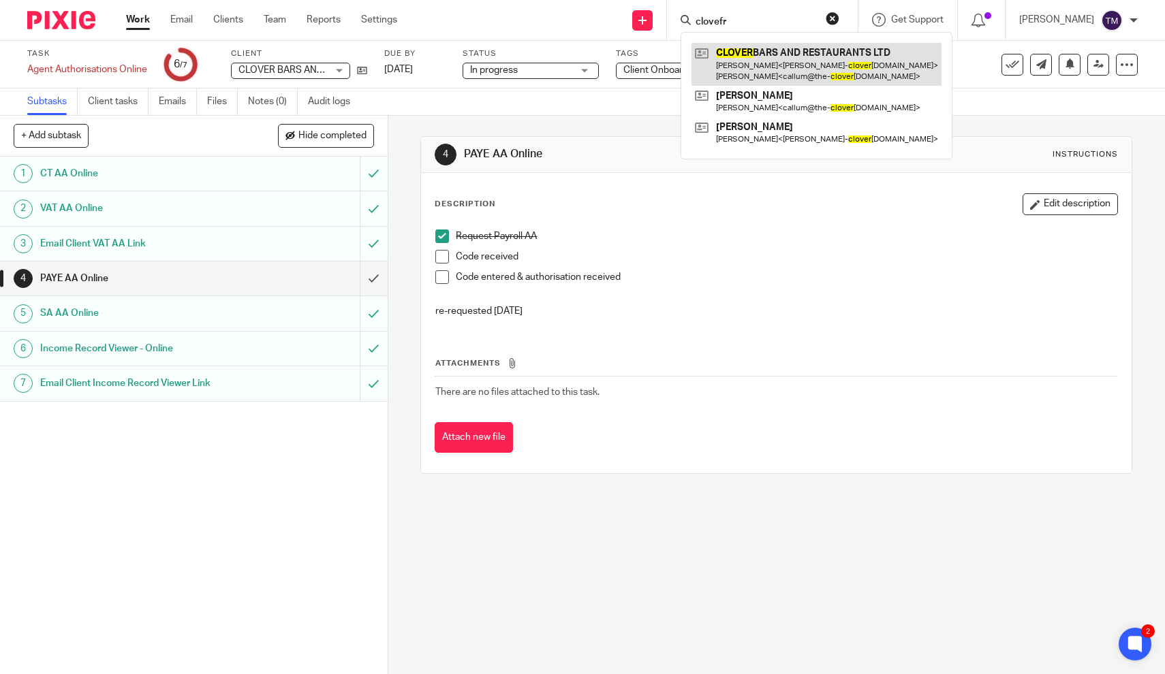
type input "clovefr"
click at [787, 52] on link at bounding box center [817, 64] width 250 height 42
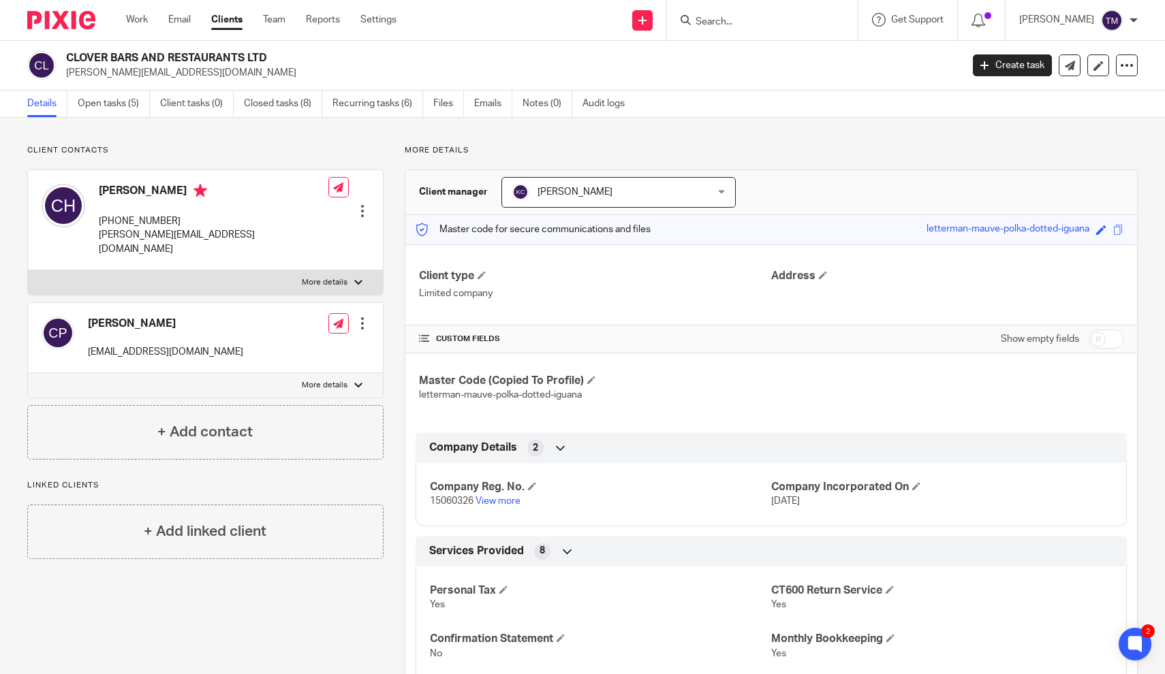
click at [743, 343] on h4 "CUSTOM FIELDS" at bounding box center [595, 339] width 352 height 11
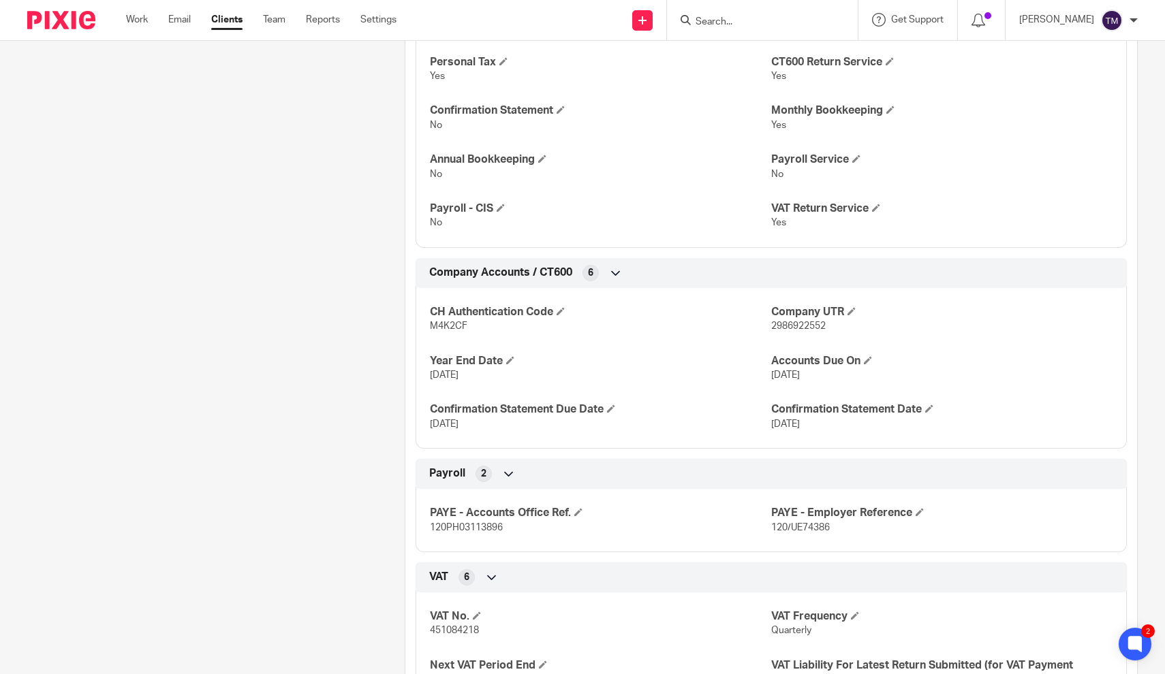
scroll to position [531, 0]
drag, startPoint x: 835, startPoint y: 519, endPoint x: 771, endPoint y: 522, distance: 63.4
click at [771, 522] on p "120/UE74386" at bounding box center [941, 526] width 341 height 14
copy span "120/UE74386"
click at [800, 487] on div "PAYE - Accounts Office Ref. 120PH03113896 PAYE - Employer Reference 120/UE74386" at bounding box center [771, 514] width 711 height 74
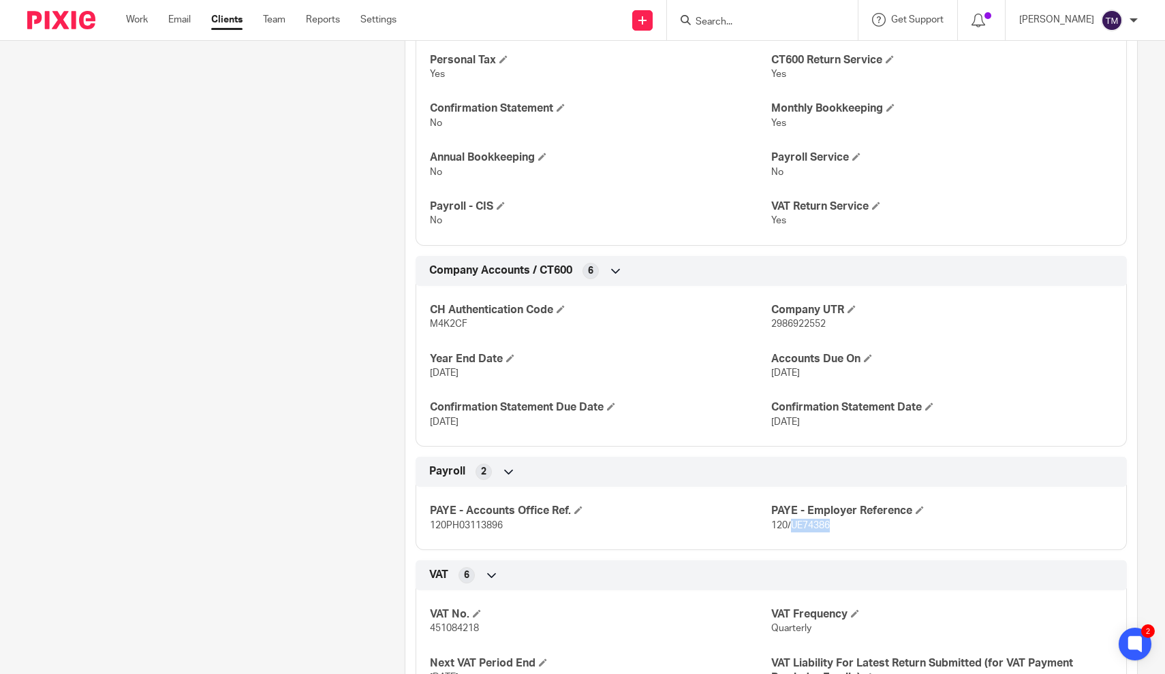
drag, startPoint x: 791, startPoint y: 516, endPoint x: 830, endPoint y: 516, distance: 38.8
click at [830, 521] on span "120/UE74386" at bounding box center [800, 526] width 59 height 10
copy span "UE74386"
drag, startPoint x: 431, startPoint y: 521, endPoint x: 503, endPoint y: 522, distance: 72.9
click at [503, 522] on span "120PH03113896" at bounding box center [466, 526] width 73 height 10
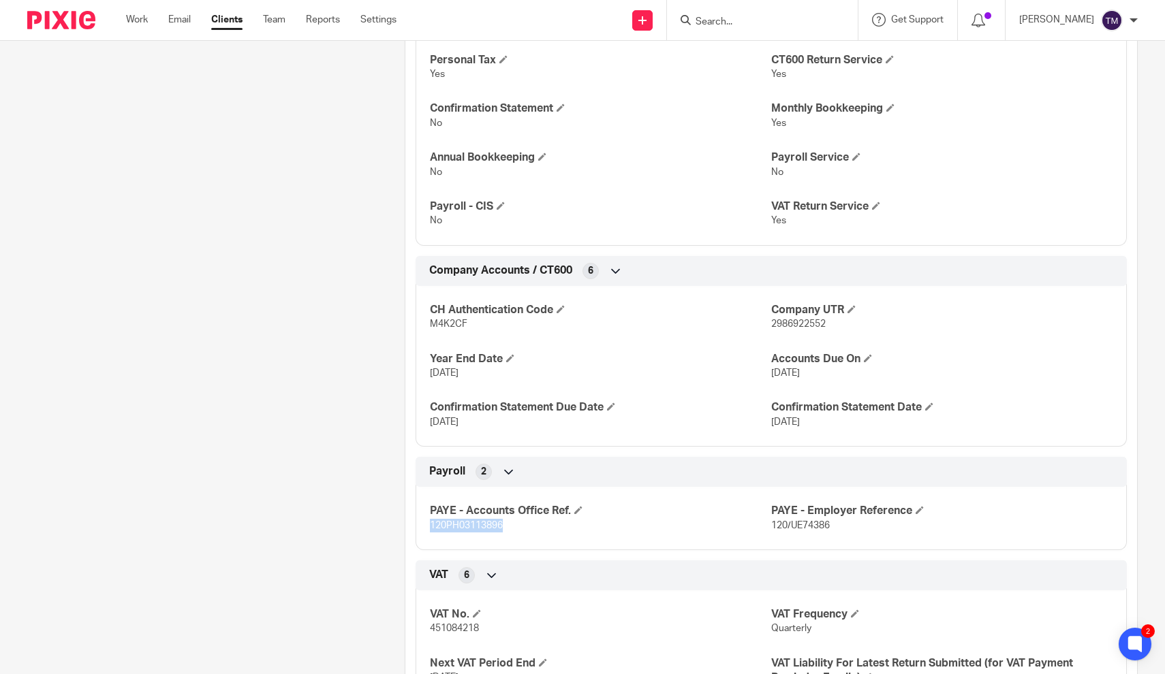
copy span "120PH03113896"
click at [268, 223] on div "Client contacts Callum Phillip callum@the-cloverclub.co.uk Edit contact Create …" at bounding box center [194, 350] width 377 height 1473
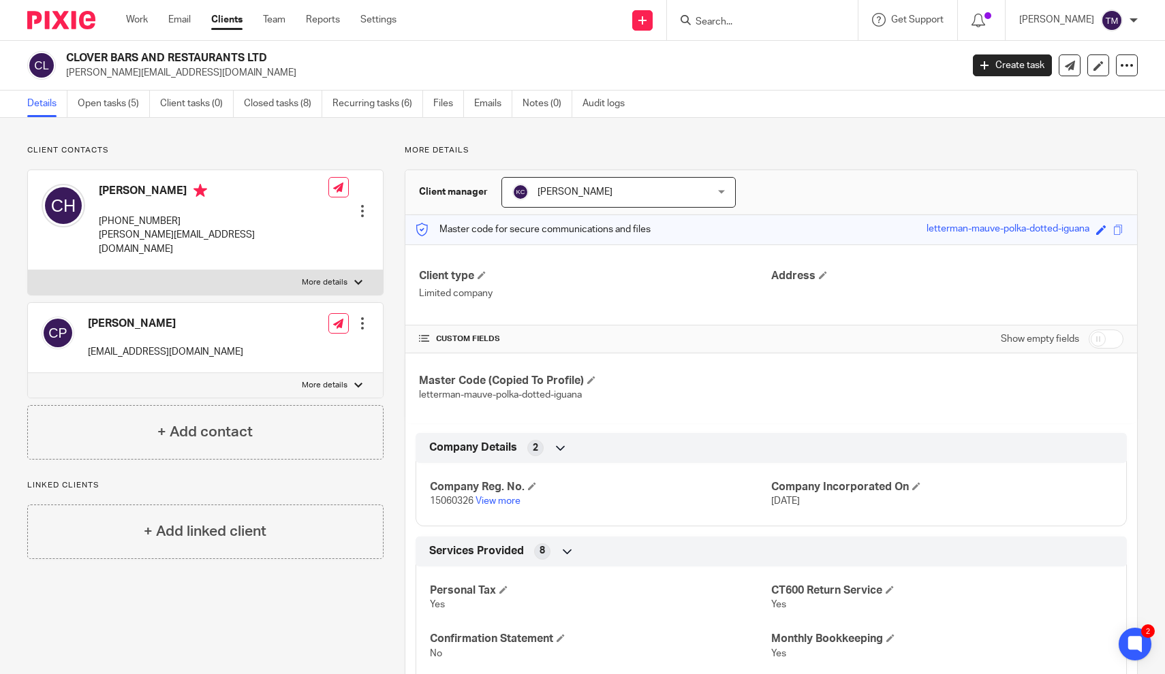
scroll to position [0, 0]
click at [721, 20] on input "Search" at bounding box center [755, 22] width 123 height 12
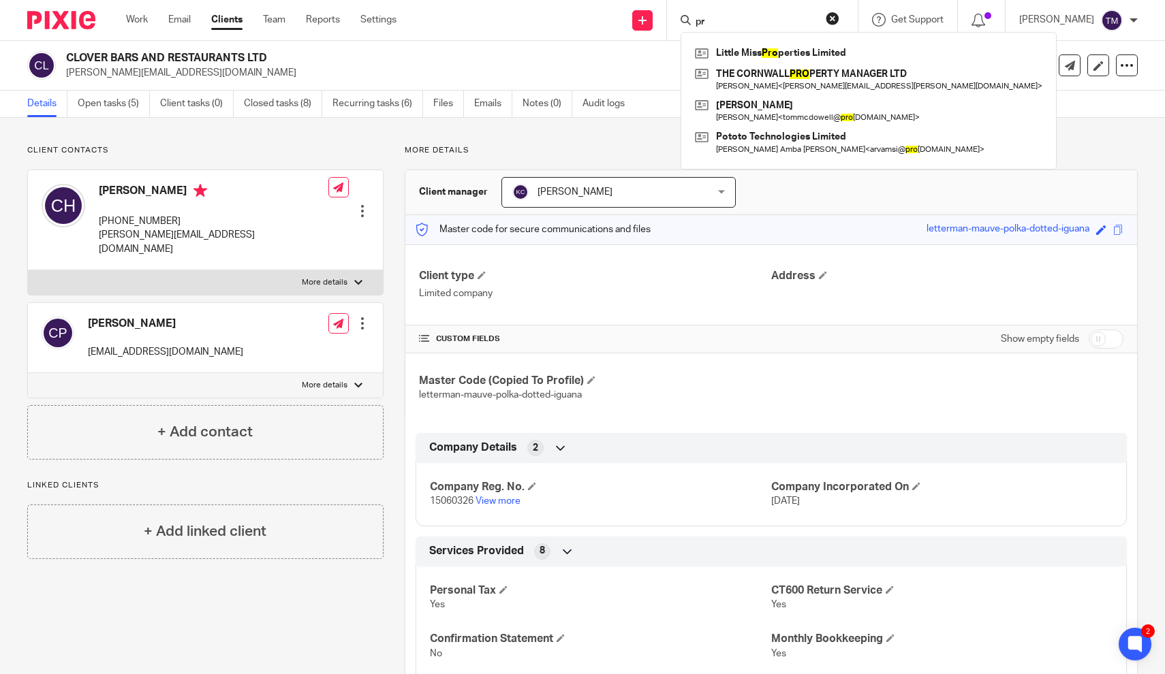
type input "p"
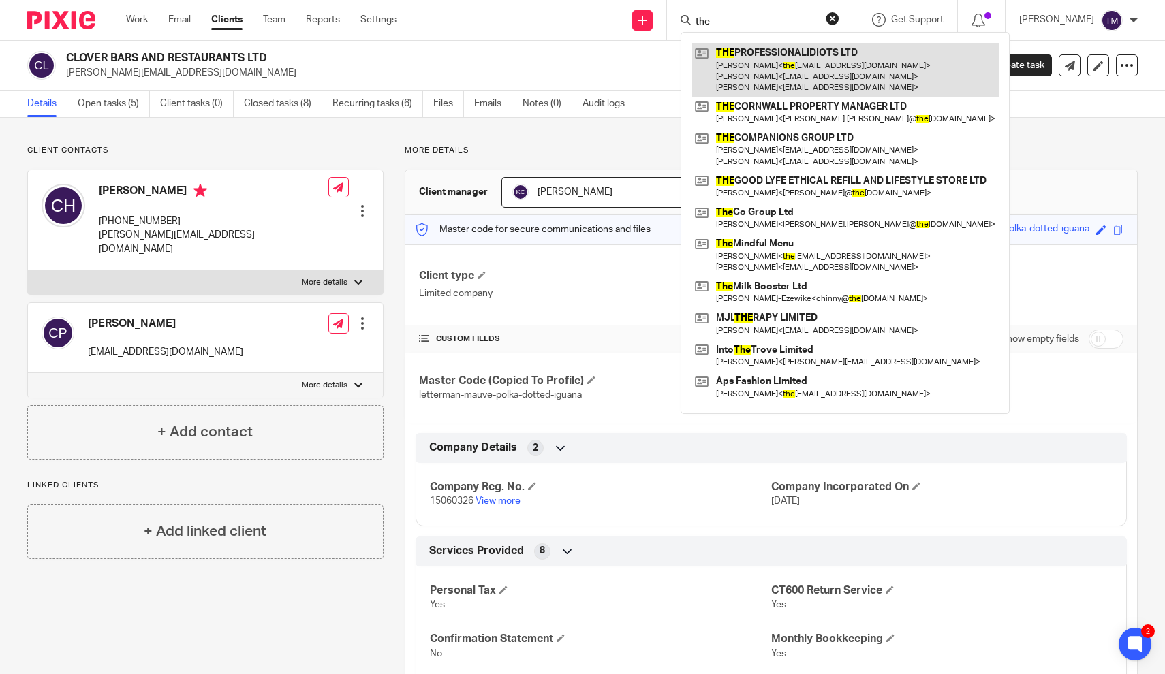
type input "the"
click at [771, 59] on link at bounding box center [845, 70] width 307 height 54
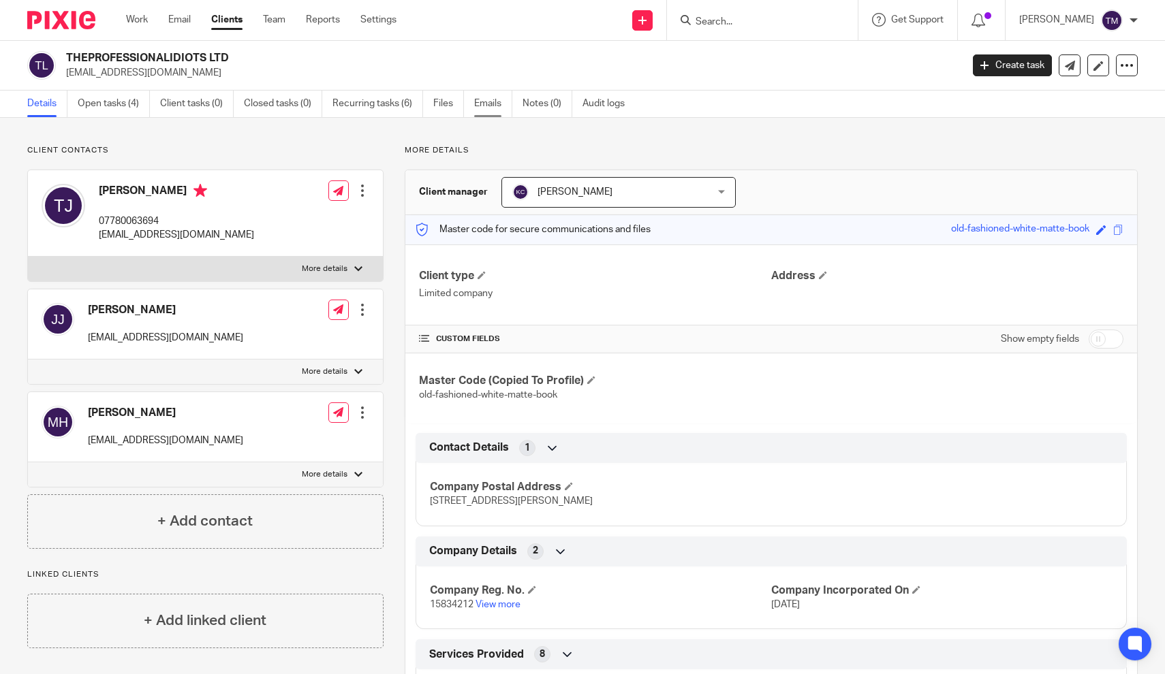
click at [501, 102] on link "Emails" at bounding box center [493, 104] width 38 height 27
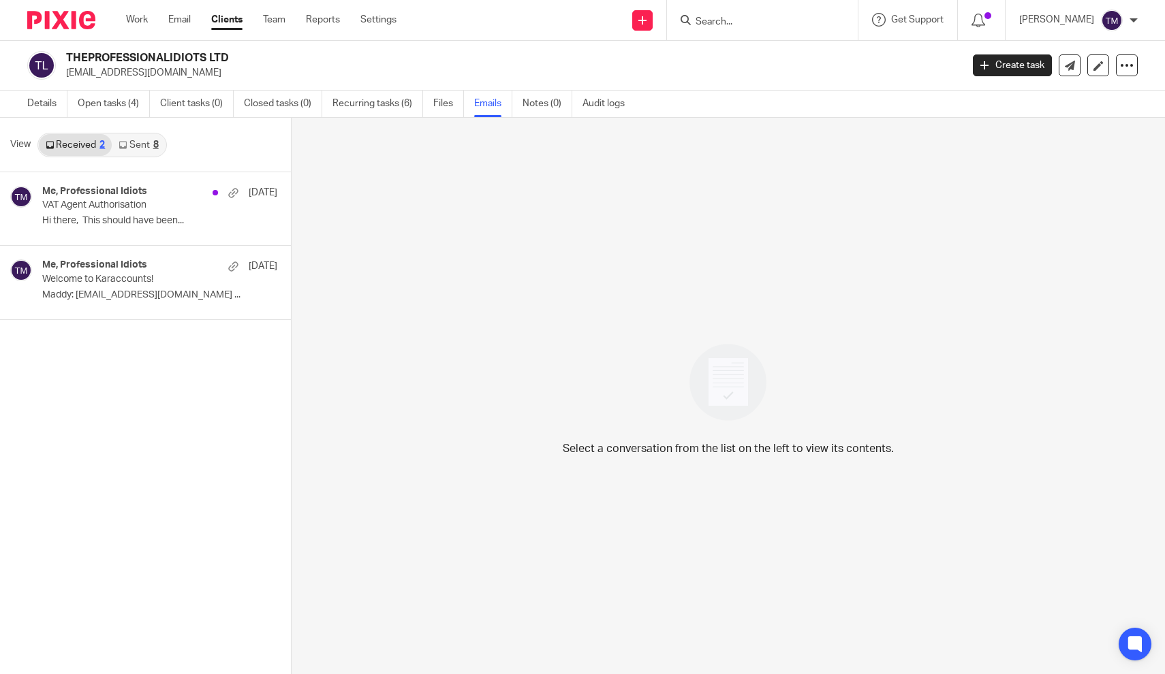
click at [136, 144] on link "Sent 8" at bounding box center [138, 145] width 53 height 22
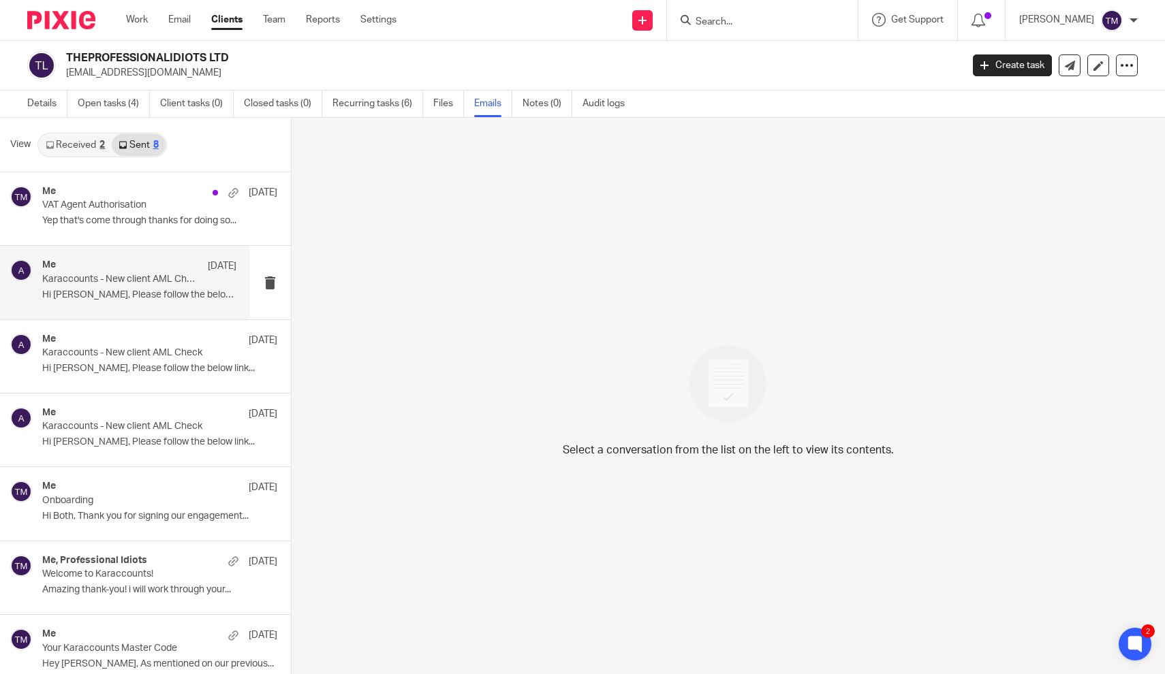
click at [171, 279] on p "Karaccounts - New client AML Check" at bounding box center [119, 280] width 155 height 12
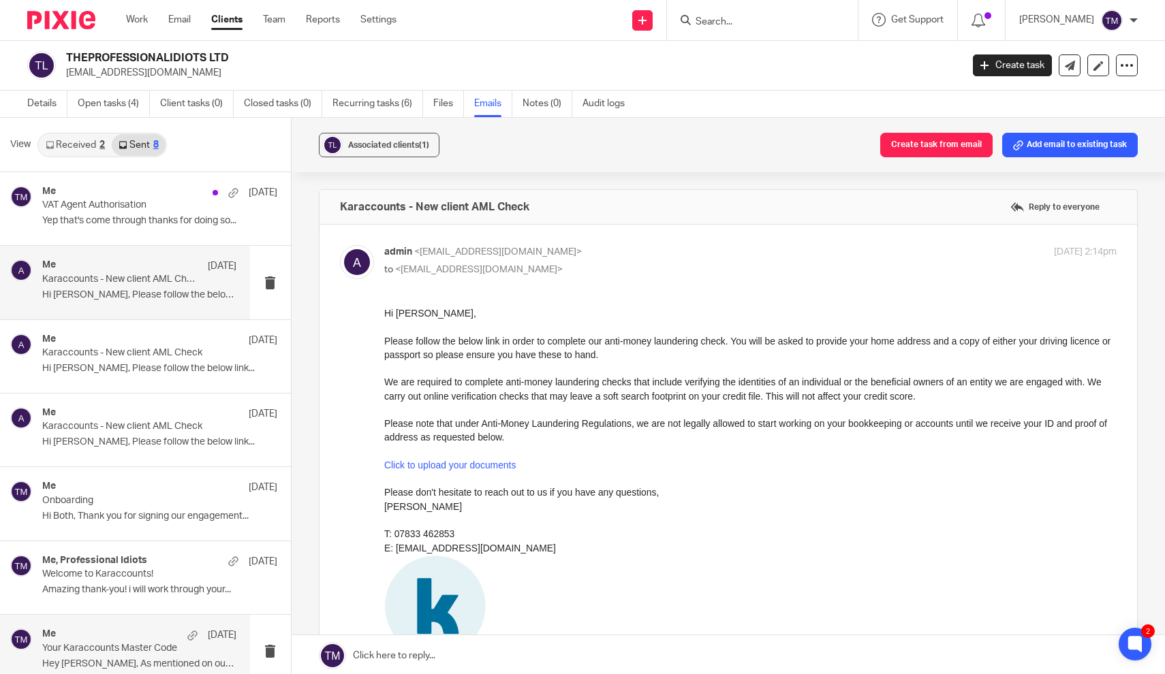
click at [156, 621] on div "Me 8 Aug Your Karaccounts Master Code Hey Toby, As mentioned on our previous..." at bounding box center [125, 651] width 250 height 73
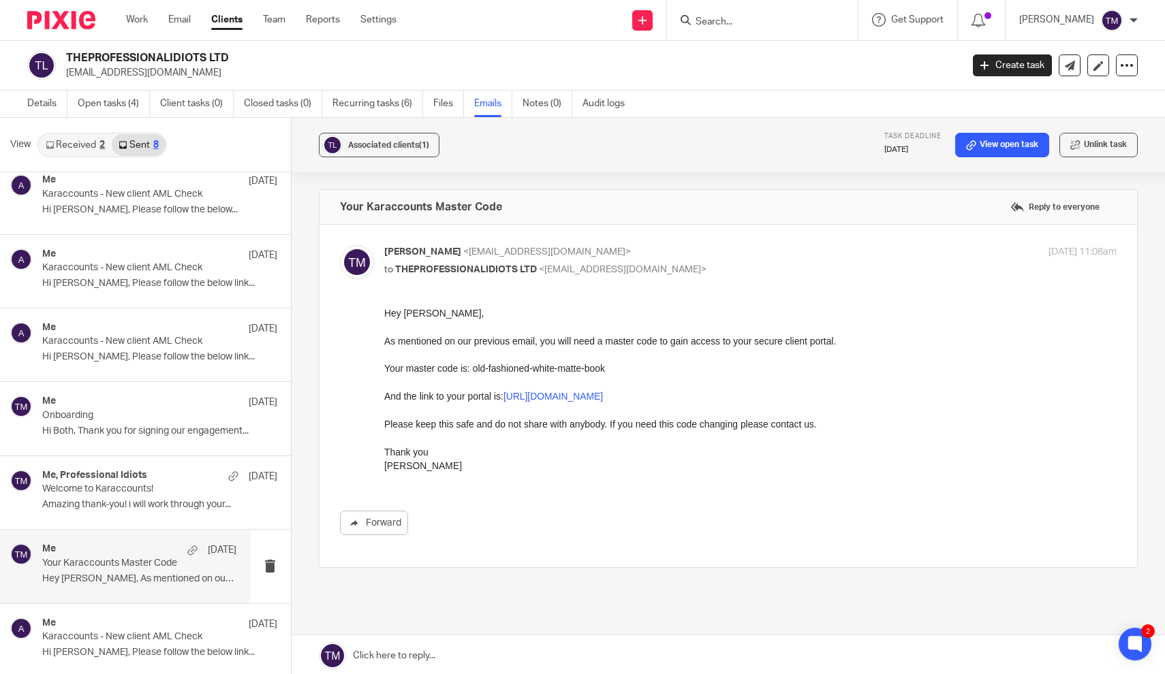
scroll to position [84, 0]
click at [146, 619] on div "Me 8 Aug" at bounding box center [139, 626] width 194 height 14
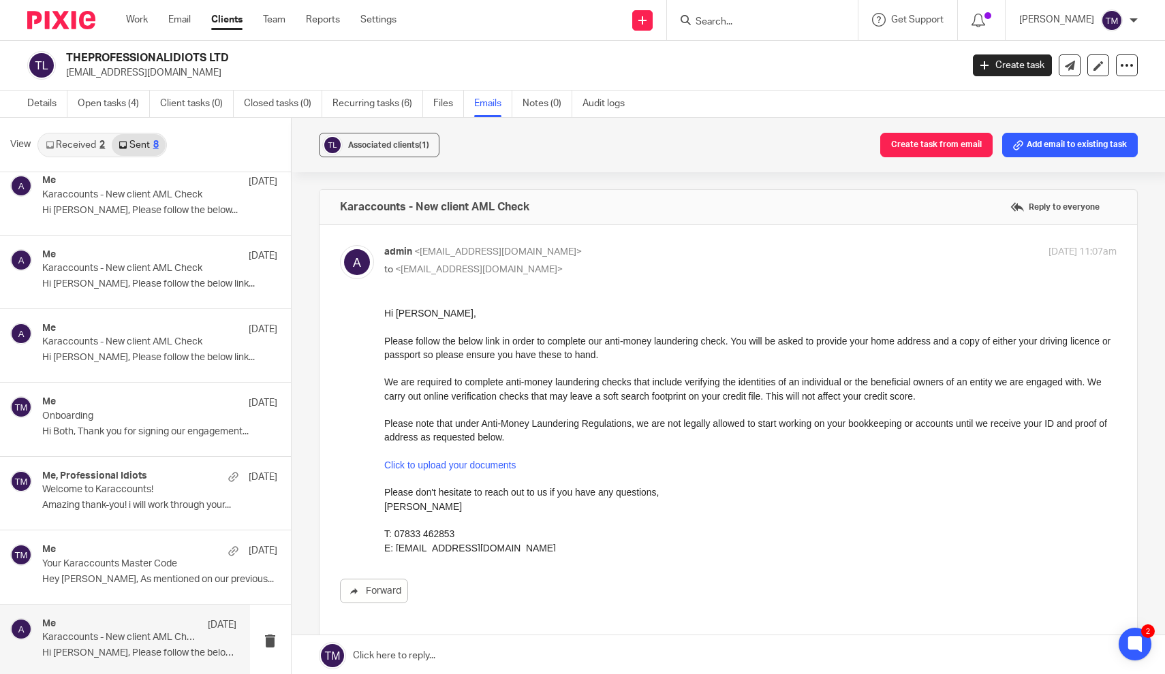
scroll to position [0, 0]
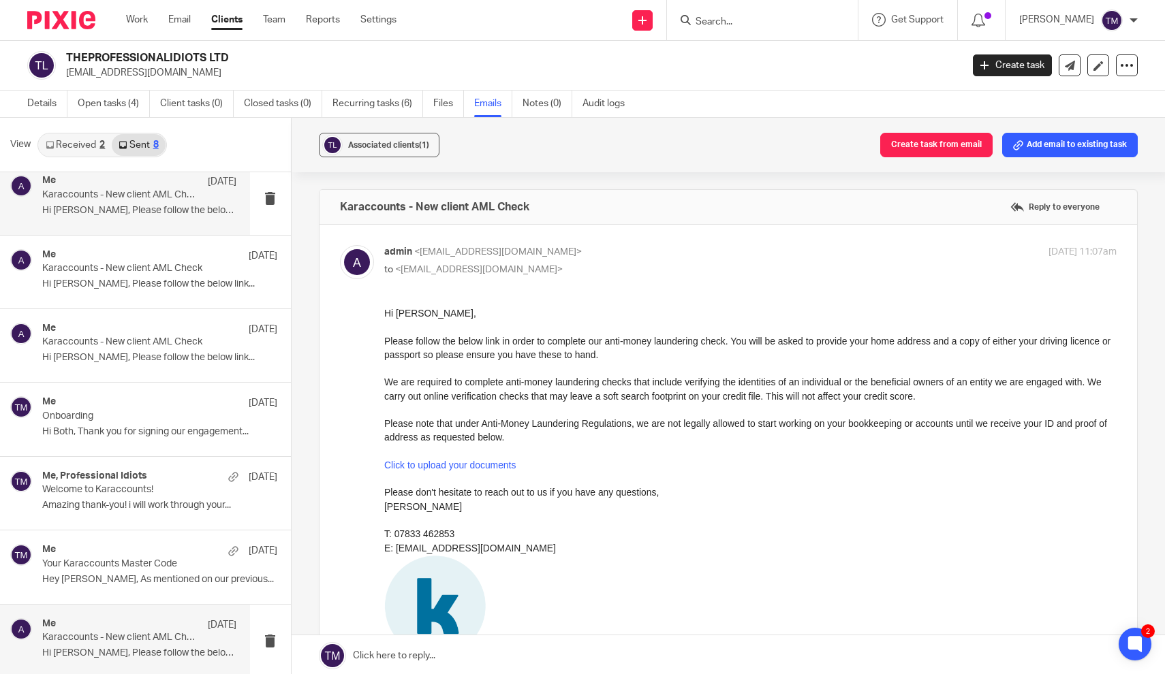
click at [159, 200] on div "Me 11 Aug Karaccounts - New client AML Check Hi Madison Harris, Please follow t…" at bounding box center [139, 198] width 194 height 46
click at [125, 103] on link "Open tasks (4)" at bounding box center [114, 104] width 72 height 27
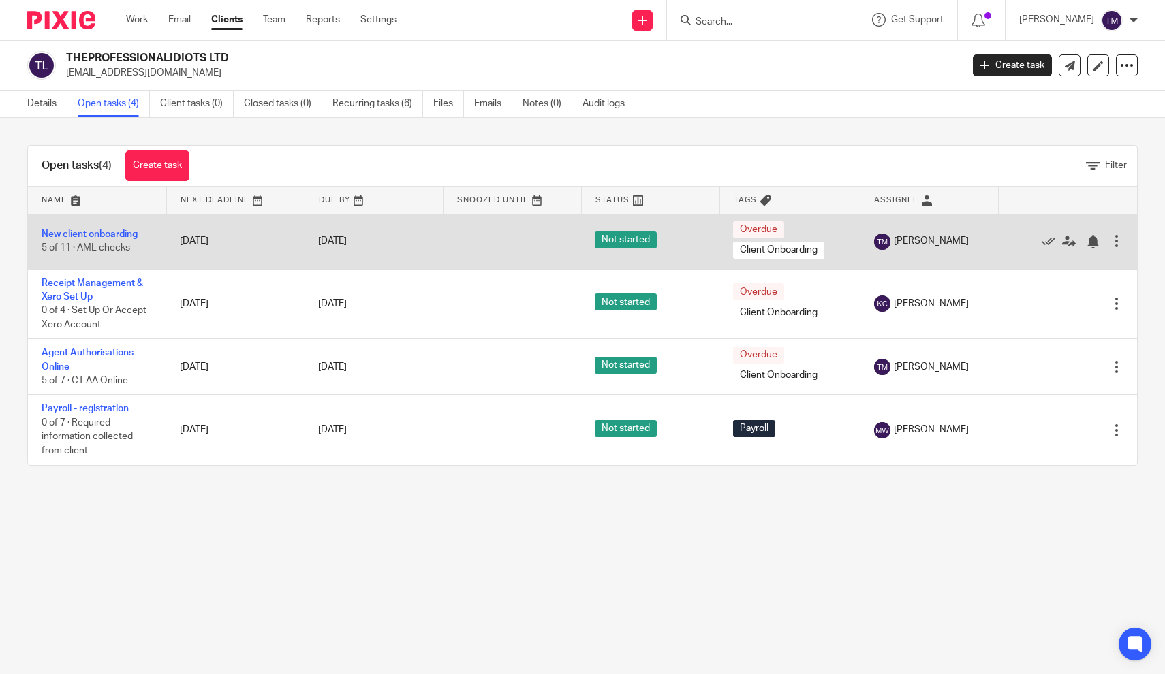
click at [102, 234] on link "New client onboarding" at bounding box center [90, 235] width 96 height 10
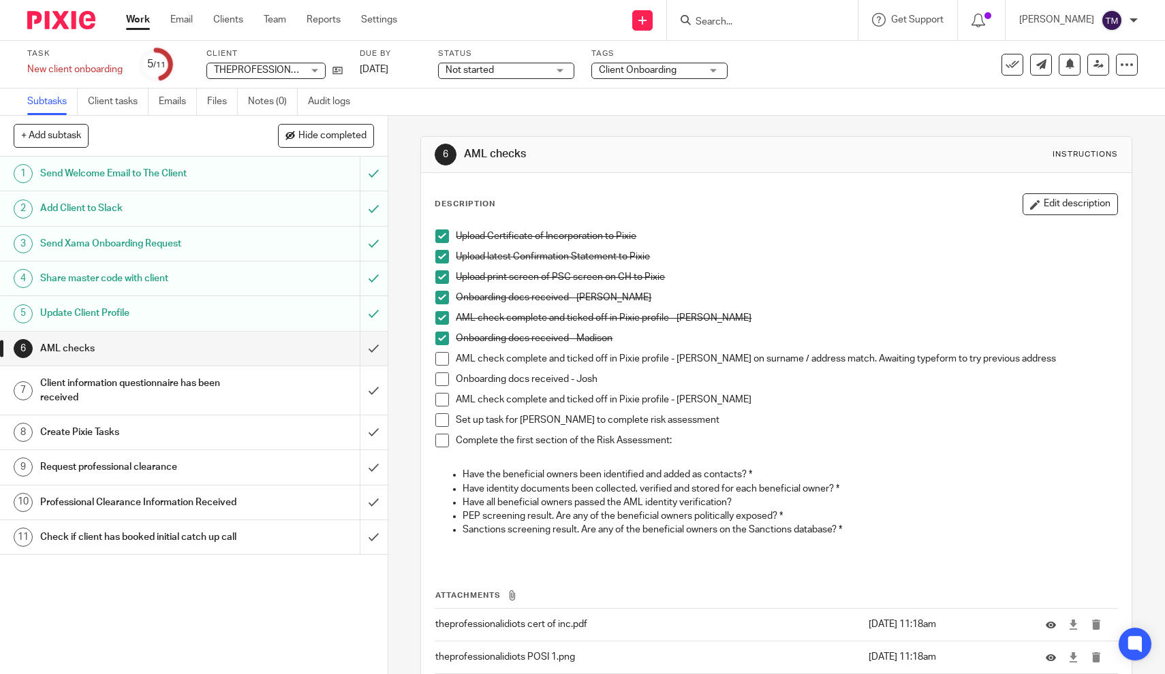
click at [173, 246] on h1 "Send Xama Onboarding Request" at bounding box center [142, 244] width 204 height 20
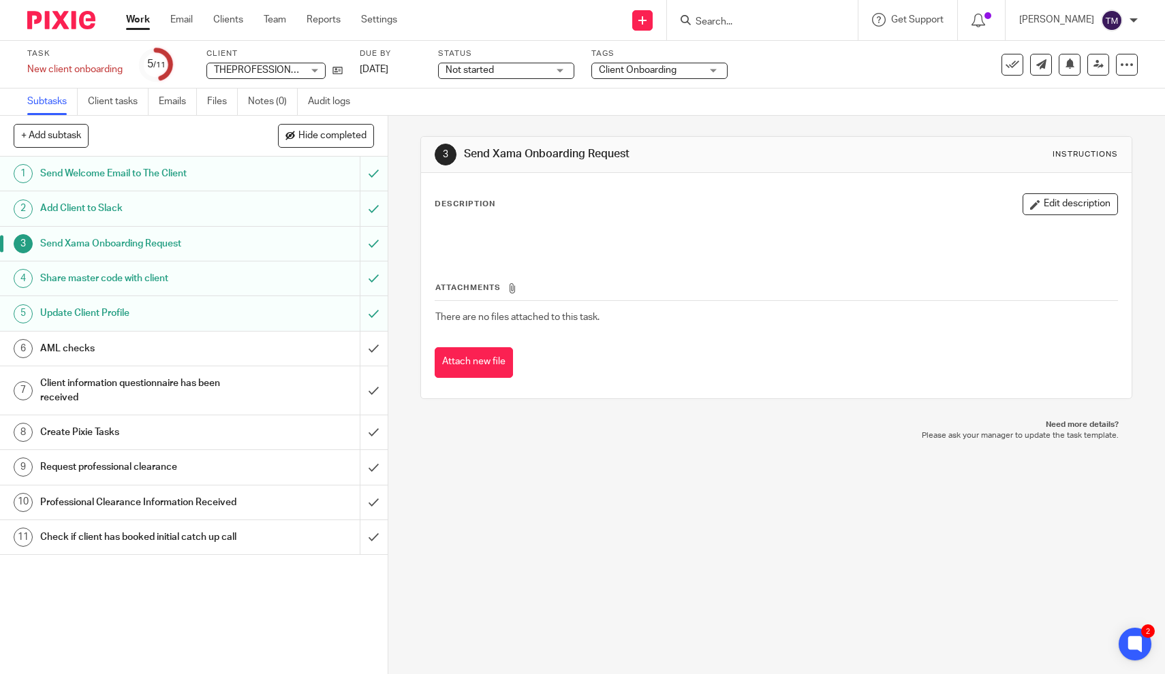
click at [102, 206] on h1 "Add Client to Slack" at bounding box center [142, 208] width 204 height 20
click at [112, 277] on h1 "Share master code with client" at bounding box center [142, 278] width 204 height 20
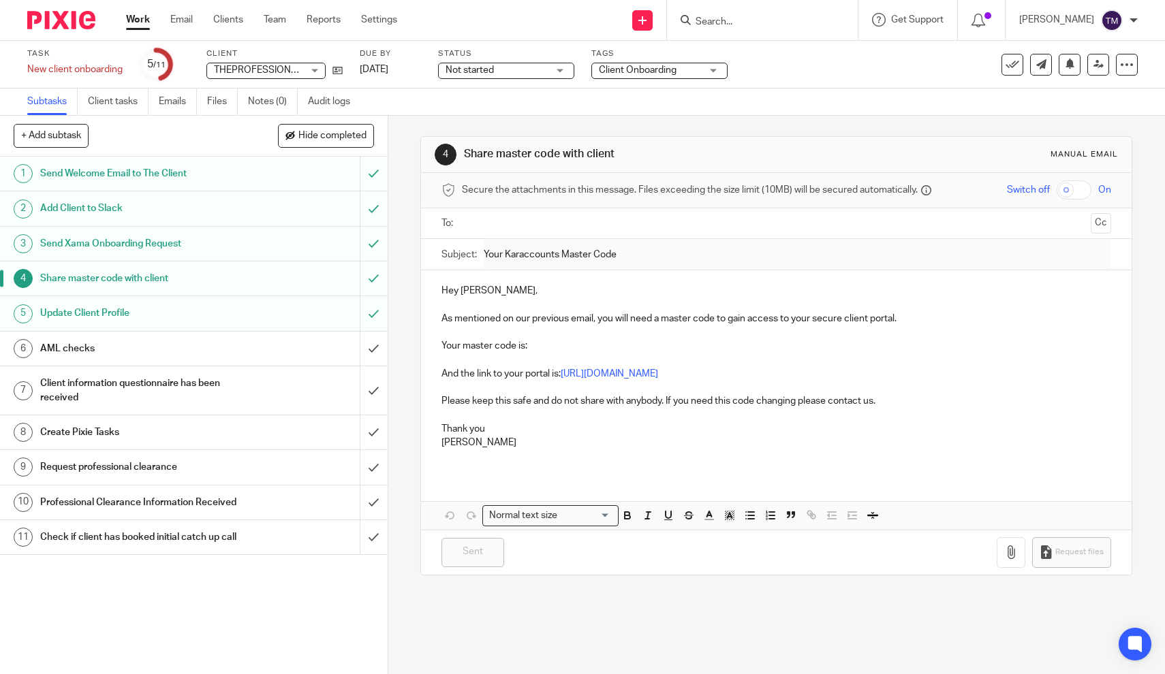
click at [102, 320] on h1 "Update Client Profile" at bounding box center [142, 313] width 204 height 20
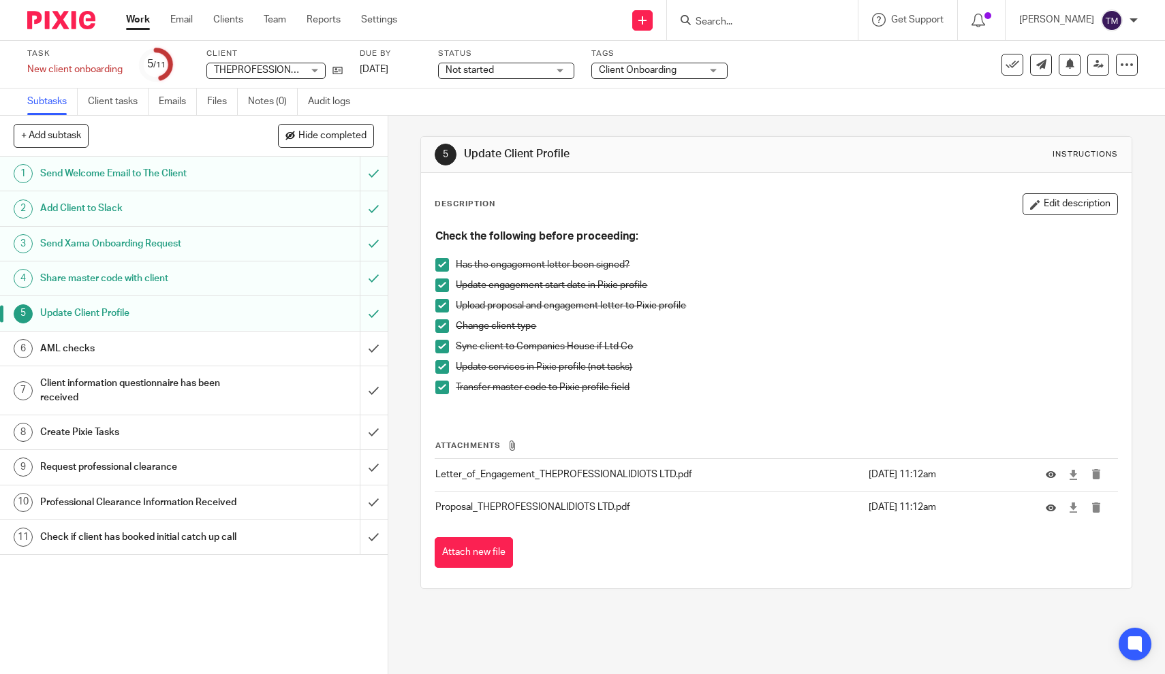
click at [110, 279] on h1 "Share master code with client" at bounding box center [142, 278] width 204 height 20
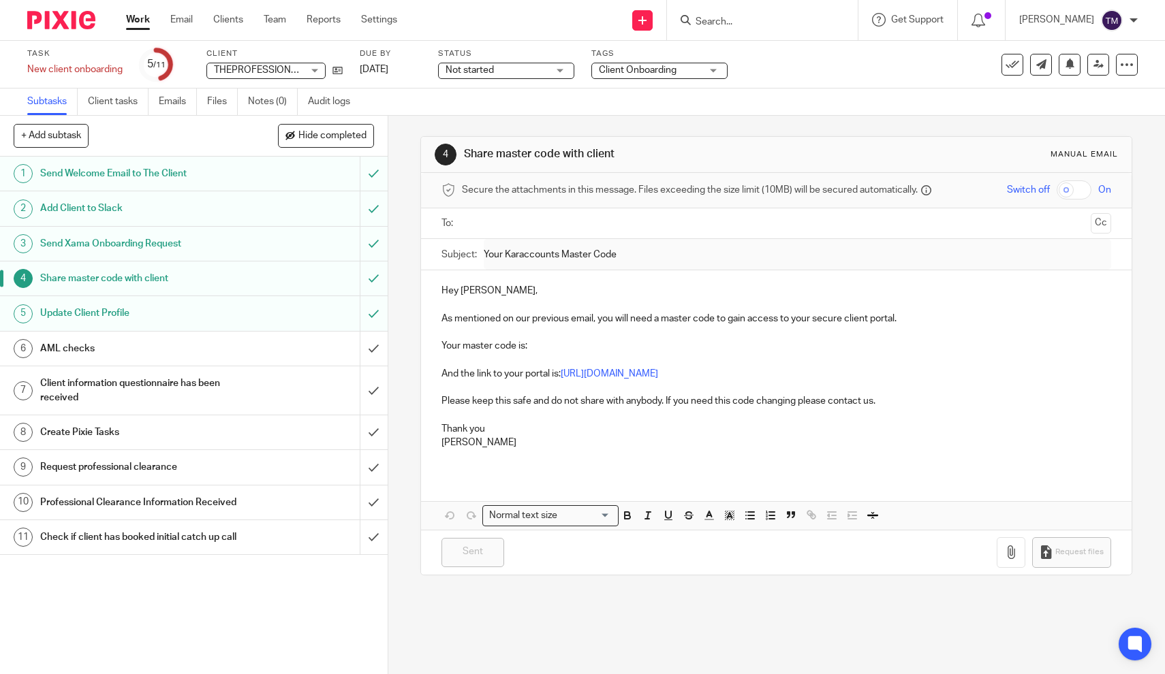
click at [102, 311] on h1 "Update Client Profile" at bounding box center [142, 313] width 204 height 20
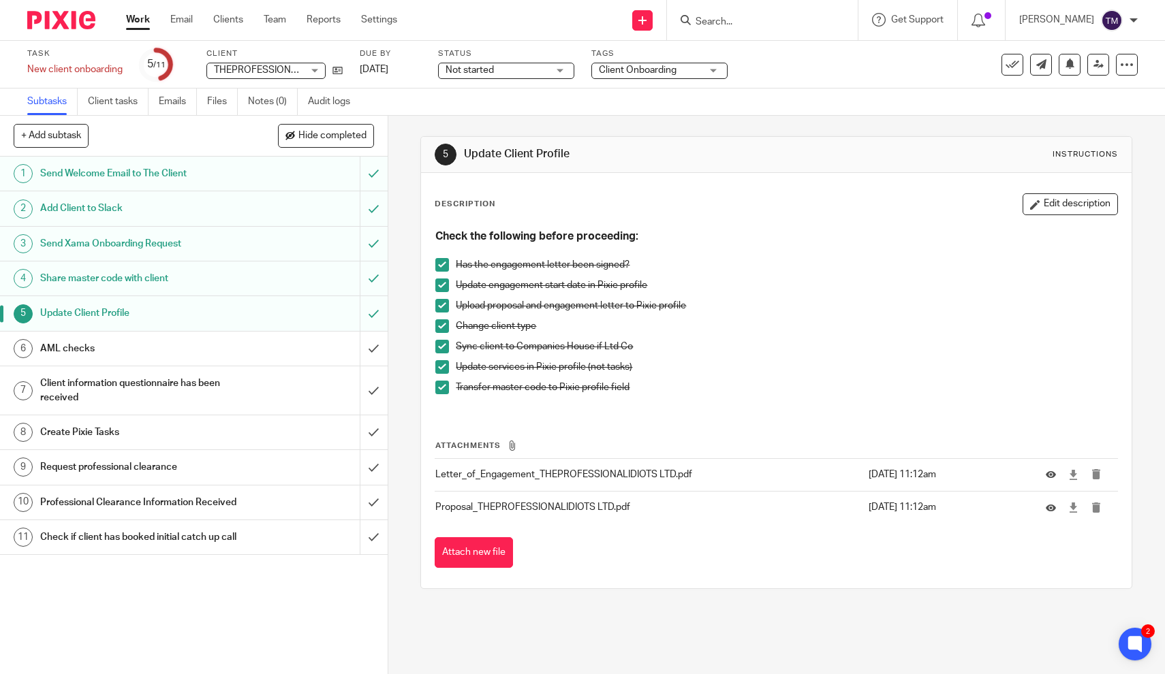
click at [114, 174] on h1 "Send Welcome Email to The Client" at bounding box center [142, 174] width 204 height 20
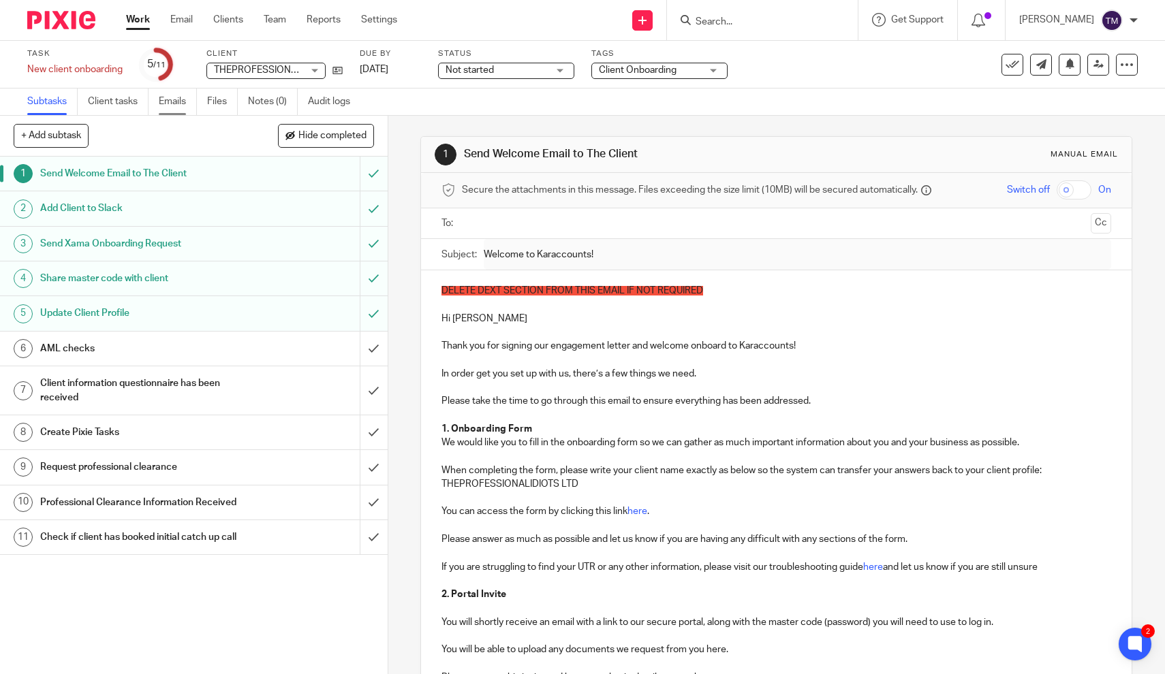
click at [184, 101] on link "Emails" at bounding box center [178, 102] width 38 height 27
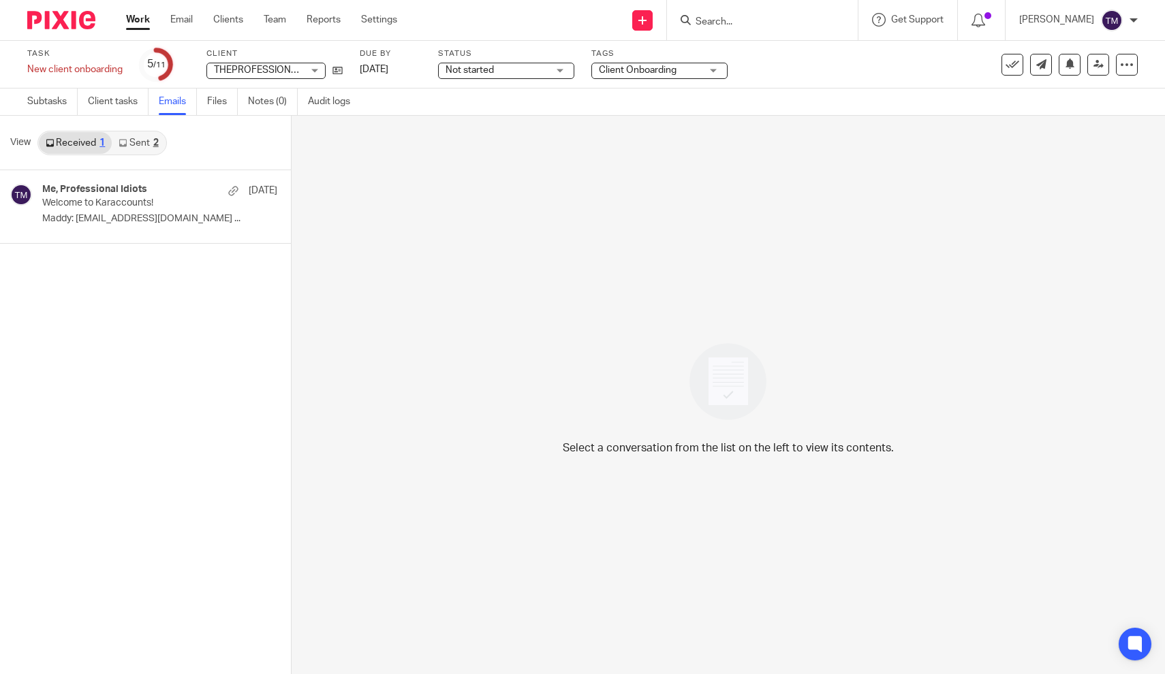
click at [149, 149] on link "Sent 2" at bounding box center [138, 143] width 53 height 22
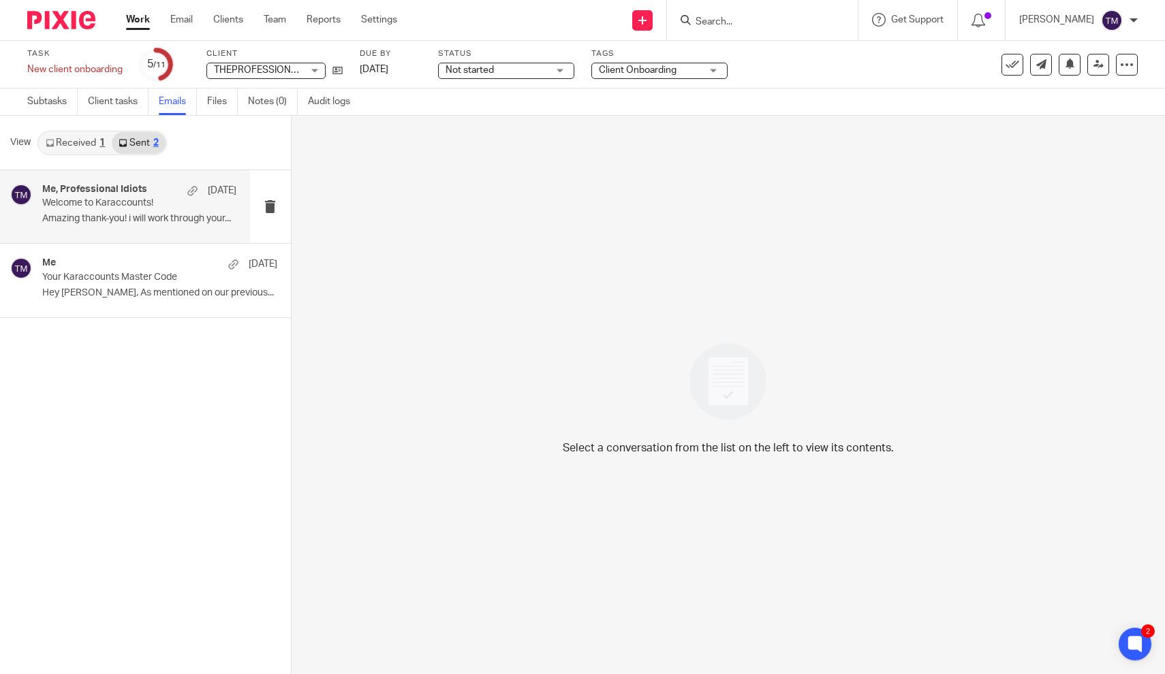
click at [144, 211] on div "Me, Professional Idiots [DATE] Welcome to Karaccounts! Amazing thank-you! i wil…" at bounding box center [139, 207] width 194 height 46
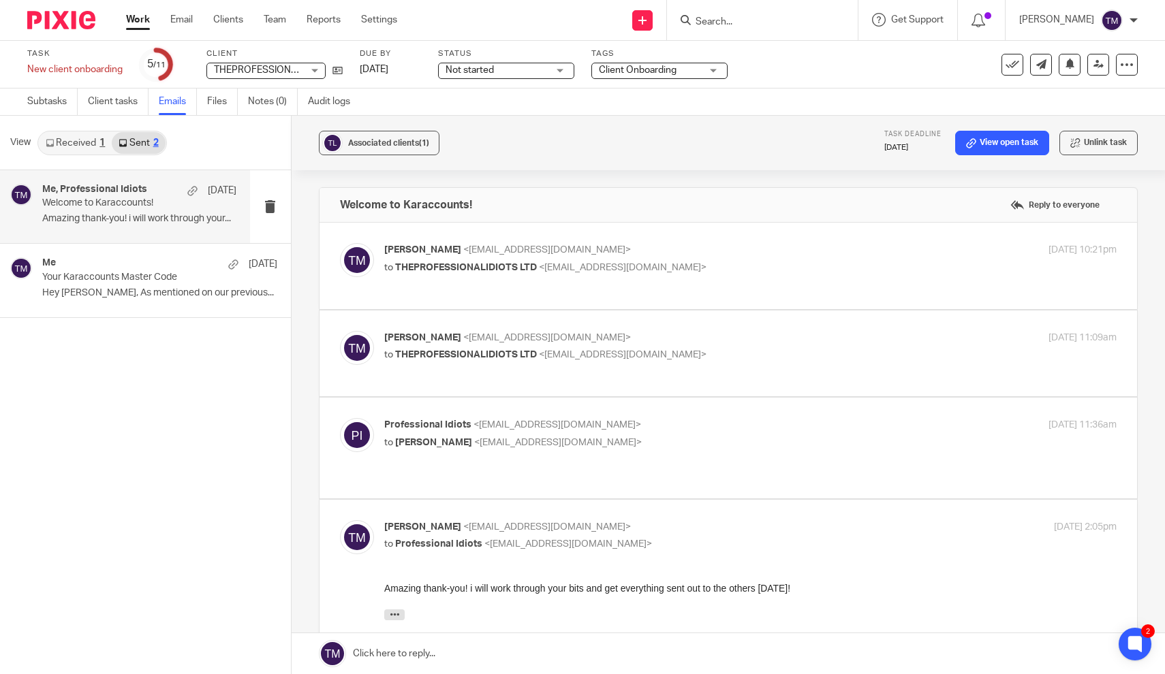
click at [457, 274] on div "Taylor Moss <admin@karaccounts.com> to THEPROFESSIONALIDIOTS LTD <theprofession…" at bounding box center [750, 260] width 733 height 34
checkbox input "true"
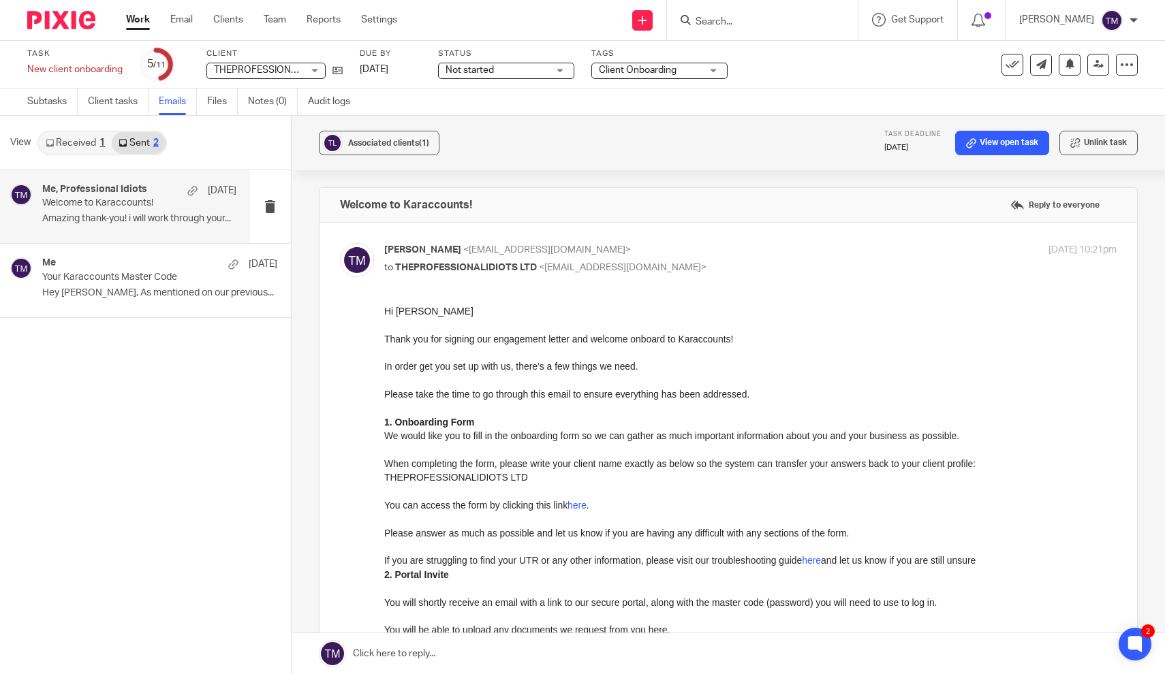
click at [586, 501] on link "here" at bounding box center [576, 505] width 19 height 11
click at [46, 98] on link "Subtasks" at bounding box center [52, 102] width 50 height 27
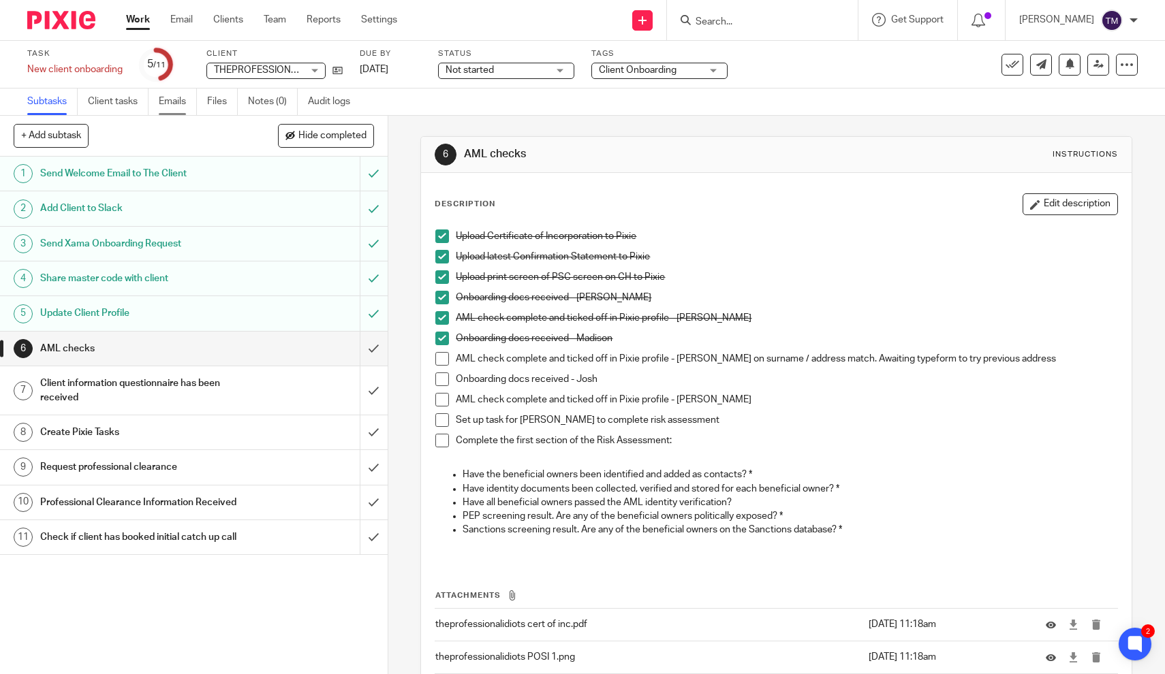
click at [176, 104] on link "Emails" at bounding box center [178, 102] width 38 height 27
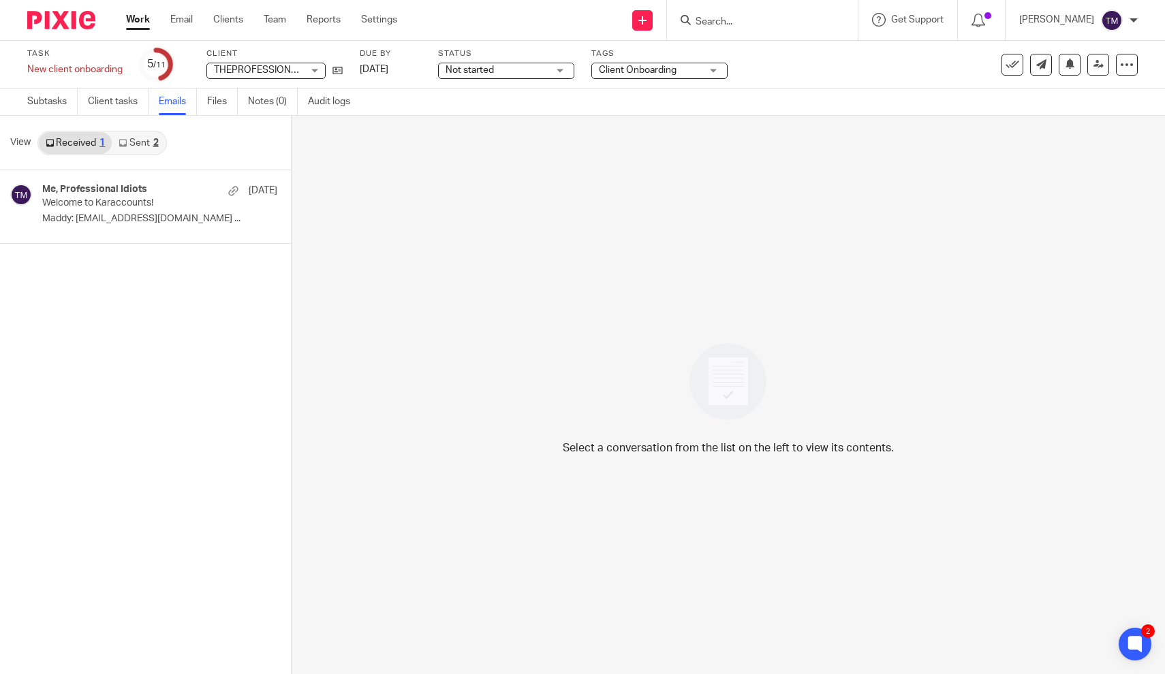
click at [143, 144] on link "Sent 2" at bounding box center [138, 143] width 53 height 22
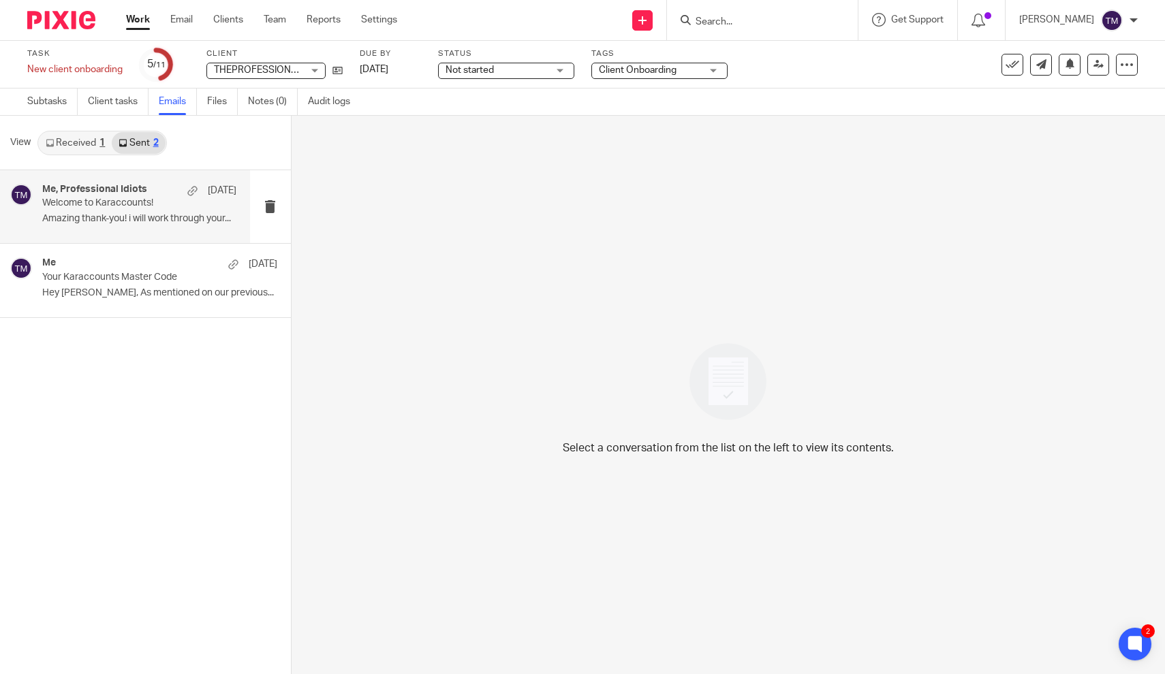
click at [136, 239] on div "Me, Professional Idiots [DATE] Welcome to Karaccounts! Amazing thank-you! i wil…" at bounding box center [125, 206] width 250 height 73
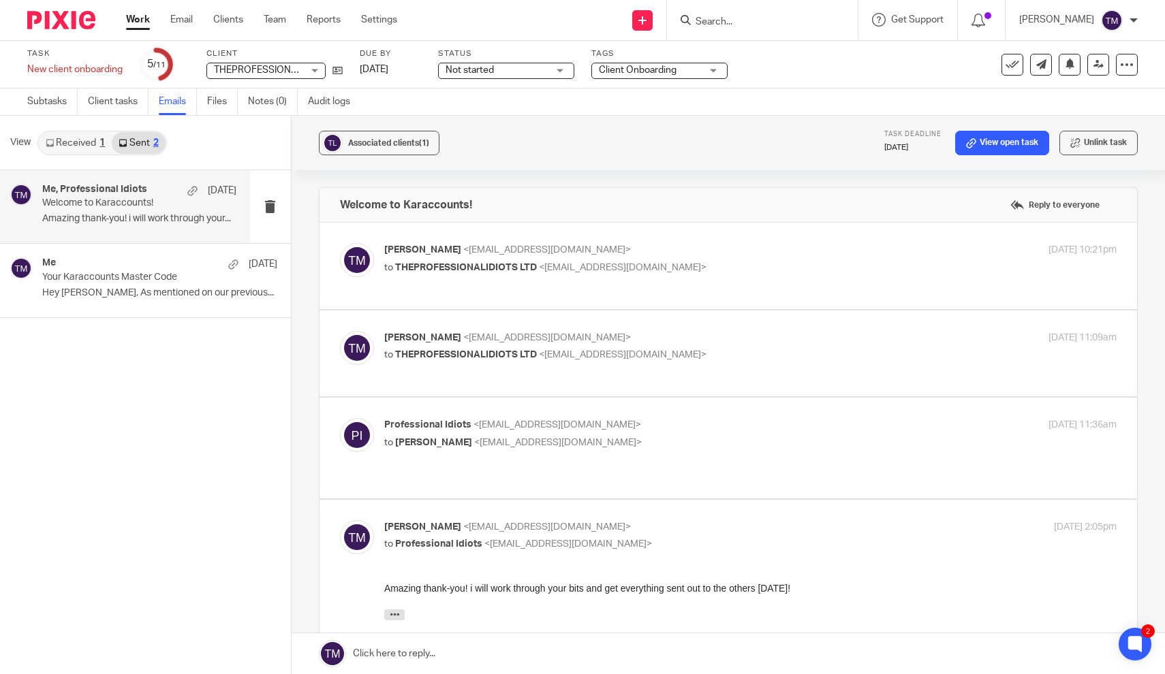
click at [574, 267] on span "<[EMAIL_ADDRESS][DOMAIN_NAME]>" at bounding box center [623, 268] width 168 height 10
checkbox input "true"
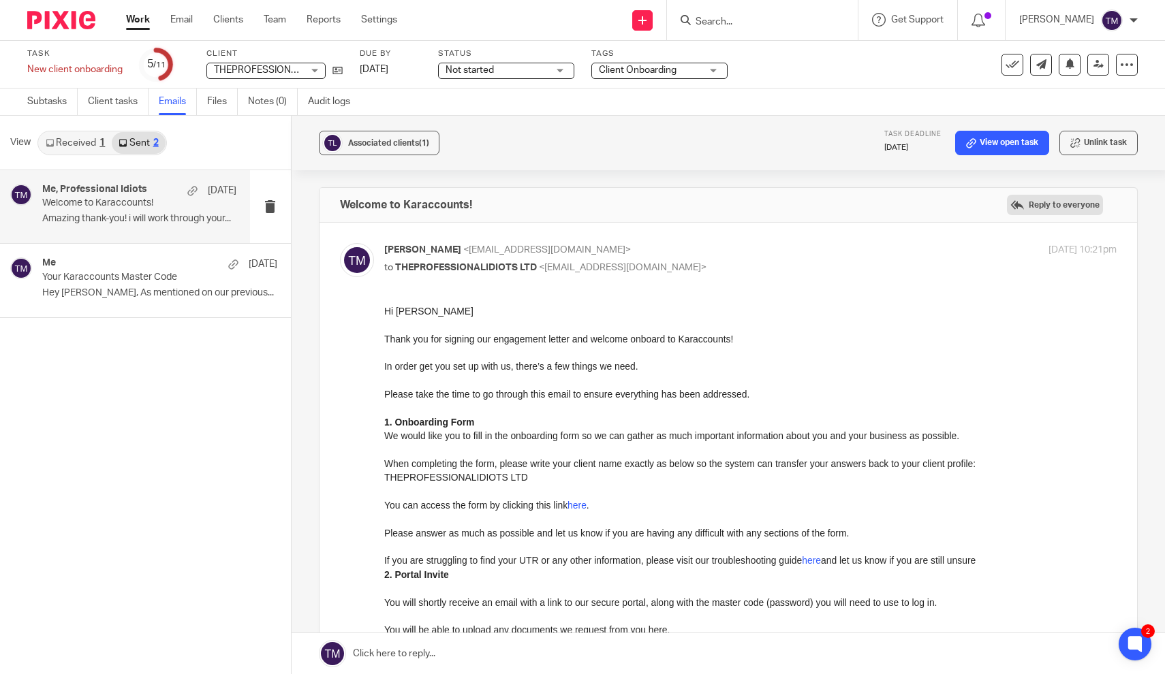
click at [1061, 206] on label "Reply to everyone" at bounding box center [1055, 205] width 96 height 20
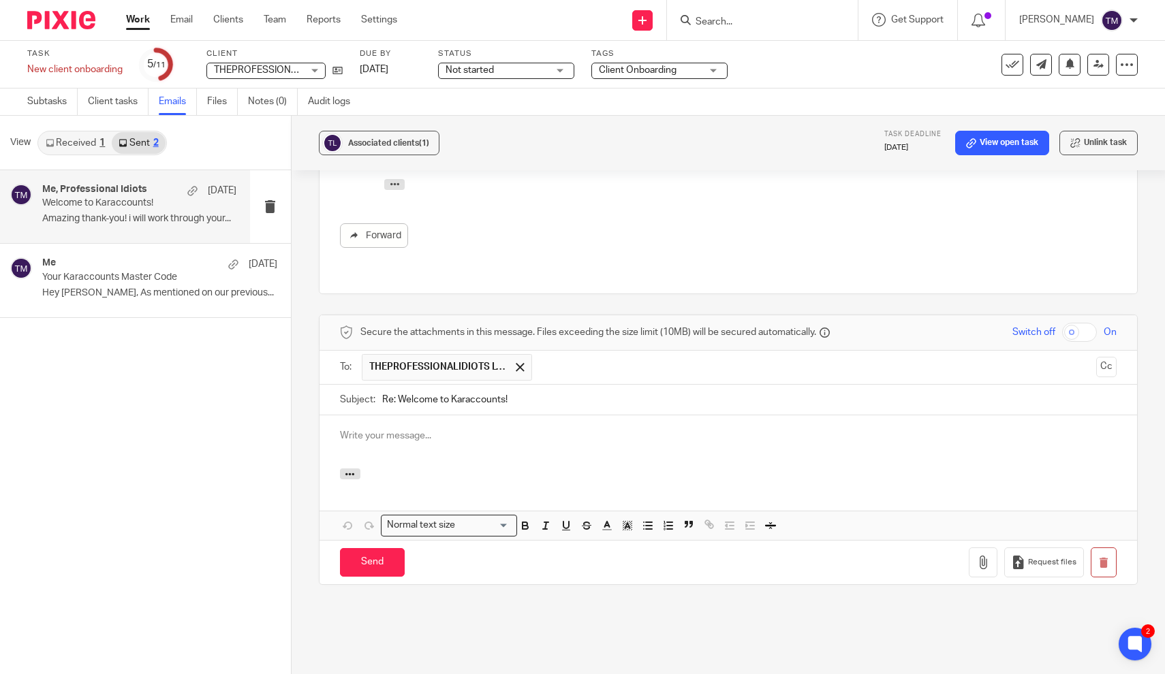
click at [557, 354] on input "text" at bounding box center [815, 367] width 552 height 27
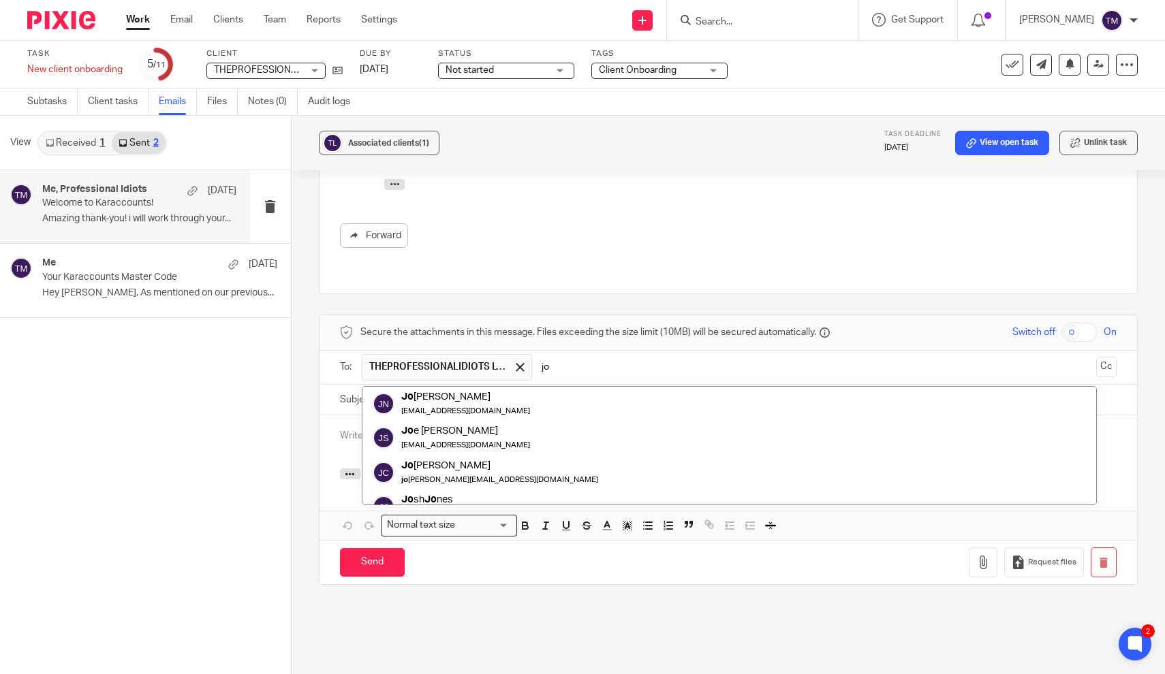
type input "j"
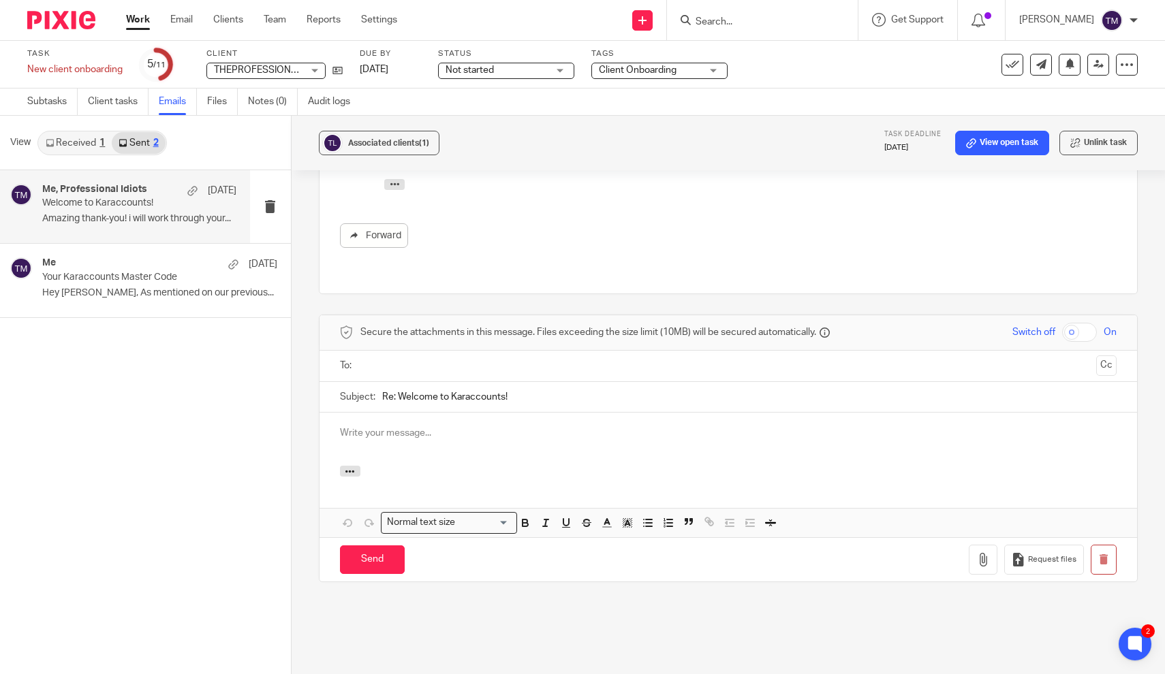
click at [817, 24] on input "Search" at bounding box center [755, 22] width 123 height 12
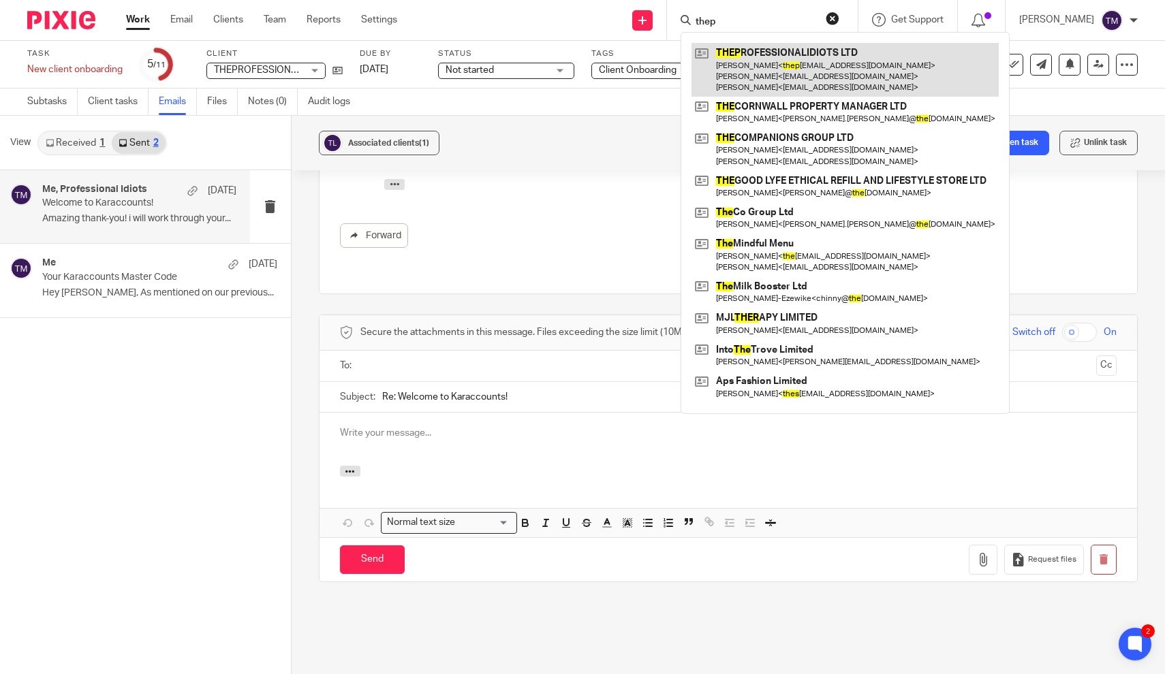
type input "thep"
click at [805, 61] on link at bounding box center [845, 70] width 307 height 54
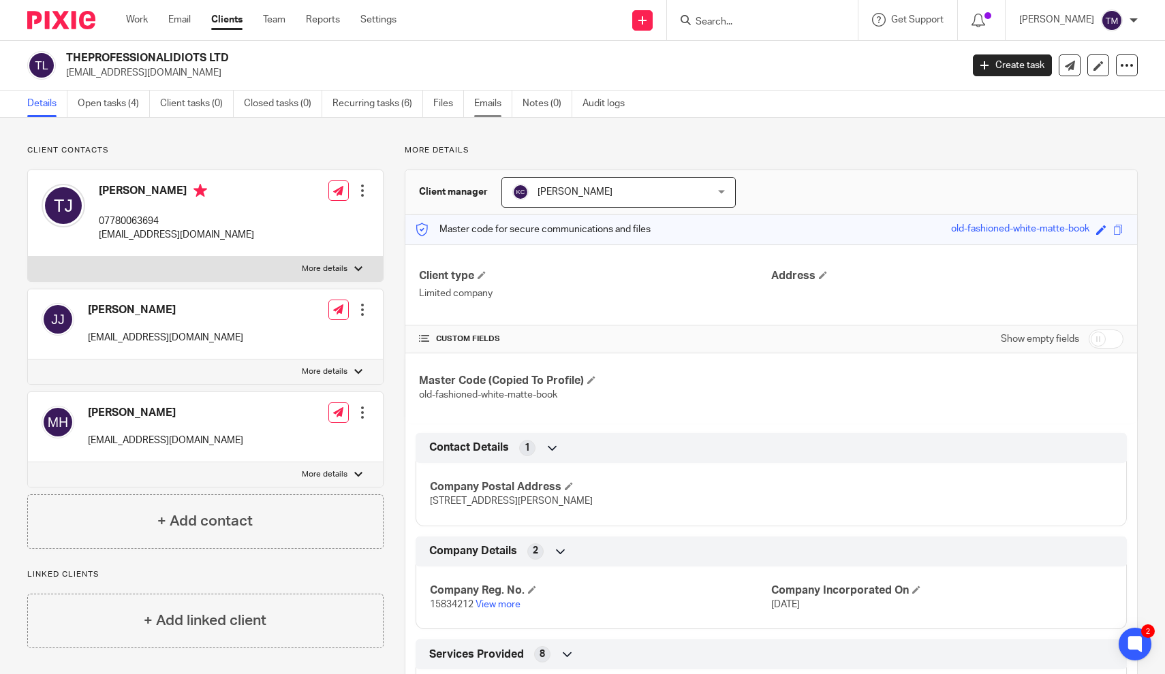
click at [493, 107] on link "Emails" at bounding box center [493, 104] width 38 height 27
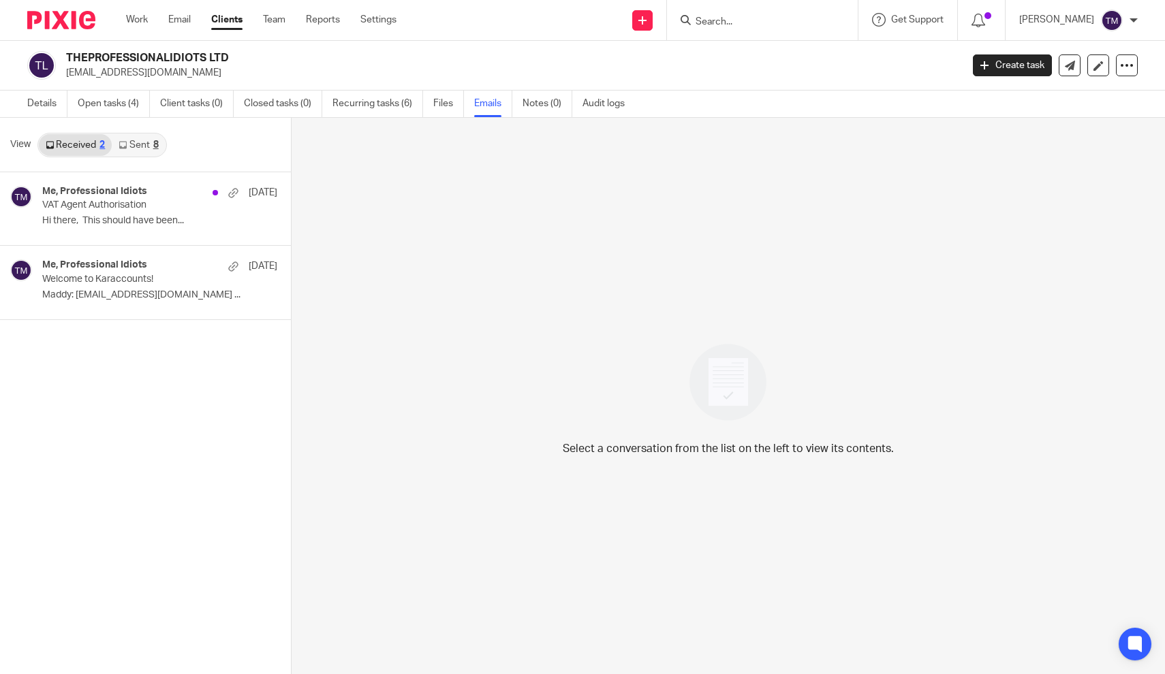
click at [130, 139] on link "Sent 8" at bounding box center [138, 145] width 53 height 22
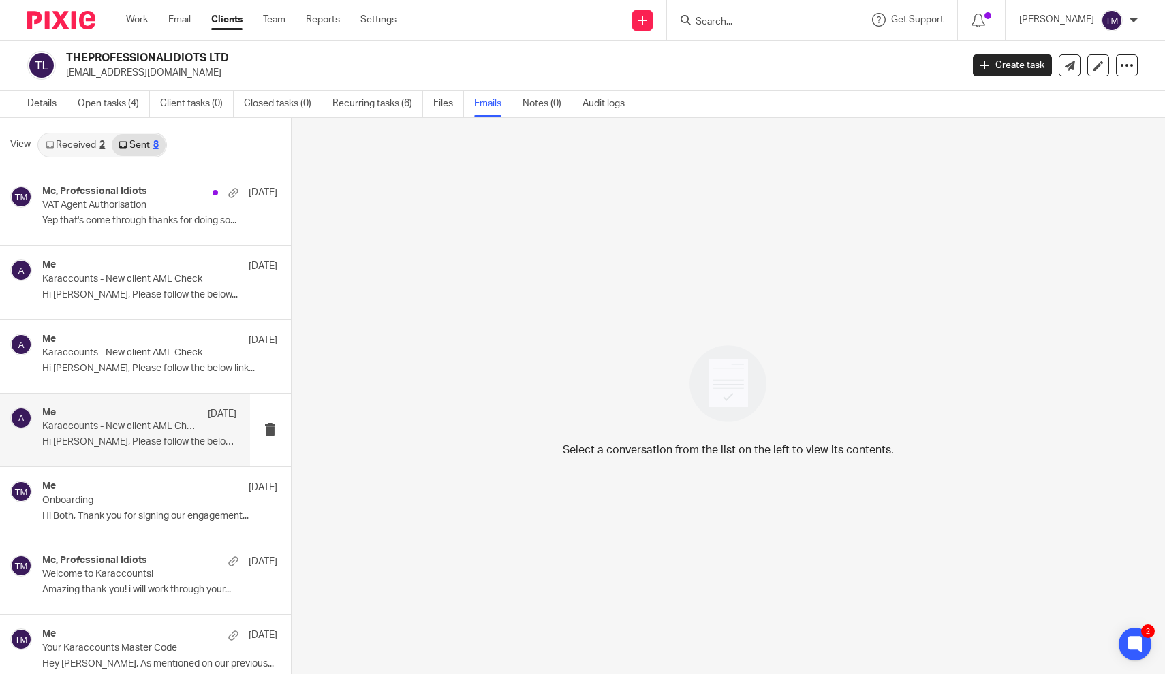
click at [148, 421] on p "Karaccounts - New client AML Check" at bounding box center [119, 427] width 155 height 12
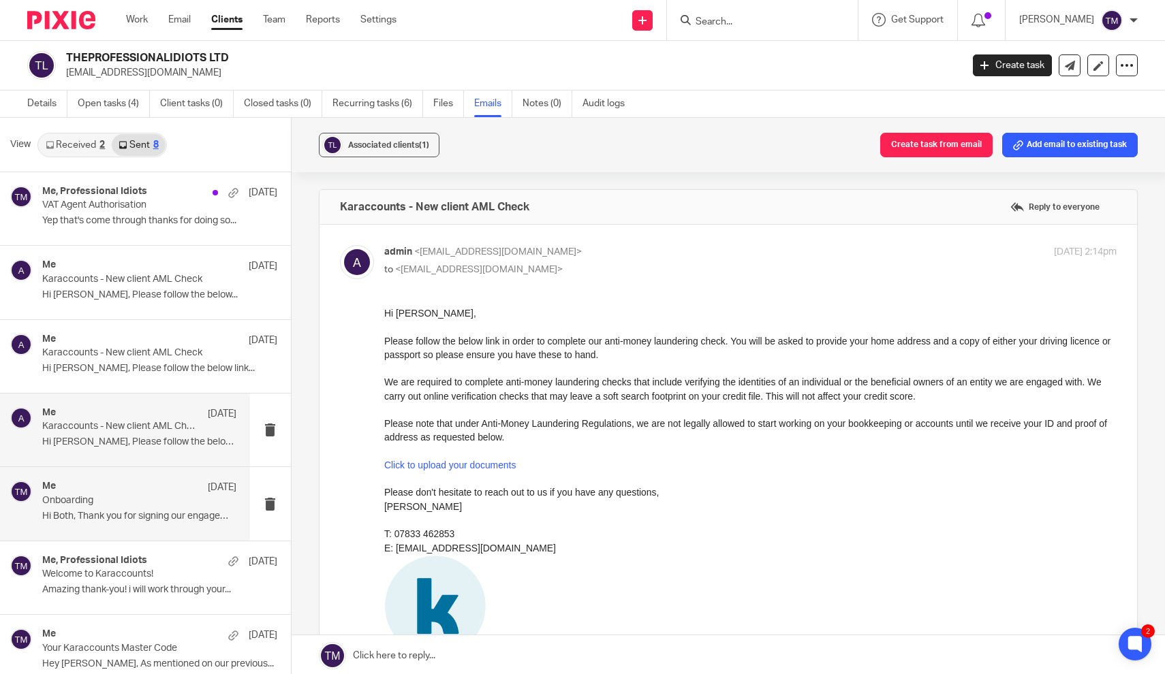
click at [157, 506] on div "Me [DATE] Onboarding Hi Both, Thank you for signing our engagement..." at bounding box center [139, 504] width 194 height 46
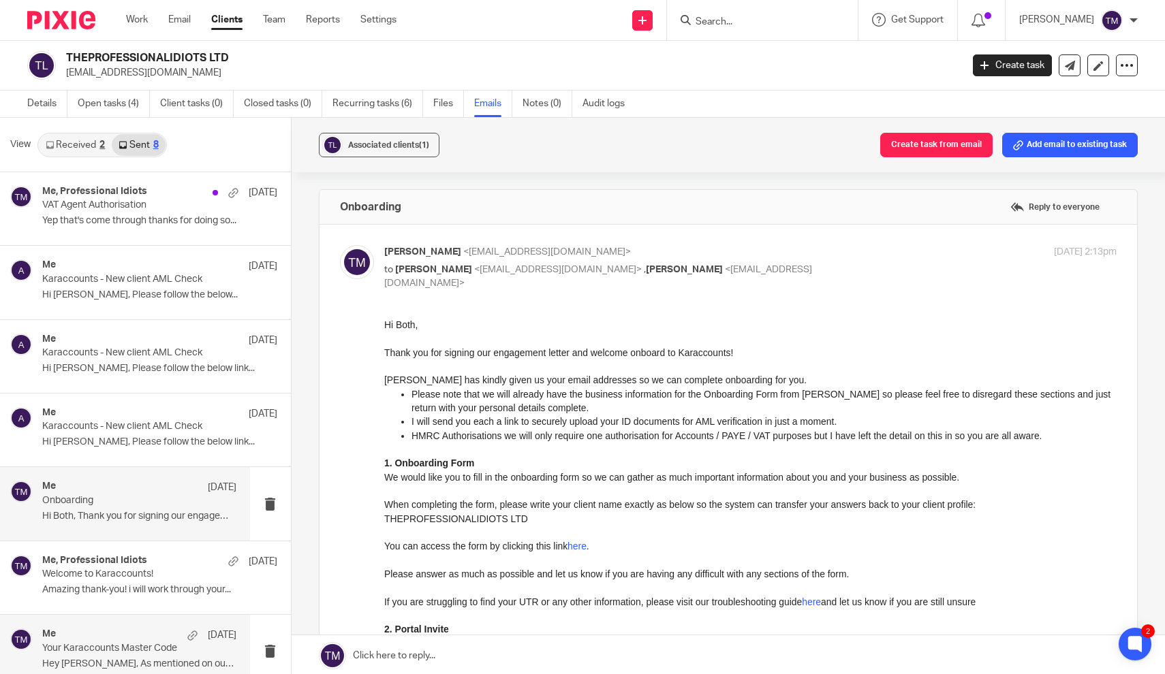
click at [112, 634] on div "Me [DATE]" at bounding box center [139, 636] width 194 height 14
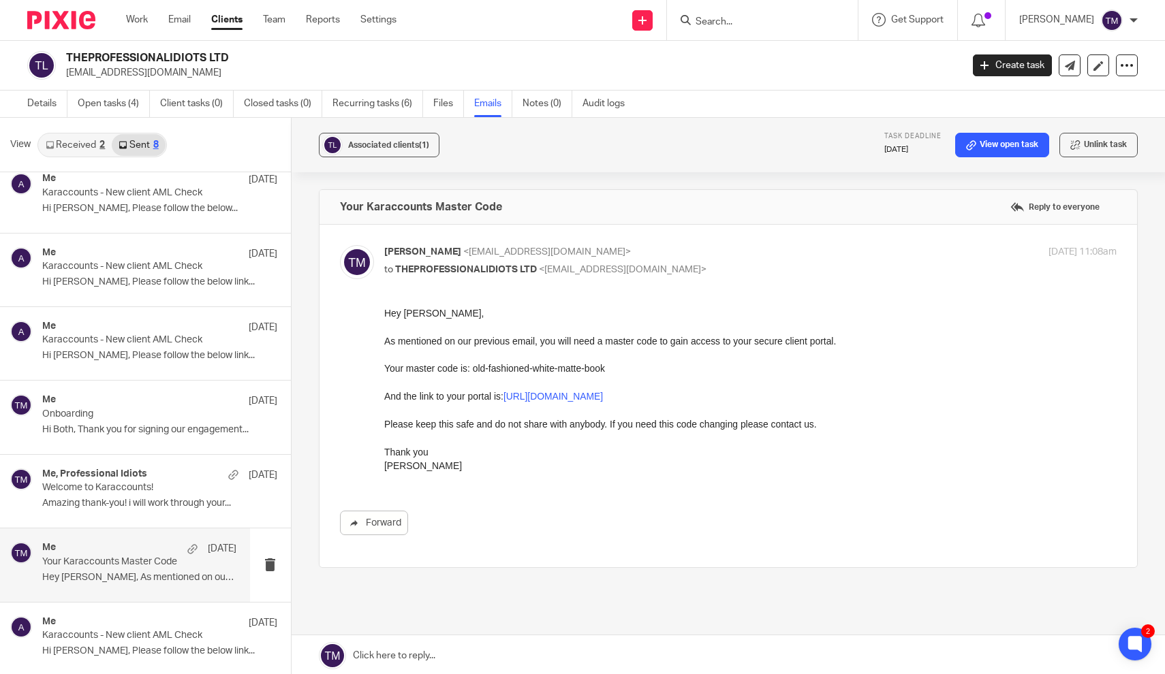
scroll to position [84, 0]
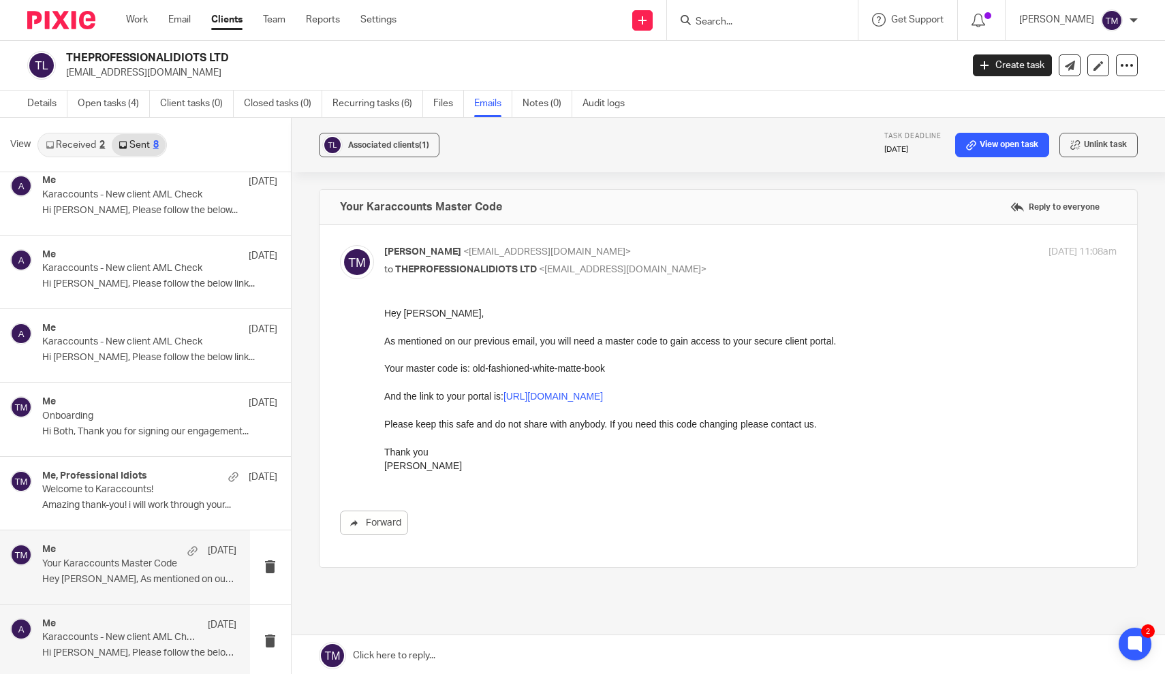
click at [129, 649] on p "Hi [PERSON_NAME], Please follow the below link..." at bounding box center [139, 654] width 194 height 12
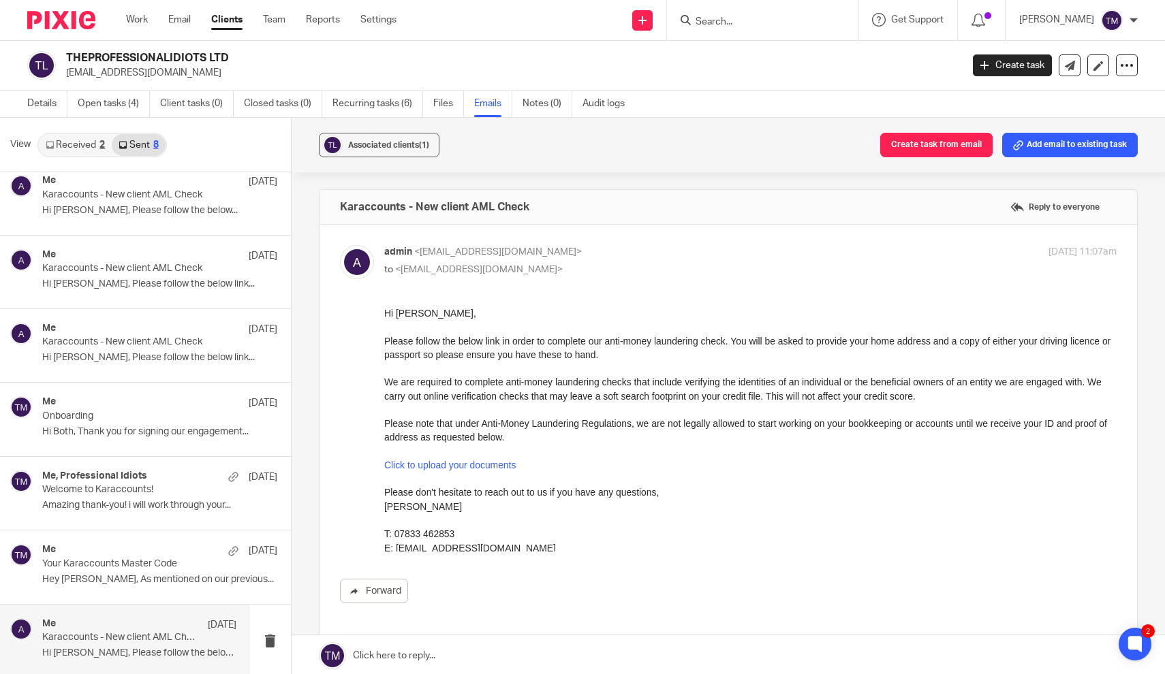
scroll to position [0, 0]
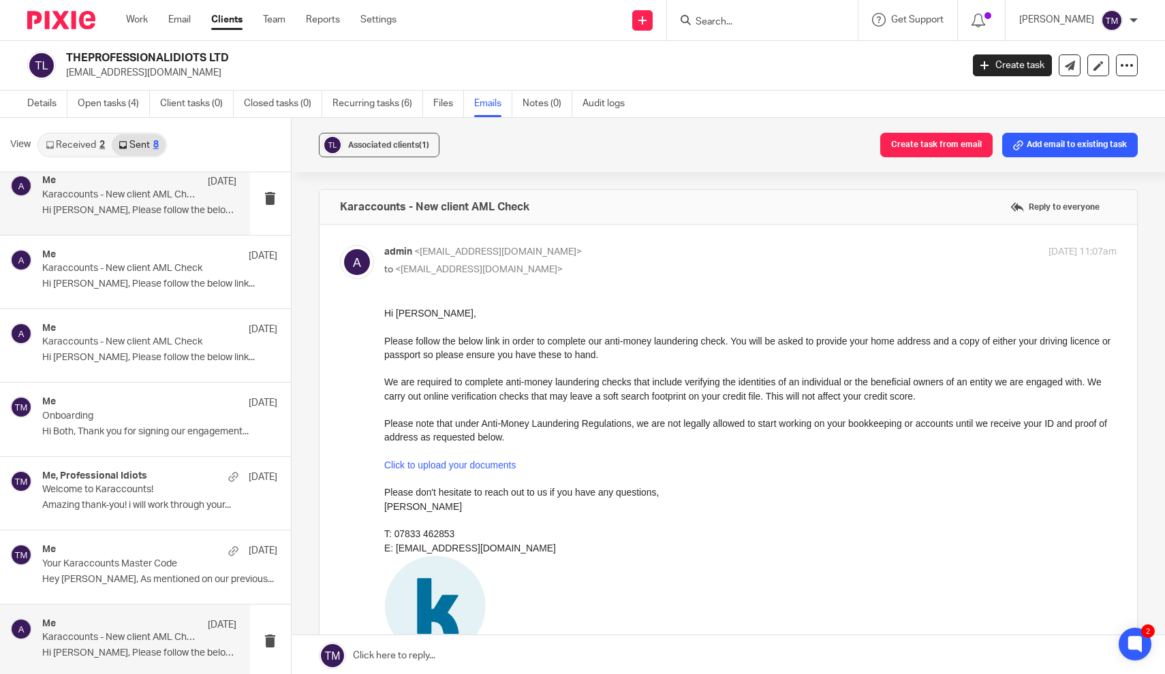
click at [161, 212] on p "Hi [PERSON_NAME], Please follow the below..." at bounding box center [139, 211] width 194 height 12
click at [131, 221] on div "Me [DATE] Karaccounts - New client AML Check Hi [PERSON_NAME], Please follow th…" at bounding box center [125, 197] width 250 height 73
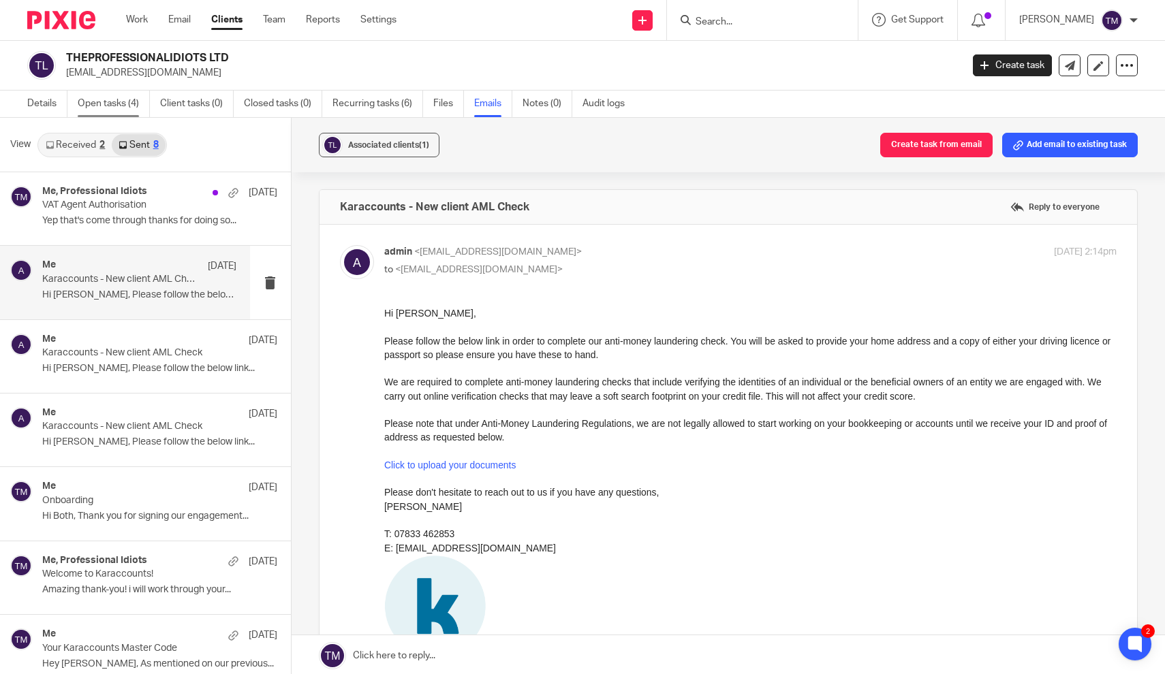
click at [114, 99] on link "Open tasks (4)" at bounding box center [114, 104] width 72 height 27
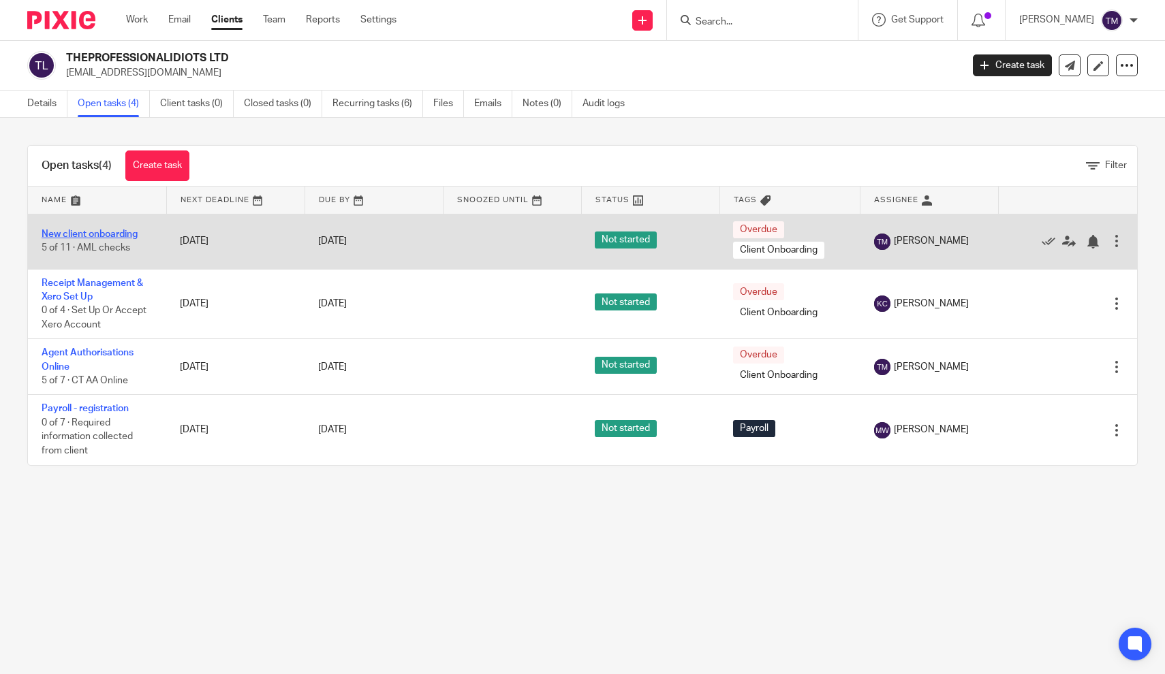
click at [97, 236] on link "New client onboarding" at bounding box center [90, 235] width 96 height 10
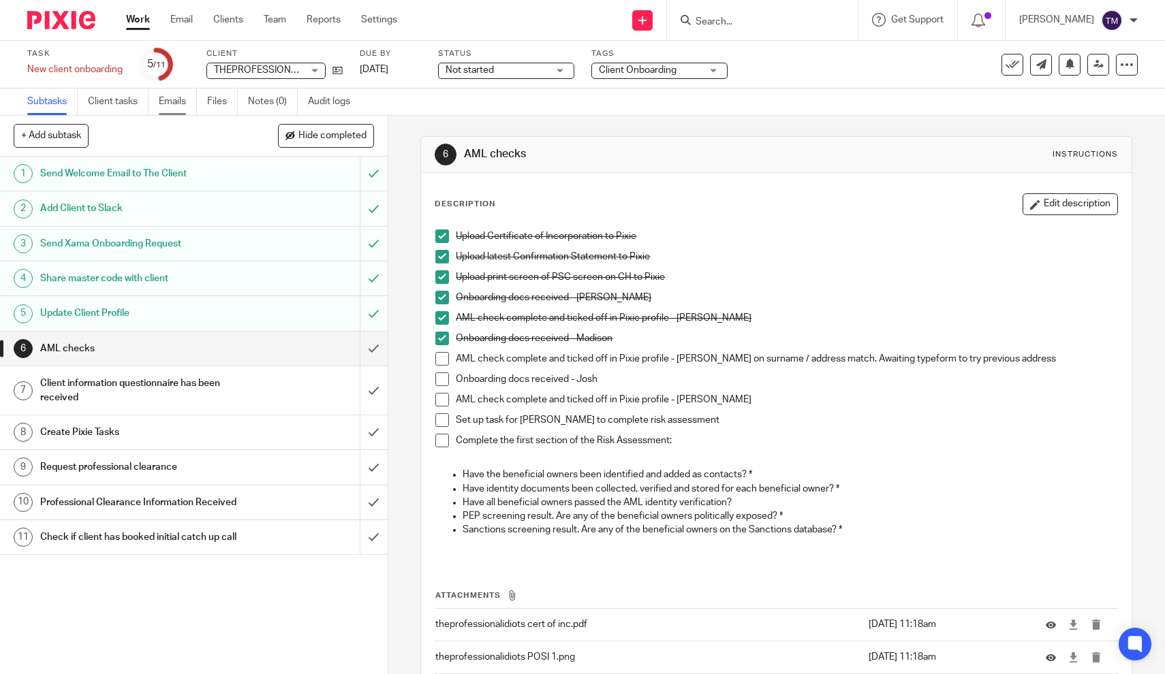
click at [182, 106] on link "Emails" at bounding box center [178, 102] width 38 height 27
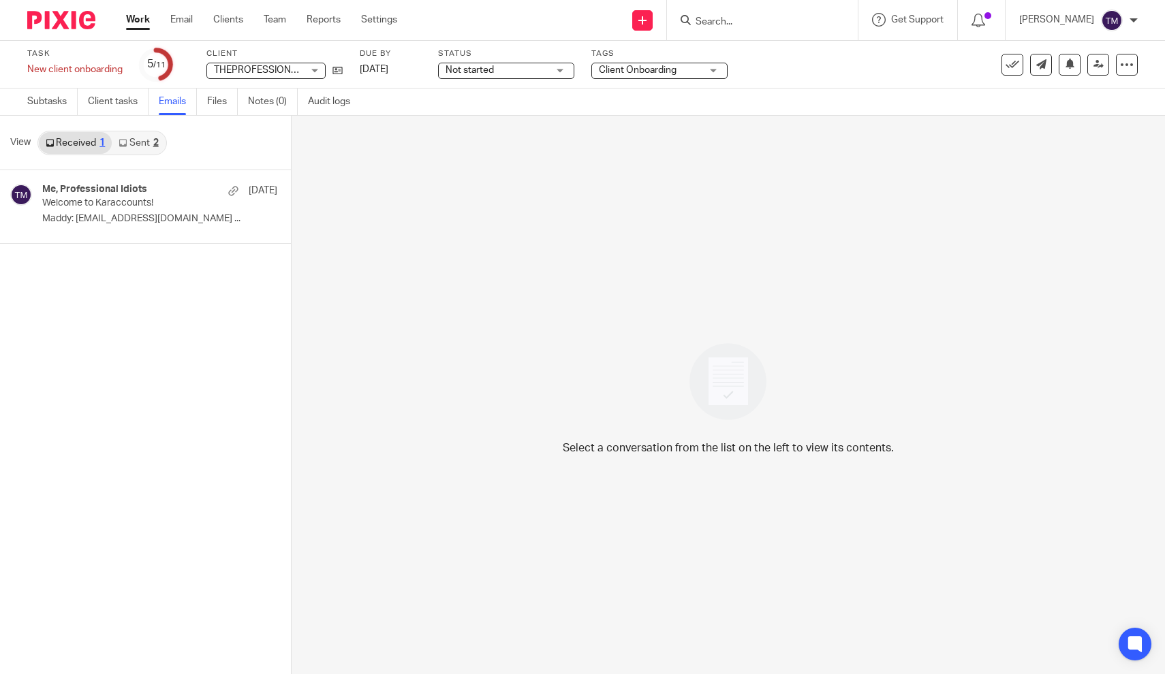
click at [148, 149] on link "Sent 2" at bounding box center [138, 143] width 53 height 22
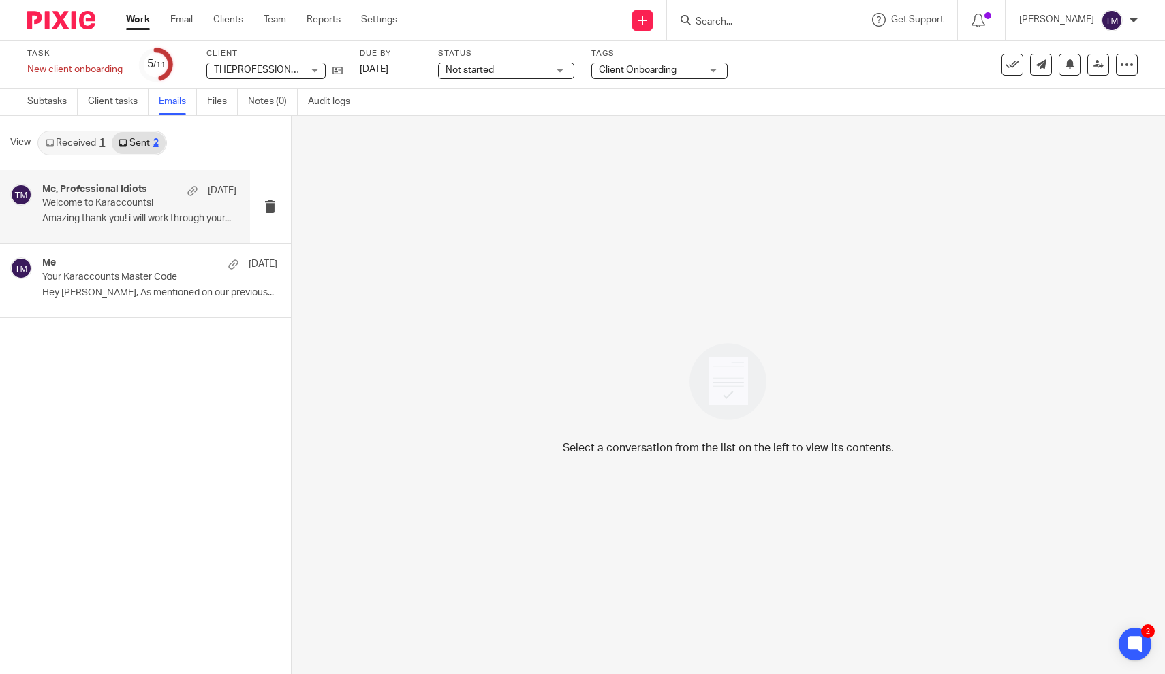
click at [147, 213] on p "Amazing thank-you! i will work through your..." at bounding box center [139, 219] width 194 height 12
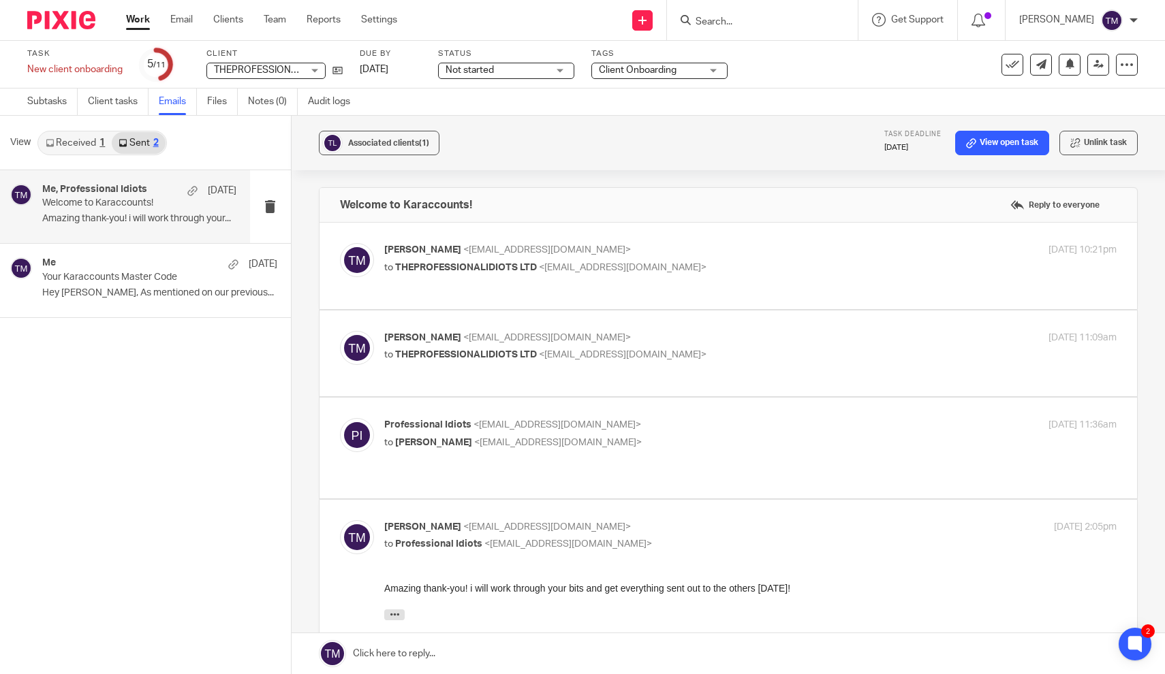
click at [490, 270] on span "THEPROFESSIONALIDIOTS LTD" at bounding box center [466, 268] width 142 height 10
checkbox input "true"
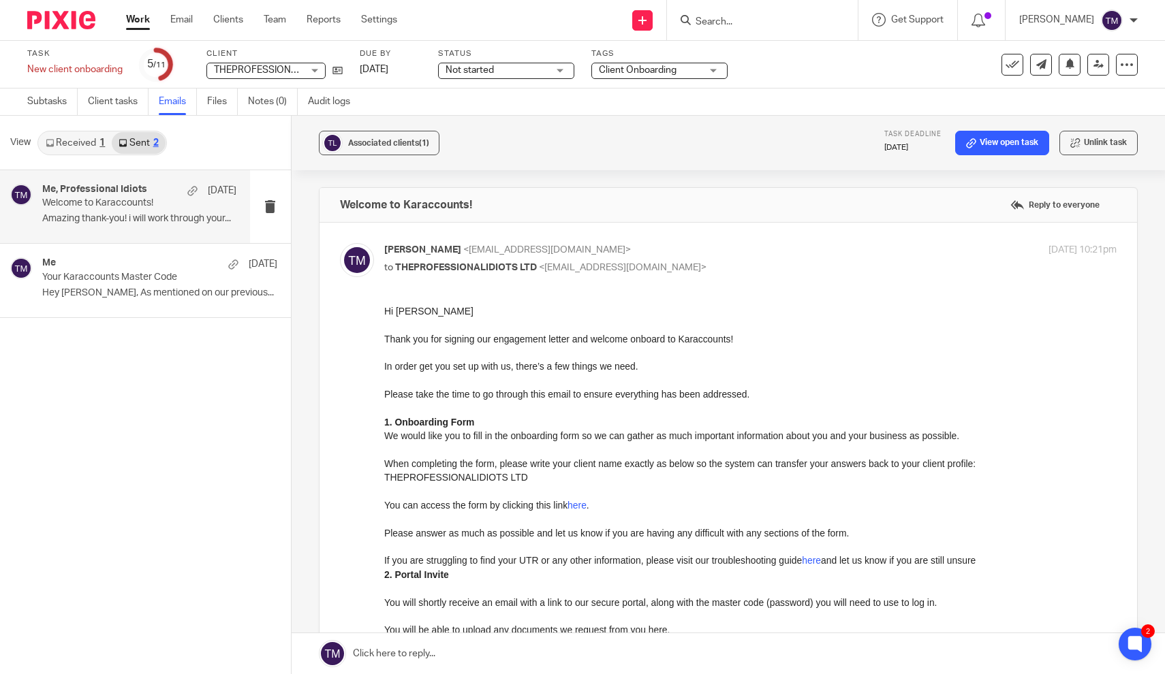
click at [586, 503] on link "here" at bounding box center [576, 505] width 19 height 11
click at [399, 319] on p at bounding box center [750, 325] width 733 height 14
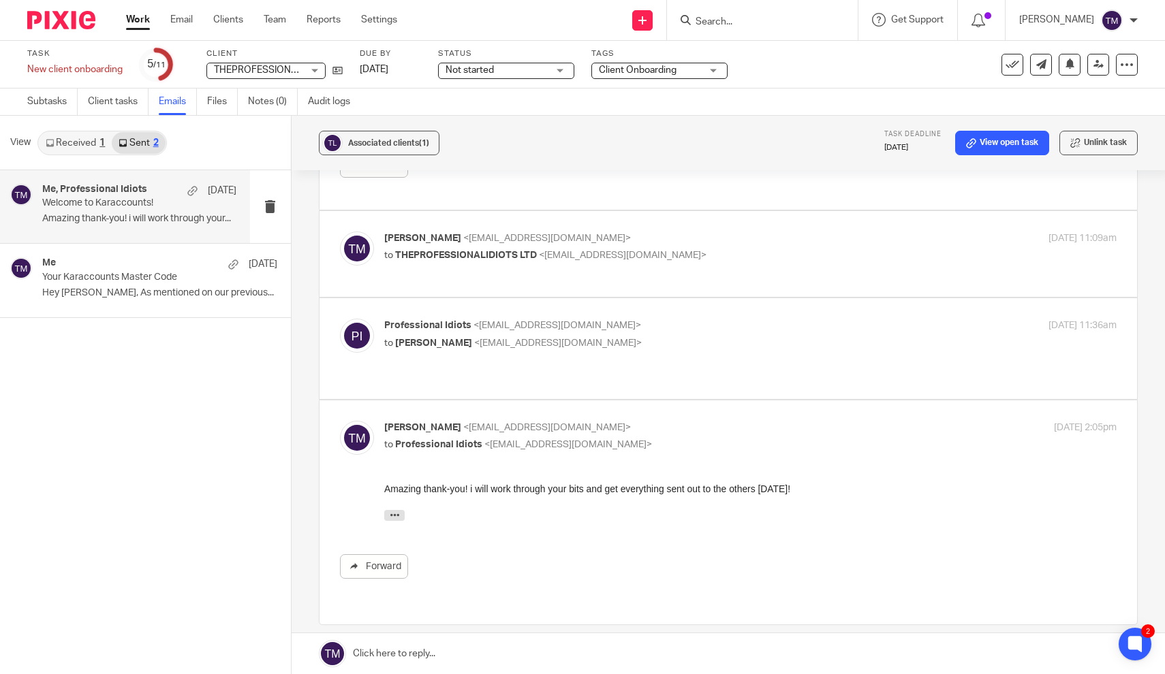
scroll to position [1931, 0]
click at [659, 251] on span "<[EMAIL_ADDRESS][DOMAIN_NAME]>" at bounding box center [623, 254] width 168 height 10
checkbox input "true"
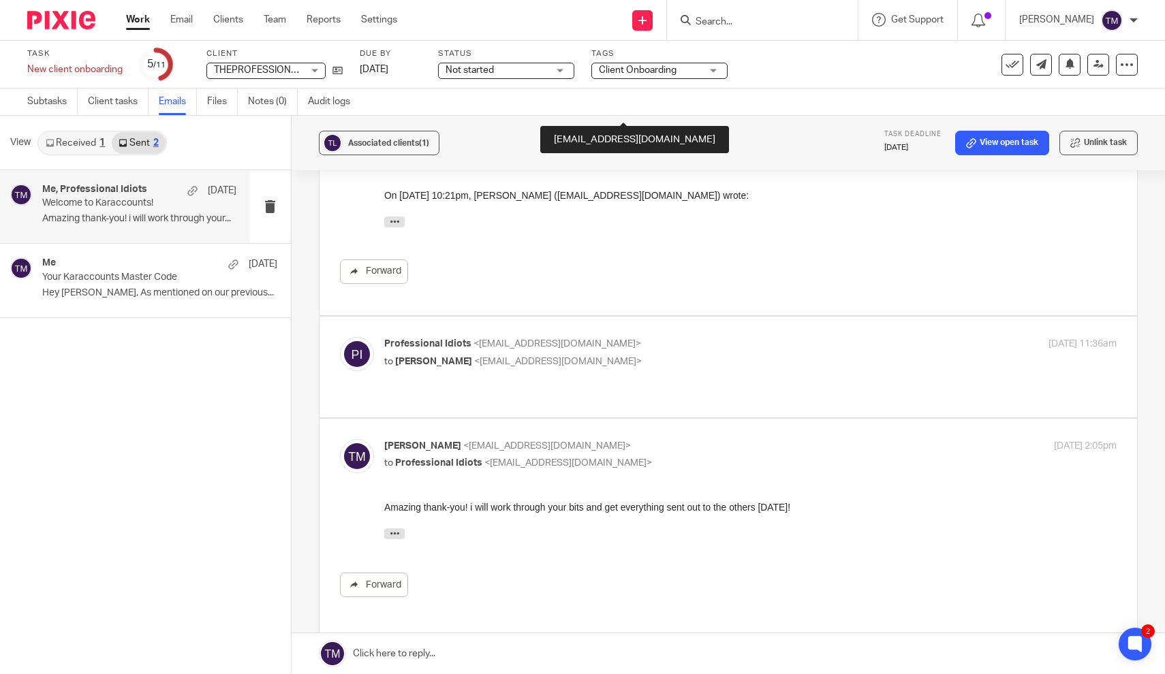
scroll to position [2152, 0]
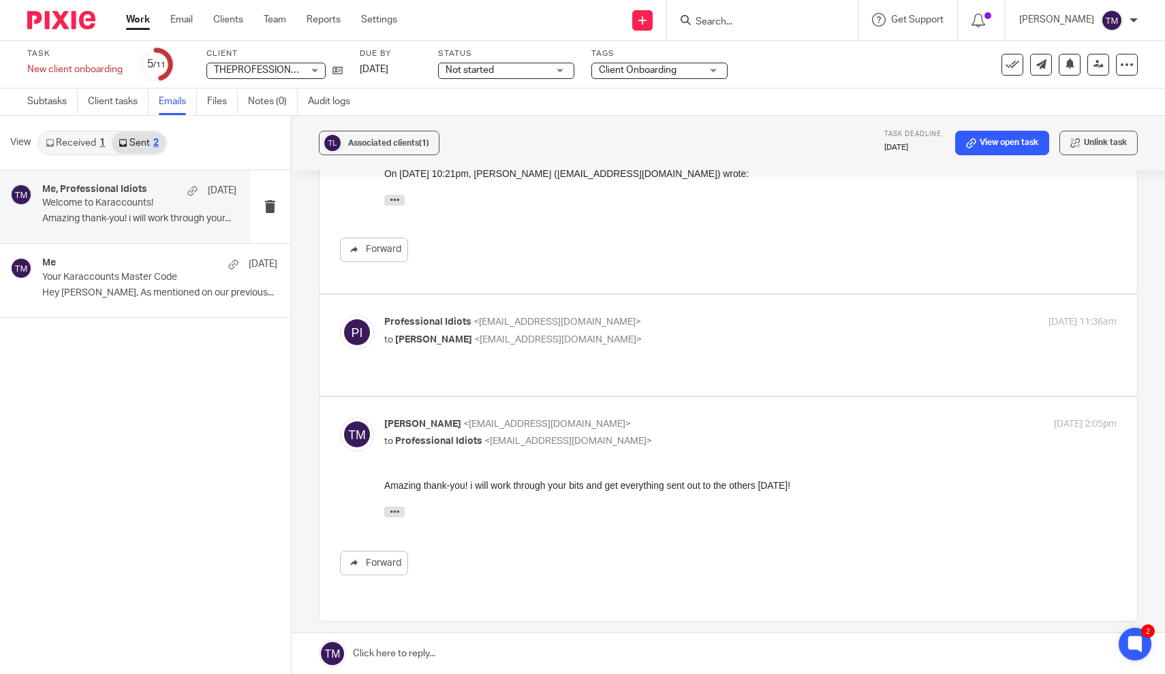
click at [543, 350] on div "Professional Idiots <theprofessionalidiots@outlook.com> to Taylor Moss <admin@k…" at bounding box center [728, 344] width 777 height 59
click at [536, 335] on span "<[EMAIL_ADDRESS][DOMAIN_NAME]>" at bounding box center [558, 340] width 168 height 10
checkbox input "true"
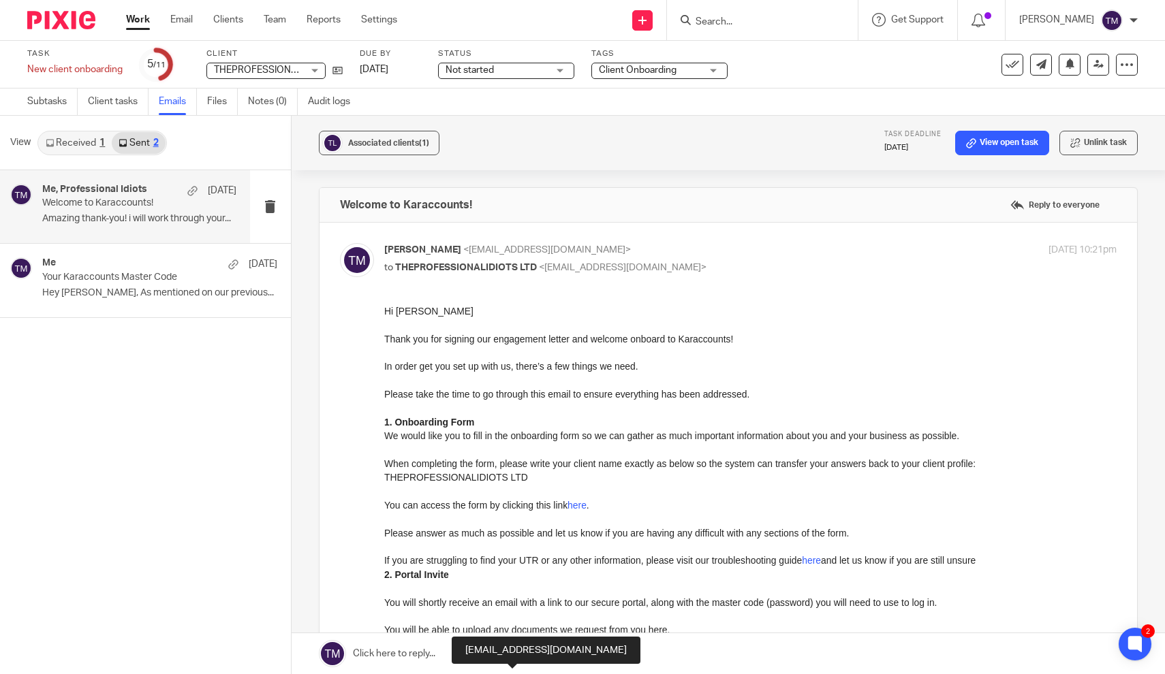
scroll to position [0, 0]
click at [757, 26] on input "Search" at bounding box center [755, 22] width 123 height 12
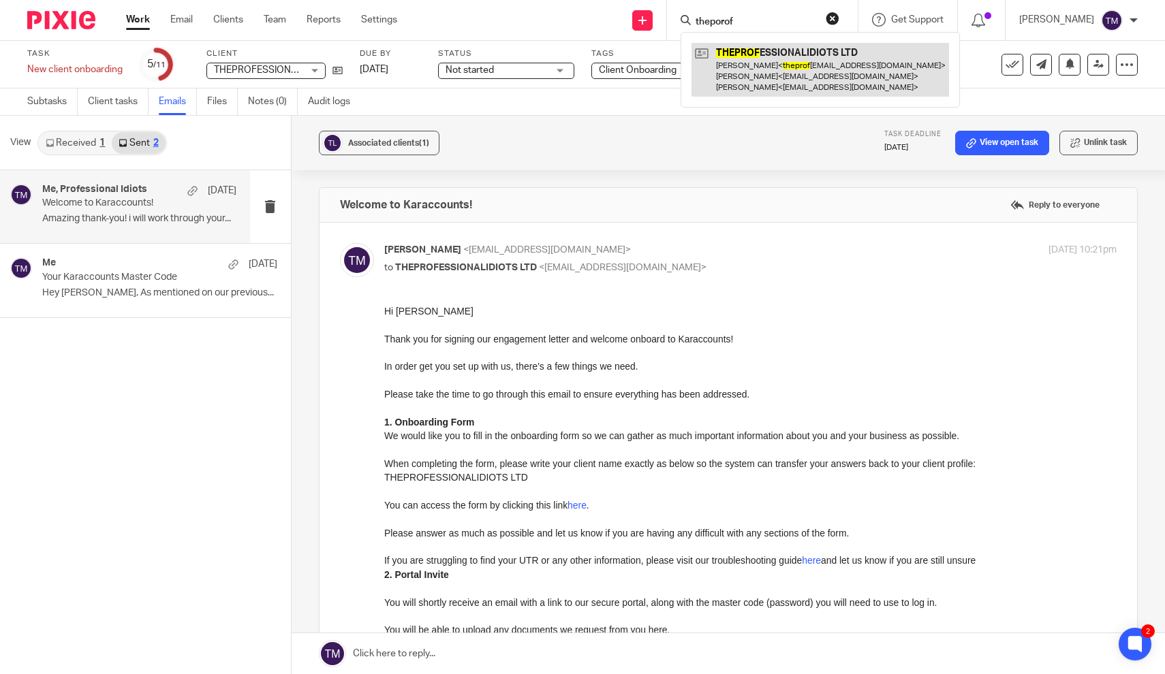
type input "theporof"
click at [773, 69] on link at bounding box center [821, 70] width 258 height 54
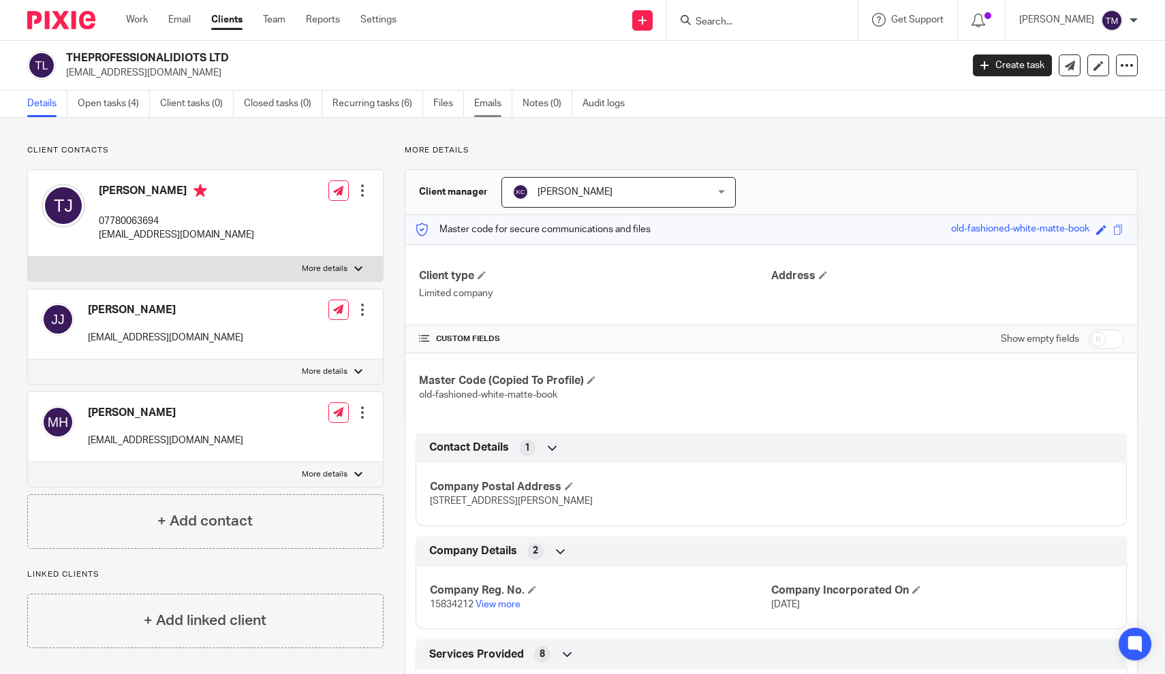
click at [491, 106] on link "Emails" at bounding box center [493, 104] width 38 height 27
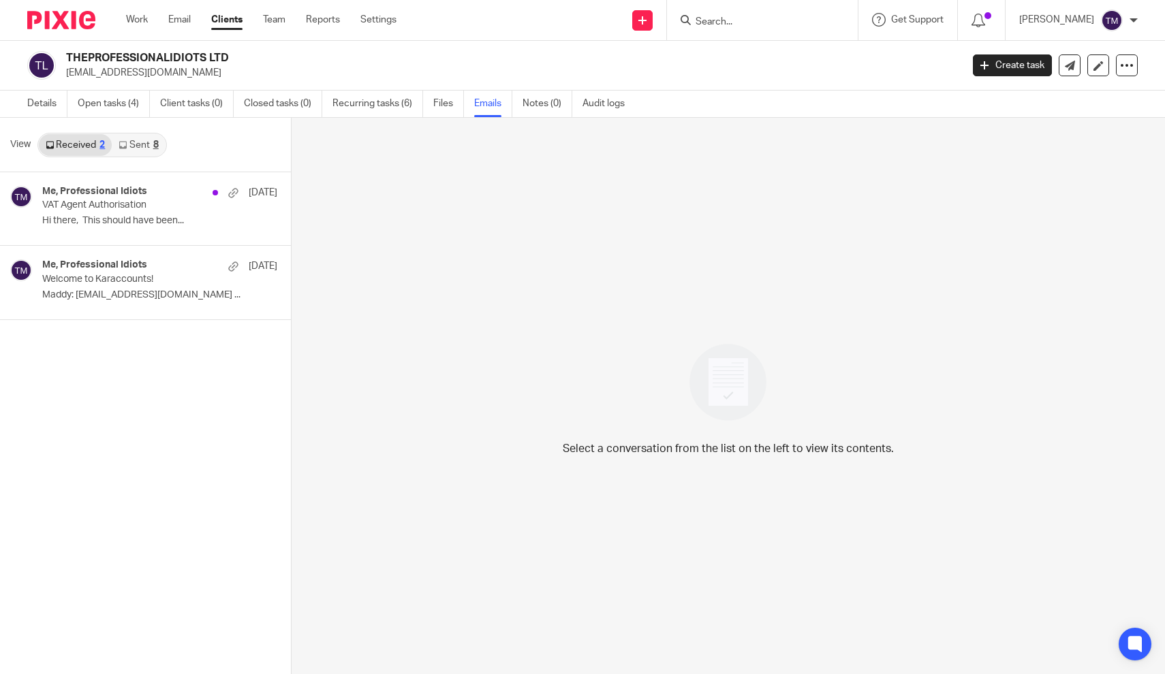
click at [161, 154] on link "Sent 8" at bounding box center [138, 145] width 53 height 22
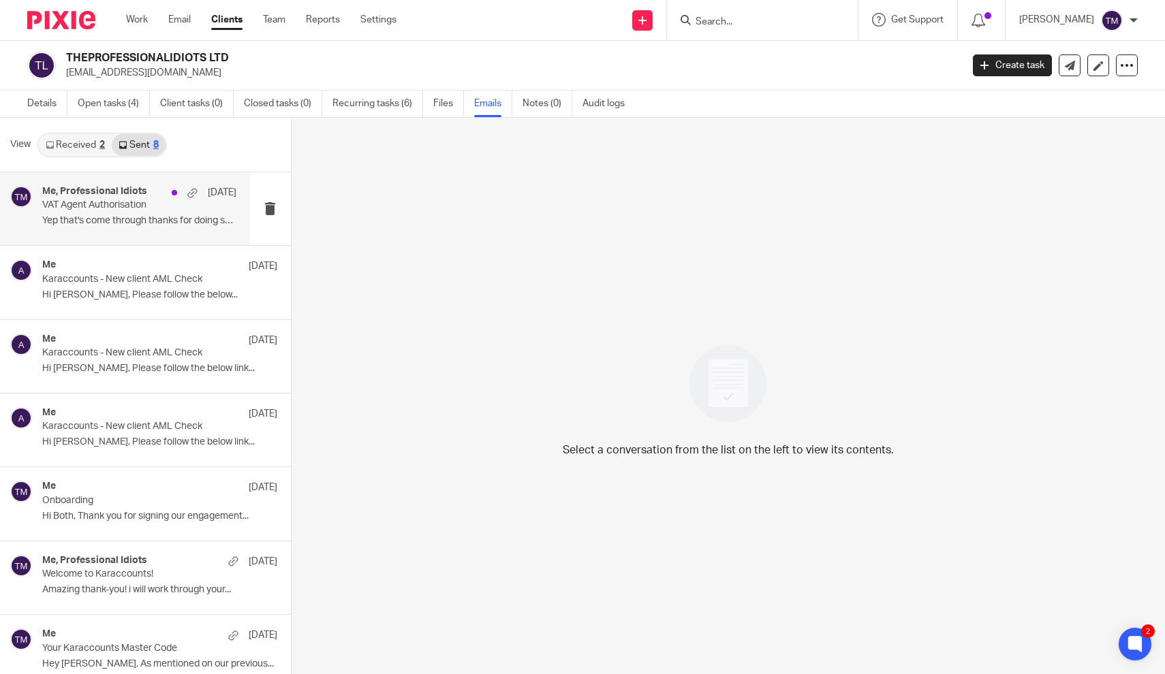
click at [157, 214] on div "Me, Professional Idiots [DATE] VAT Agent Authorisation Yep that's come through …" at bounding box center [139, 209] width 194 height 46
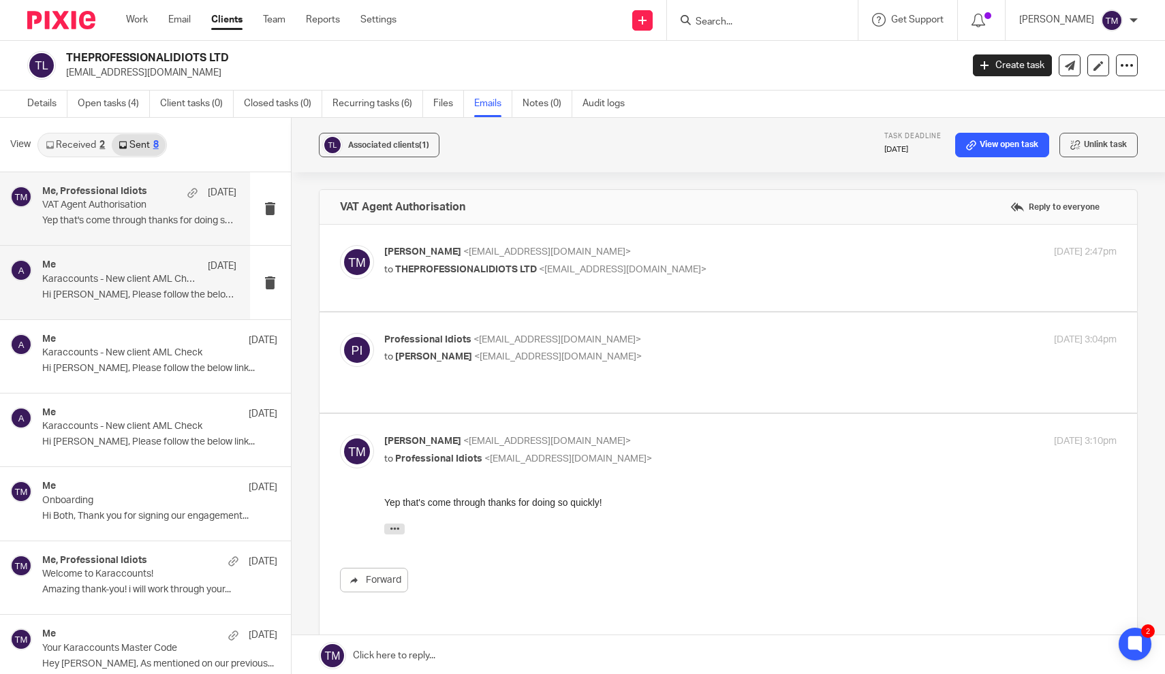
click at [144, 283] on p "Karaccounts - New client AML Check" at bounding box center [119, 280] width 155 height 12
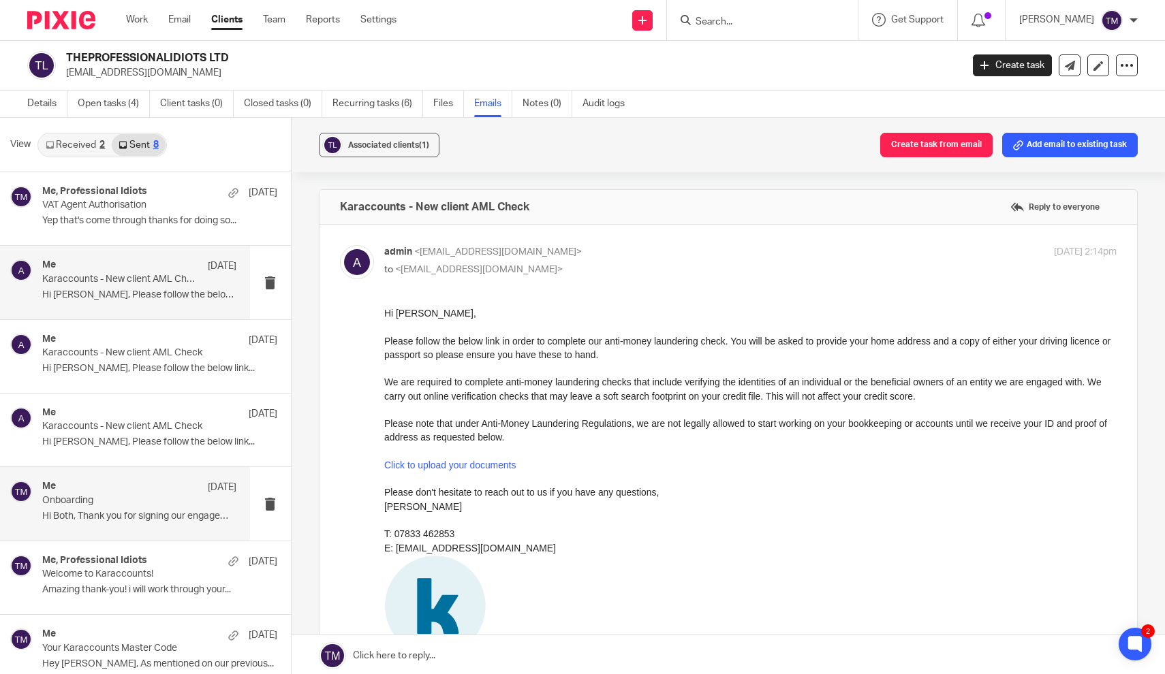
click at [143, 495] on p "Onboarding" at bounding box center [119, 501] width 155 height 12
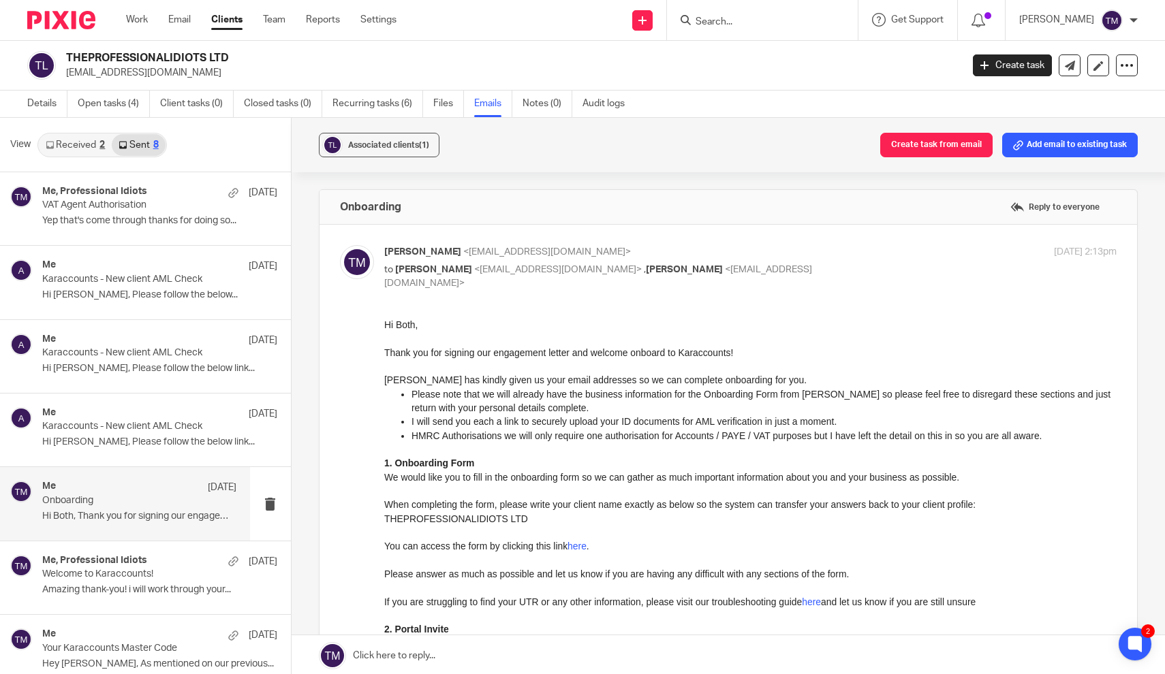
click at [419, 463] on strong "1. Onboarding Form" at bounding box center [429, 462] width 90 height 11
click at [1122, 78] on div "THEPROFESSIONALIDIOTS LTD [EMAIL_ADDRESS][DOMAIN_NAME] Create task Update from …" at bounding box center [582, 65] width 1111 height 29
click at [1125, 69] on icon at bounding box center [1127, 66] width 14 height 14
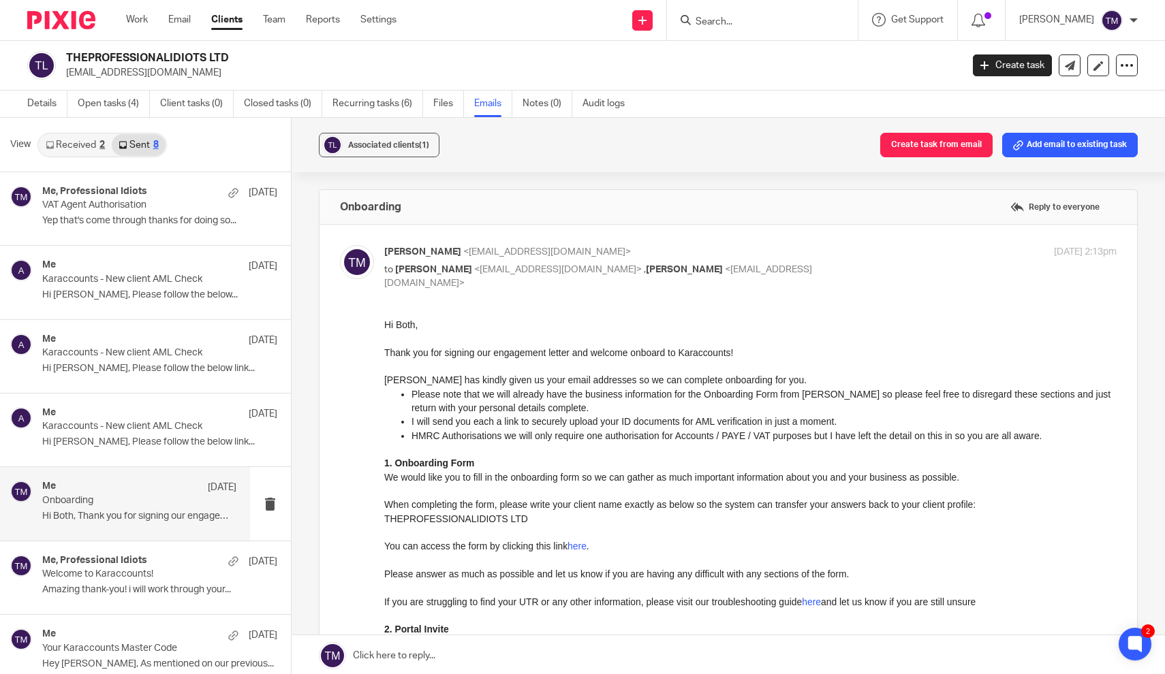
click at [978, 265] on div "[PERSON_NAME] <[EMAIL_ADDRESS][DOMAIN_NAME]> to [PERSON_NAME] <[EMAIL_ADDRESS][…" at bounding box center [750, 268] width 733 height 46
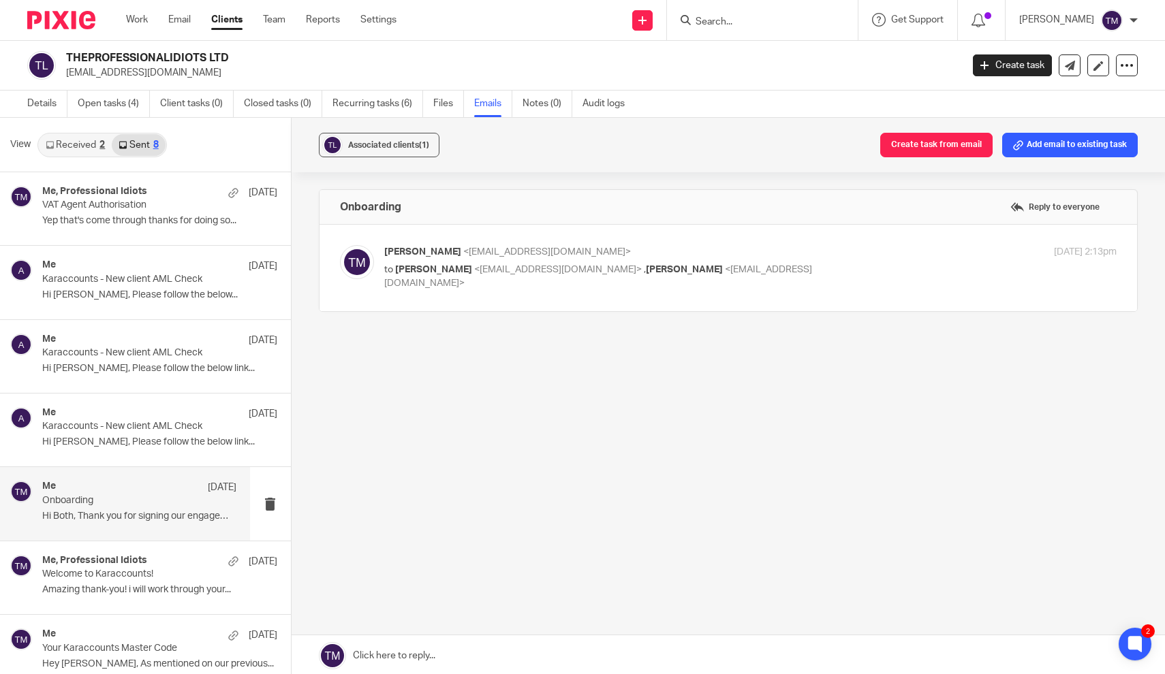
click at [788, 262] on div "[PERSON_NAME] <[EMAIL_ADDRESS][DOMAIN_NAME]> to [PERSON_NAME] <[EMAIL_ADDRESS][…" at bounding box center [628, 268] width 488 height 46
checkbox input "true"
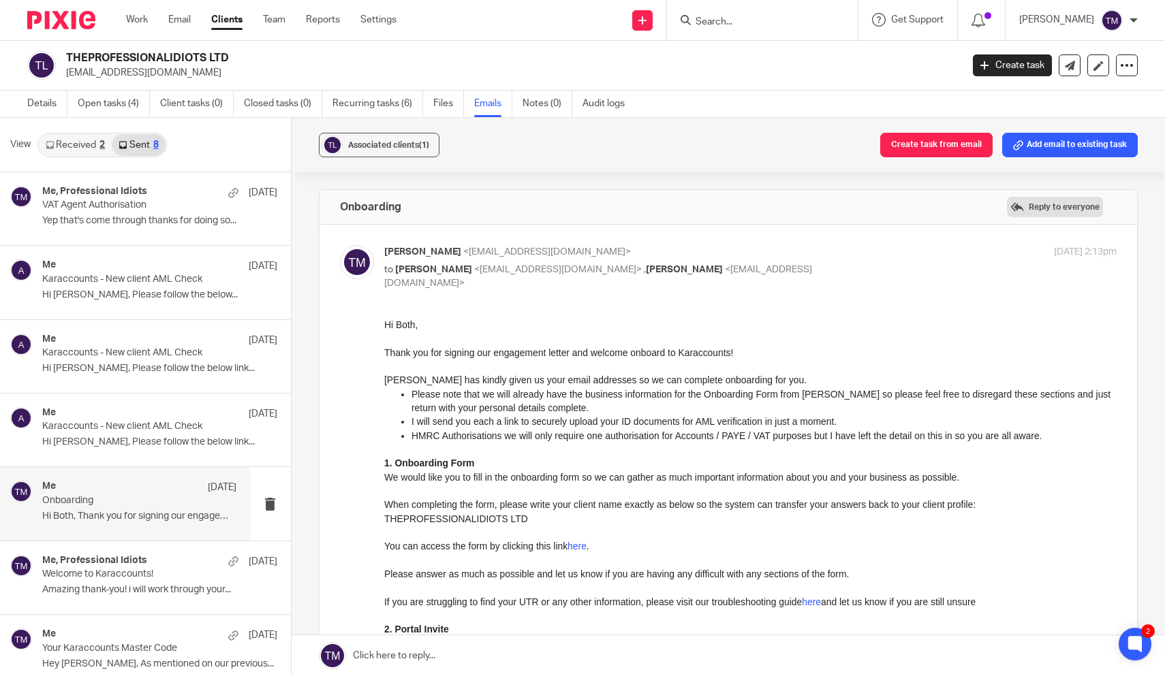
click at [1074, 215] on label "Reply to everyone" at bounding box center [1055, 207] width 96 height 20
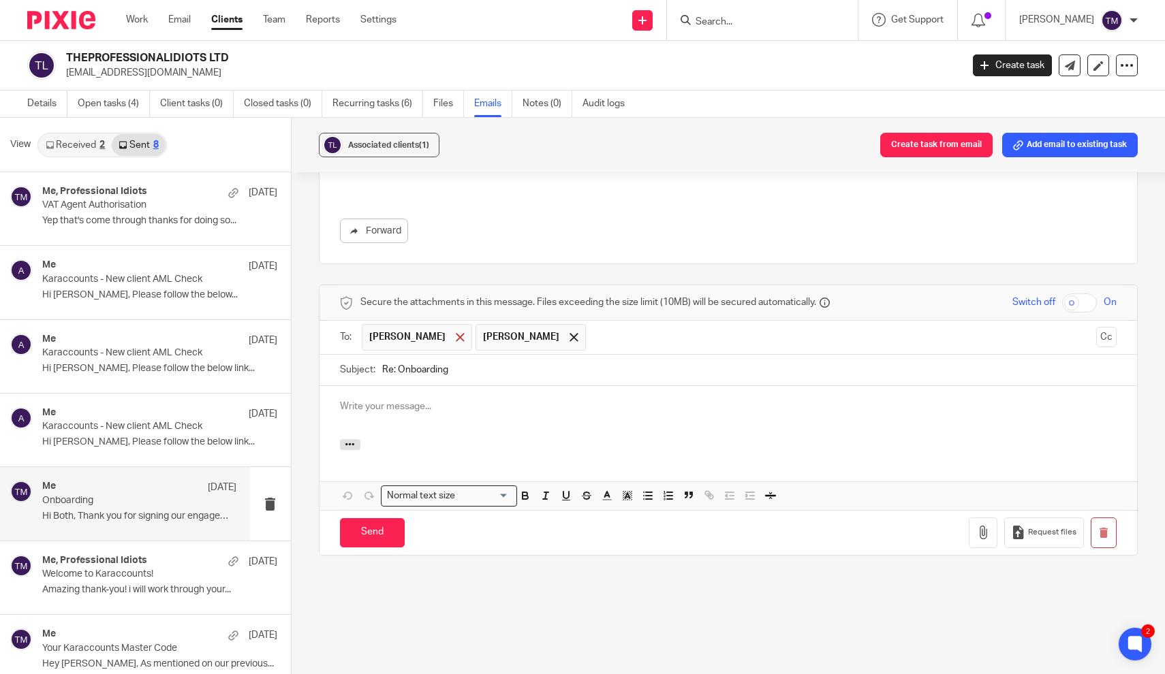
click at [456, 337] on span at bounding box center [460, 337] width 9 height 9
click at [404, 412] on div at bounding box center [729, 412] width 818 height 53
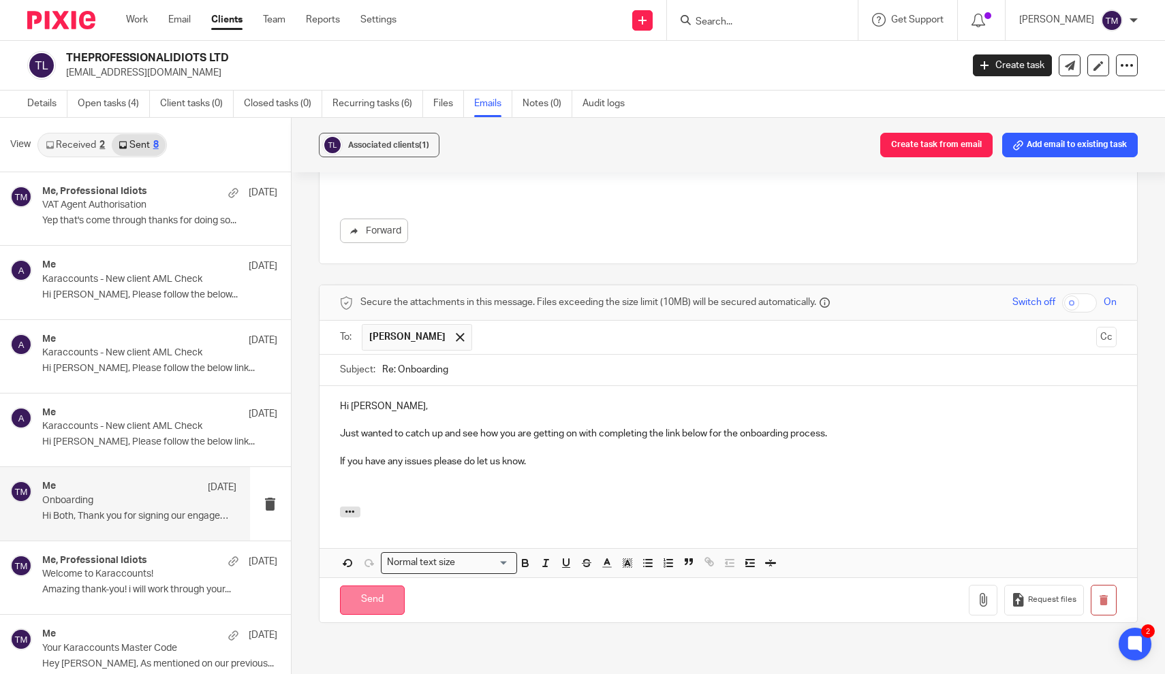
click at [371, 590] on input "Send" at bounding box center [372, 600] width 65 height 29
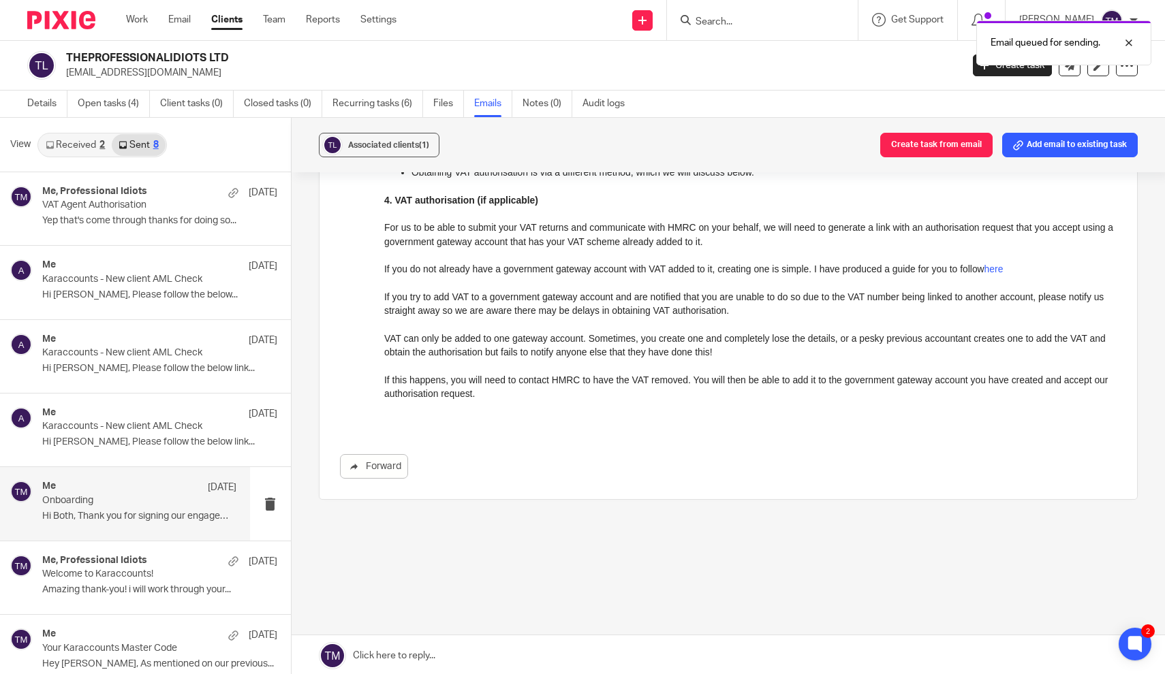
click at [136, 496] on p "Onboarding" at bounding box center [119, 501] width 155 height 12
click at [441, 298] on p "If you try to add VAT to a government gateway account and are notified that you…" at bounding box center [750, 304] width 733 height 28
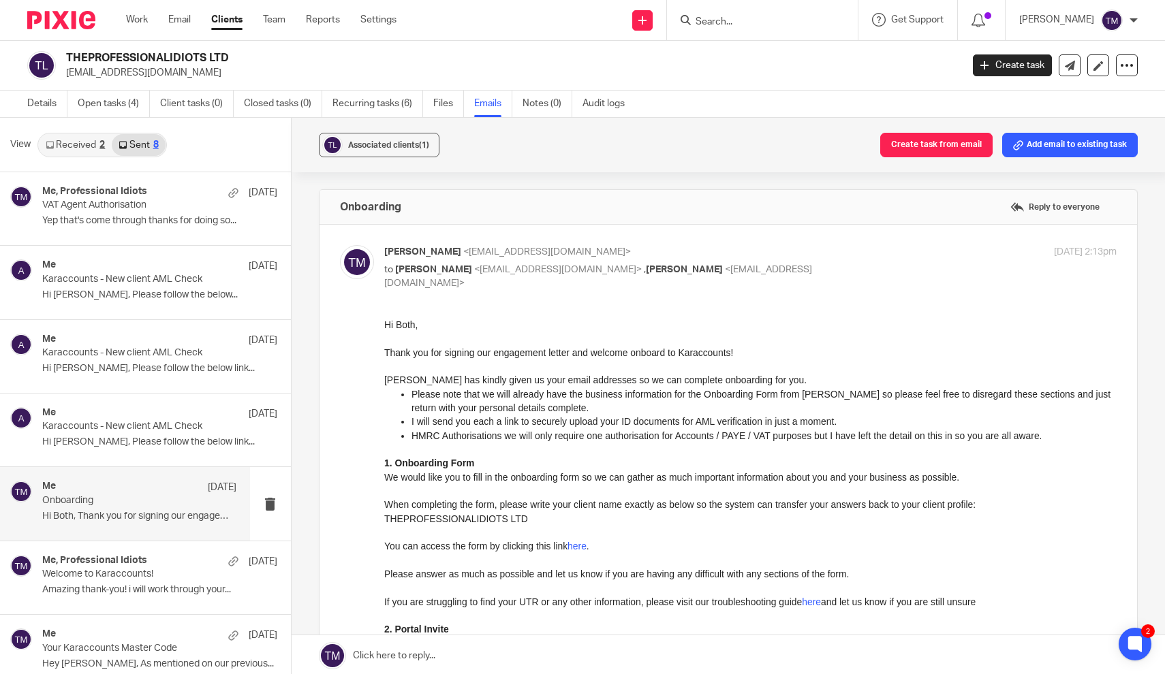
scroll to position [0, 0]
click at [146, 499] on p "Onboarding" at bounding box center [119, 501] width 155 height 12
click at [515, 345] on p "Thank you for signing our engagement letter and welcome onboard to Karaccounts!" at bounding box center [750, 352] width 733 height 14
click at [1055, 207] on label "Reply to everyone" at bounding box center [1055, 207] width 96 height 20
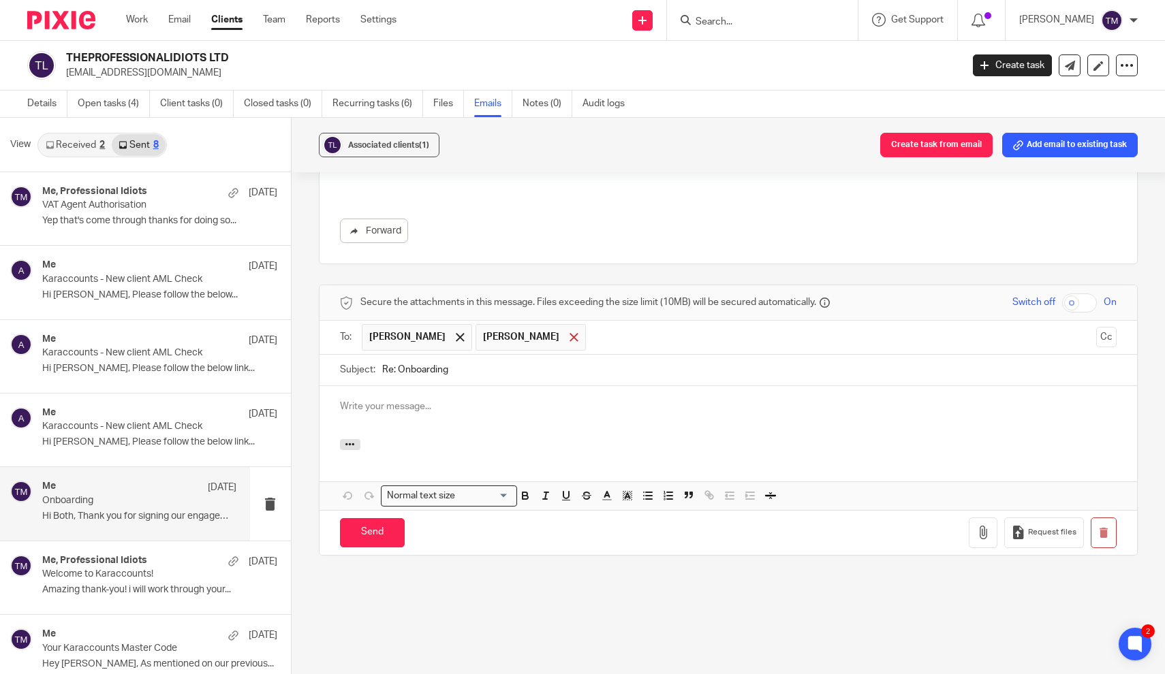
click at [570, 337] on span at bounding box center [574, 337] width 9 height 9
click at [403, 406] on p at bounding box center [728, 407] width 777 height 14
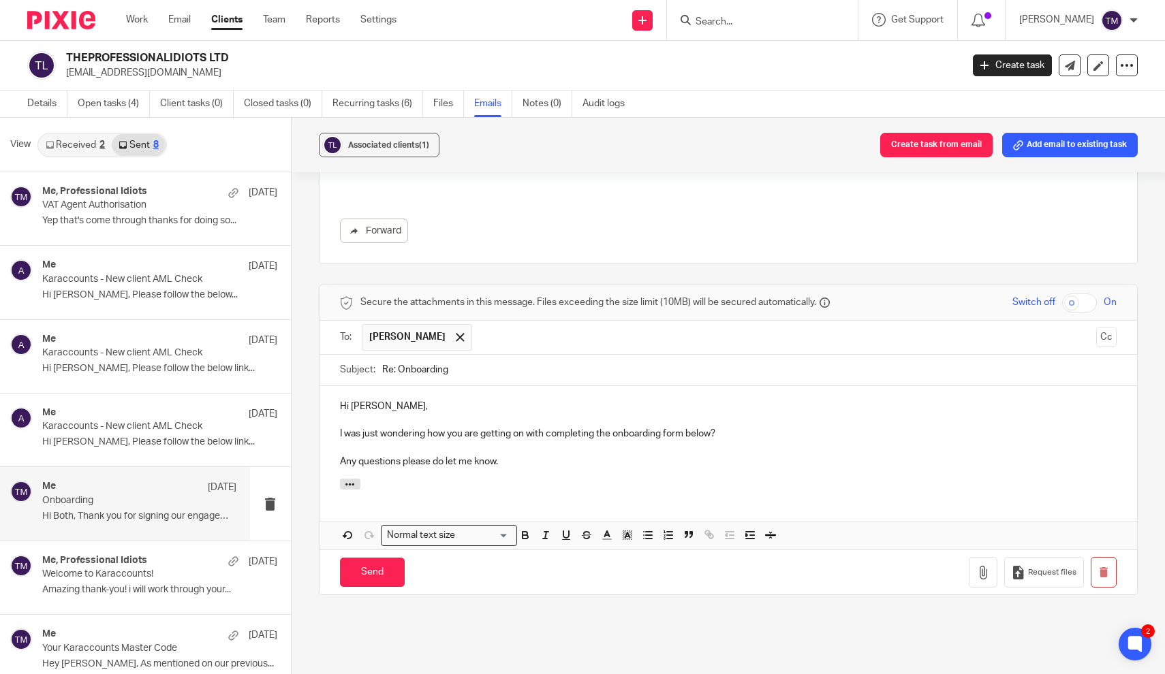
click at [468, 461] on p "Any questions please do let me know." at bounding box center [728, 462] width 777 height 14
click at [365, 569] on input "Send" at bounding box center [372, 572] width 65 height 29
